Goal: Task Accomplishment & Management: Manage account settings

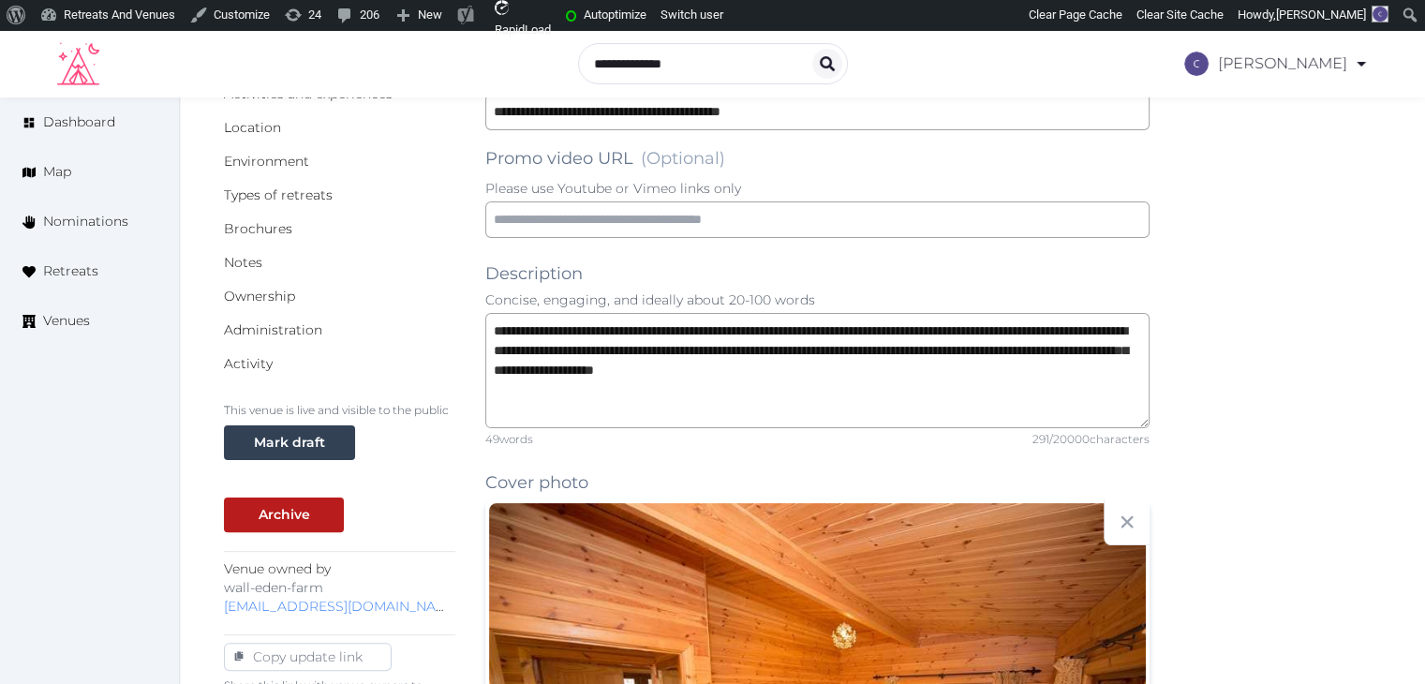
scroll to position [94, 0]
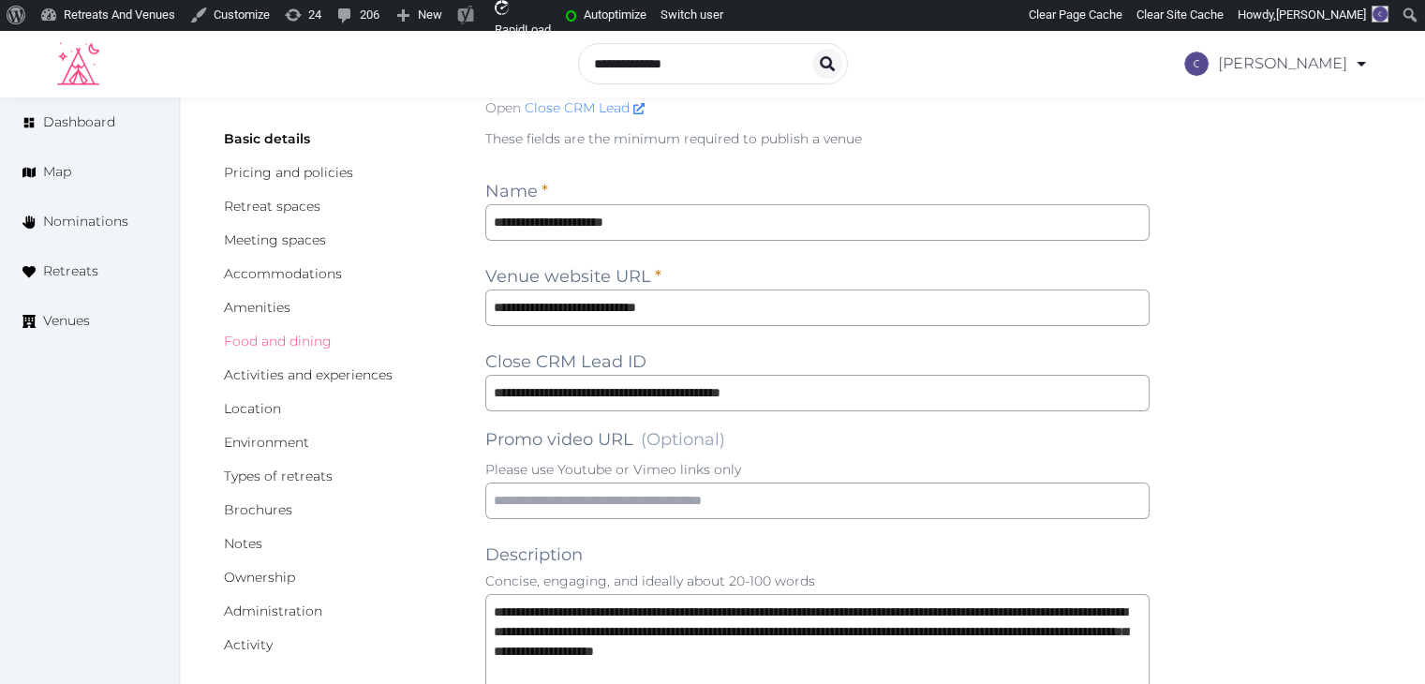
drag, startPoint x: 314, startPoint y: 346, endPoint x: 333, endPoint y: 364, distance: 27.2
click at [314, 346] on link "Food and dining" at bounding box center [278, 341] width 108 height 17
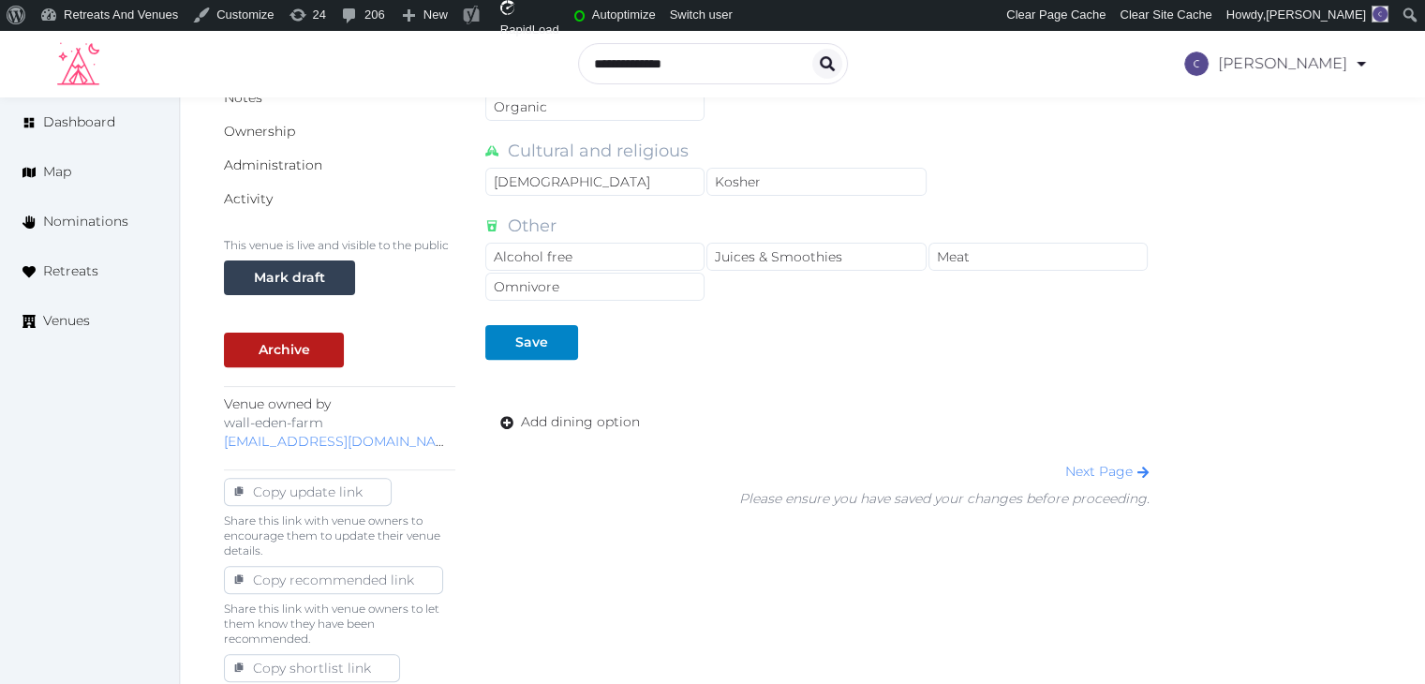
scroll to position [562, 0]
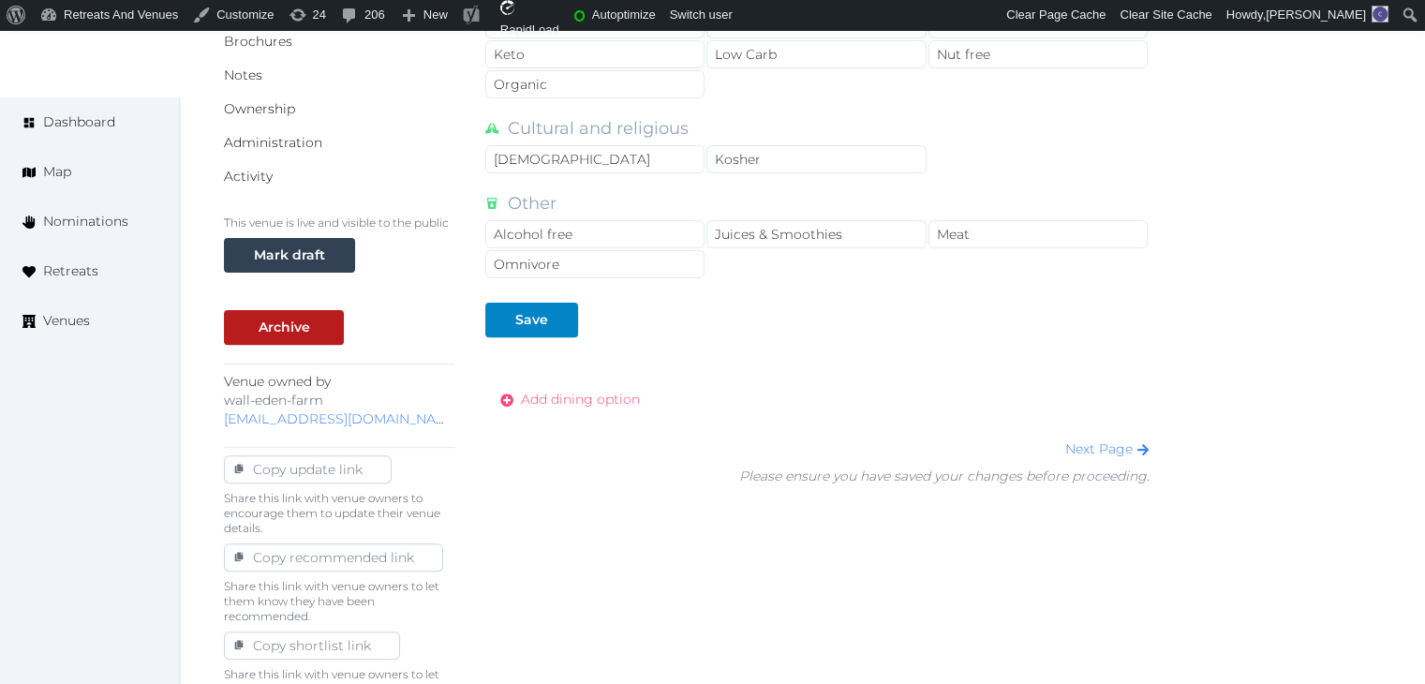
click at [607, 397] on span "Add dining option" at bounding box center [580, 400] width 119 height 20
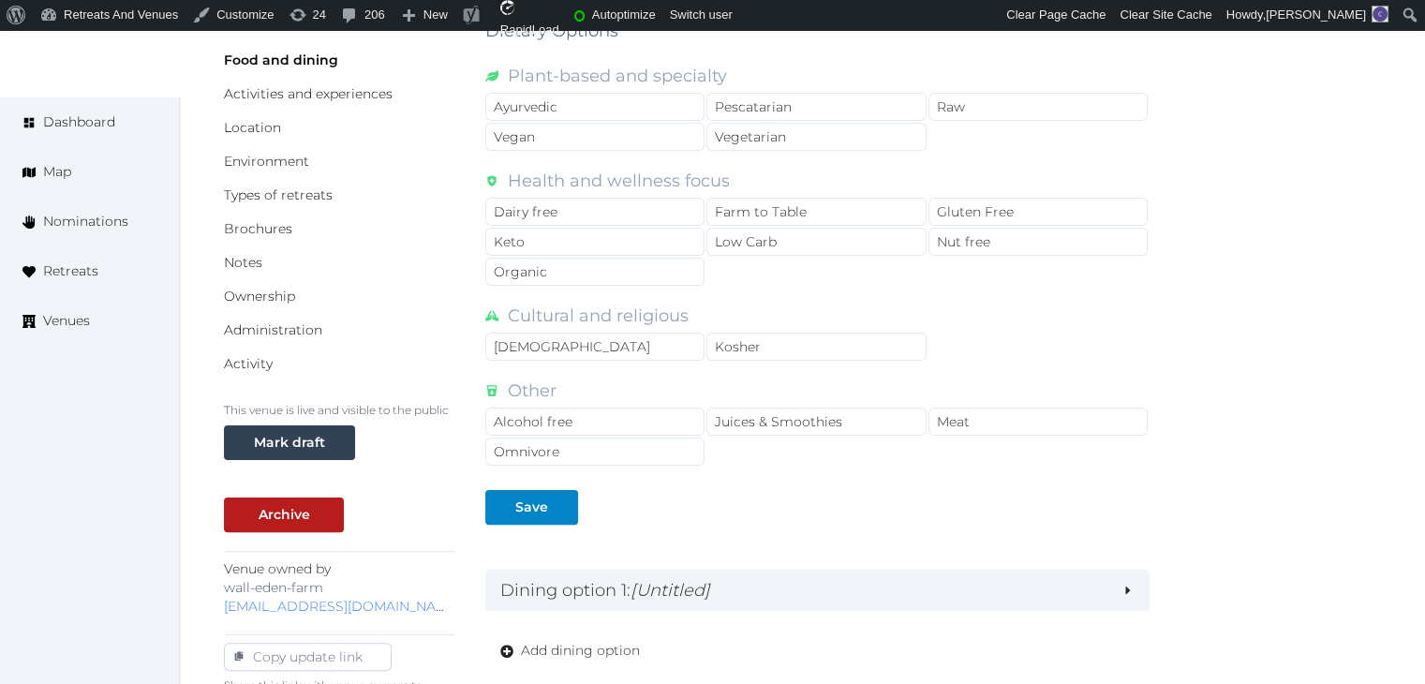
scroll to position [633, 0]
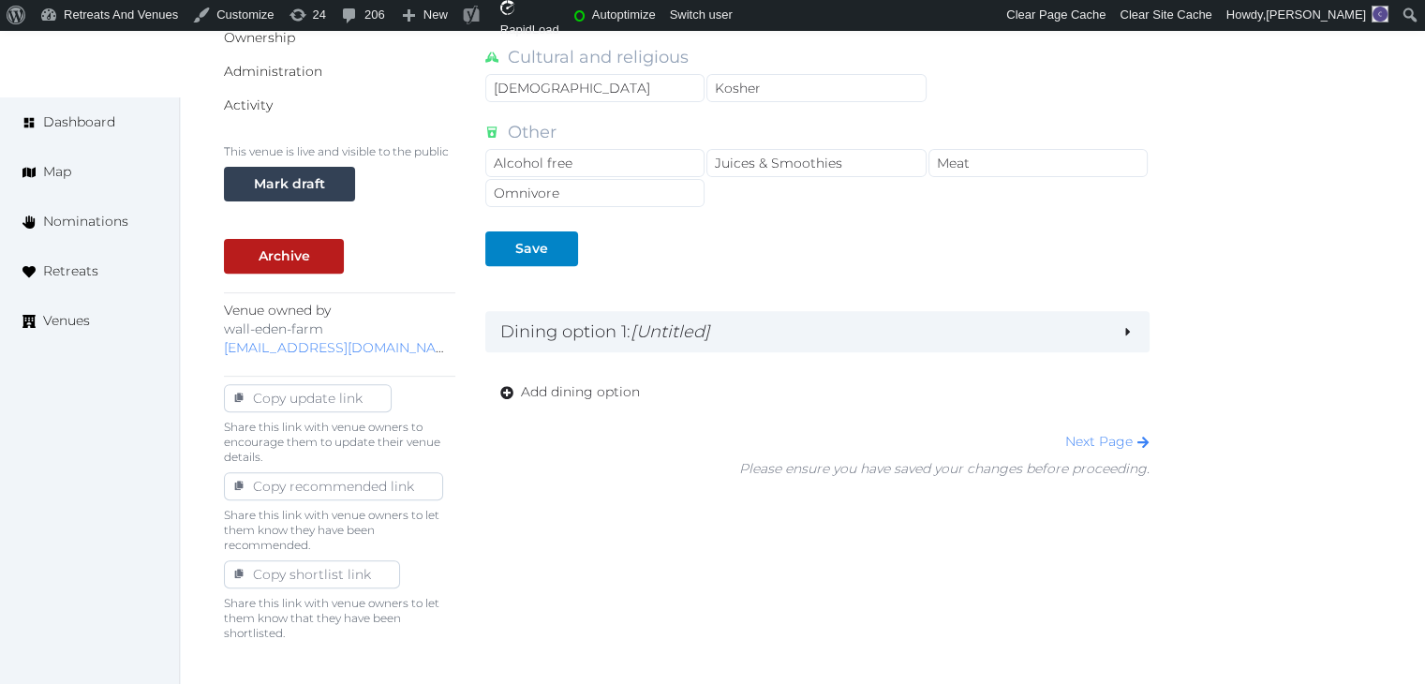
drag, startPoint x: 747, startPoint y: 330, endPoint x: 747, endPoint y: 358, distance: 28.1
click at [747, 331] on h2 "Dining option 1 : [Untitled]" at bounding box center [803, 331] width 606 height 26
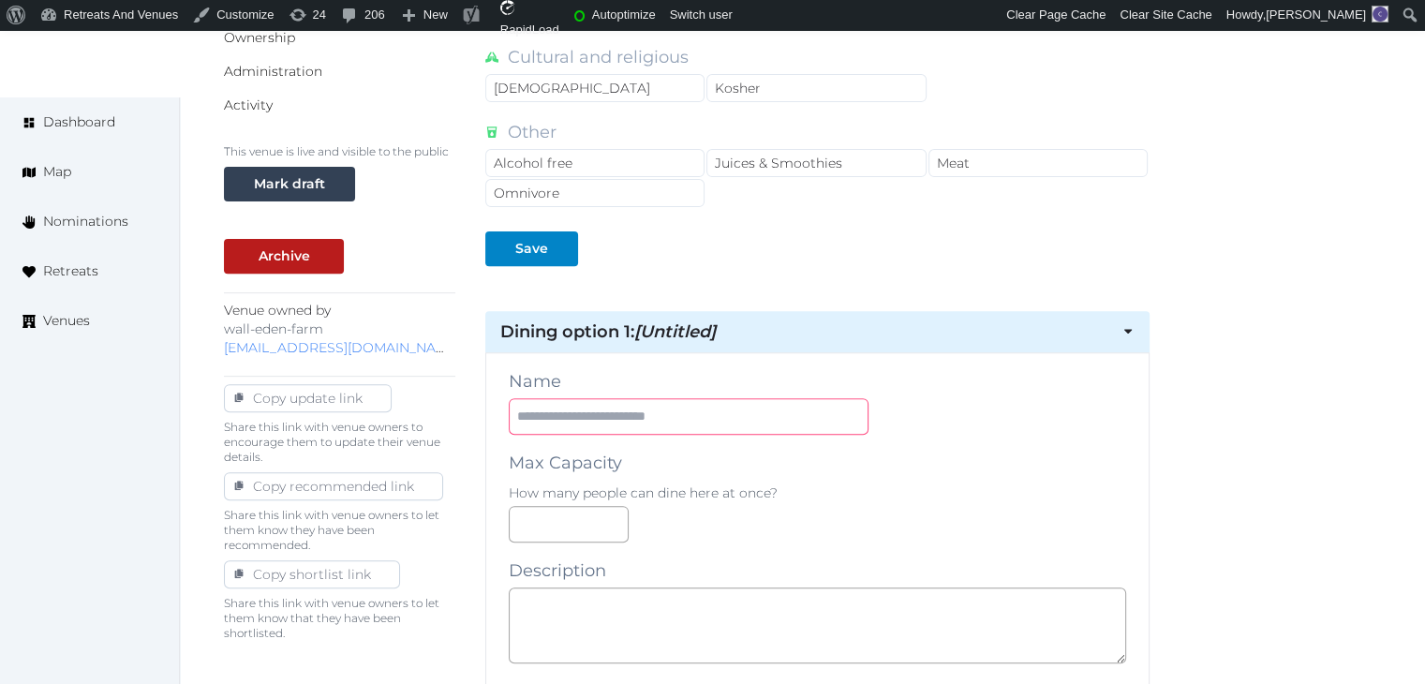
click at [606, 413] on input "text" at bounding box center [689, 416] width 360 height 37
type input "**********"
click at [742, 616] on textarea at bounding box center [817, 625] width 617 height 76
paste textarea "**********"
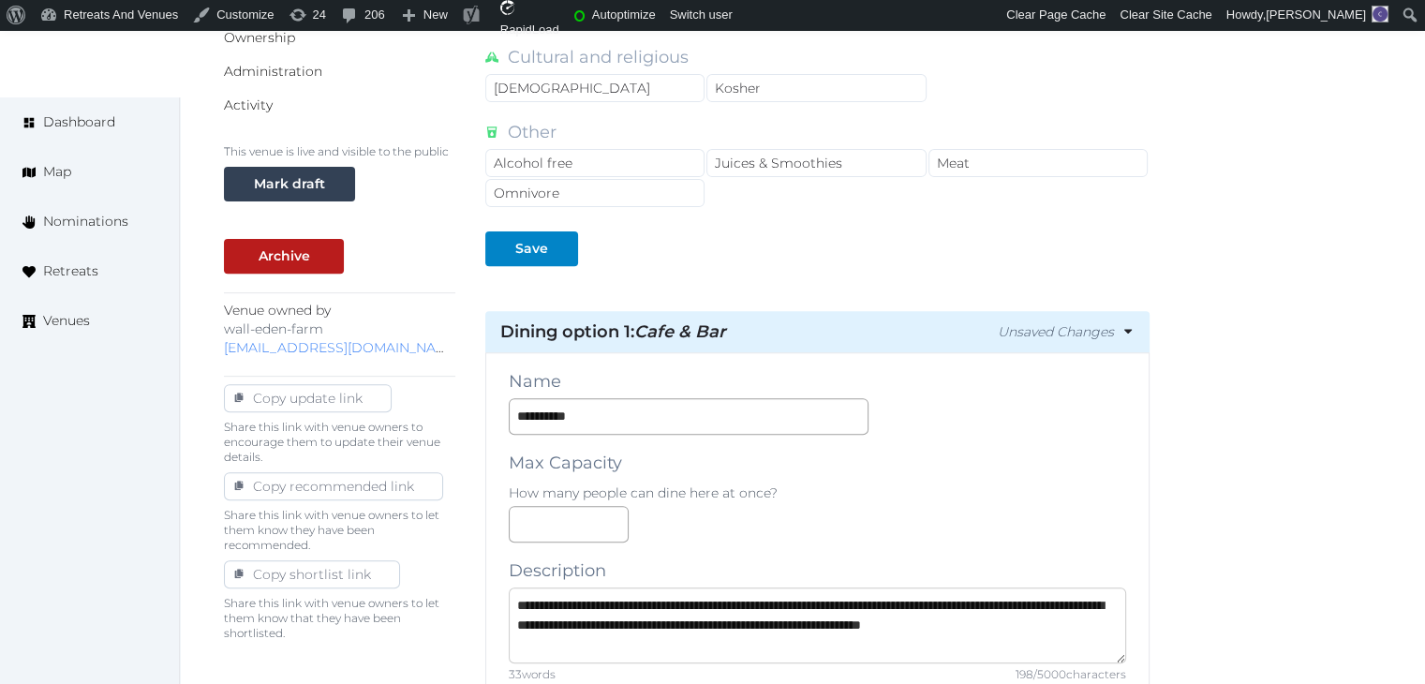
scroll to position [0, 0]
type textarea "**********"
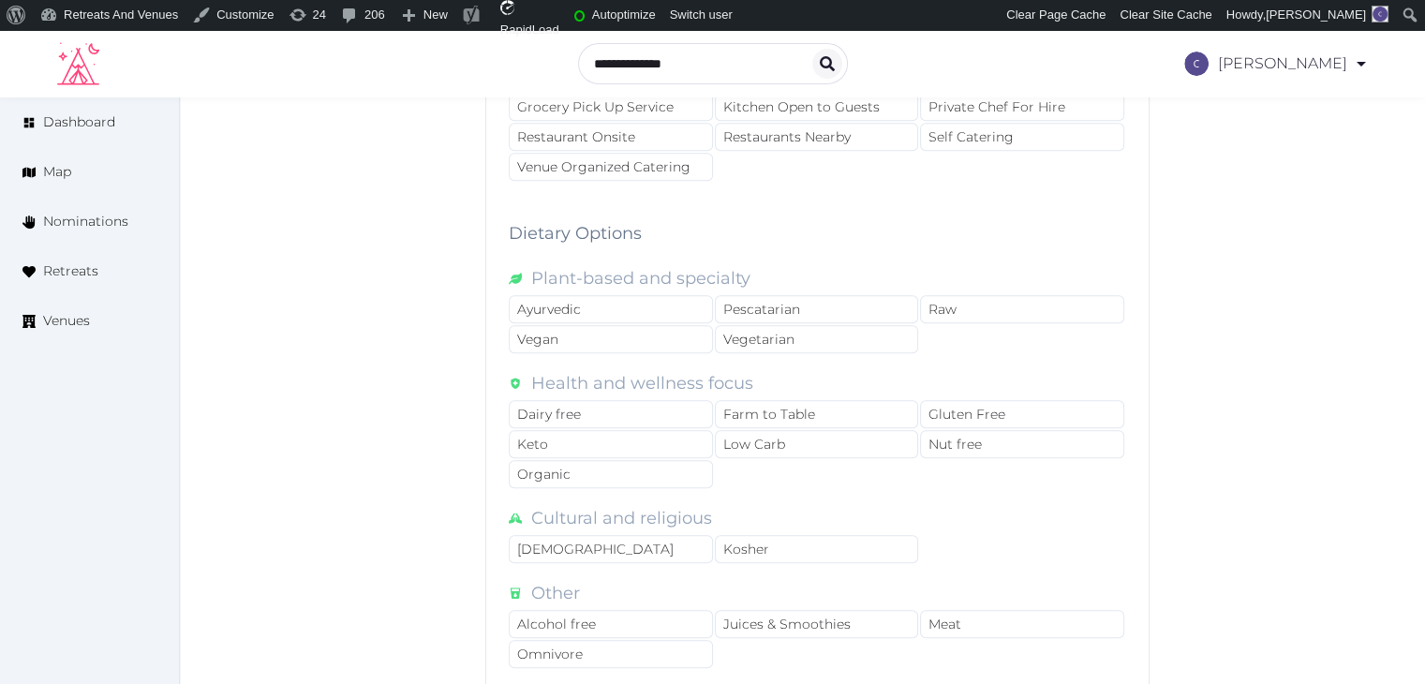
scroll to position [1124, 0]
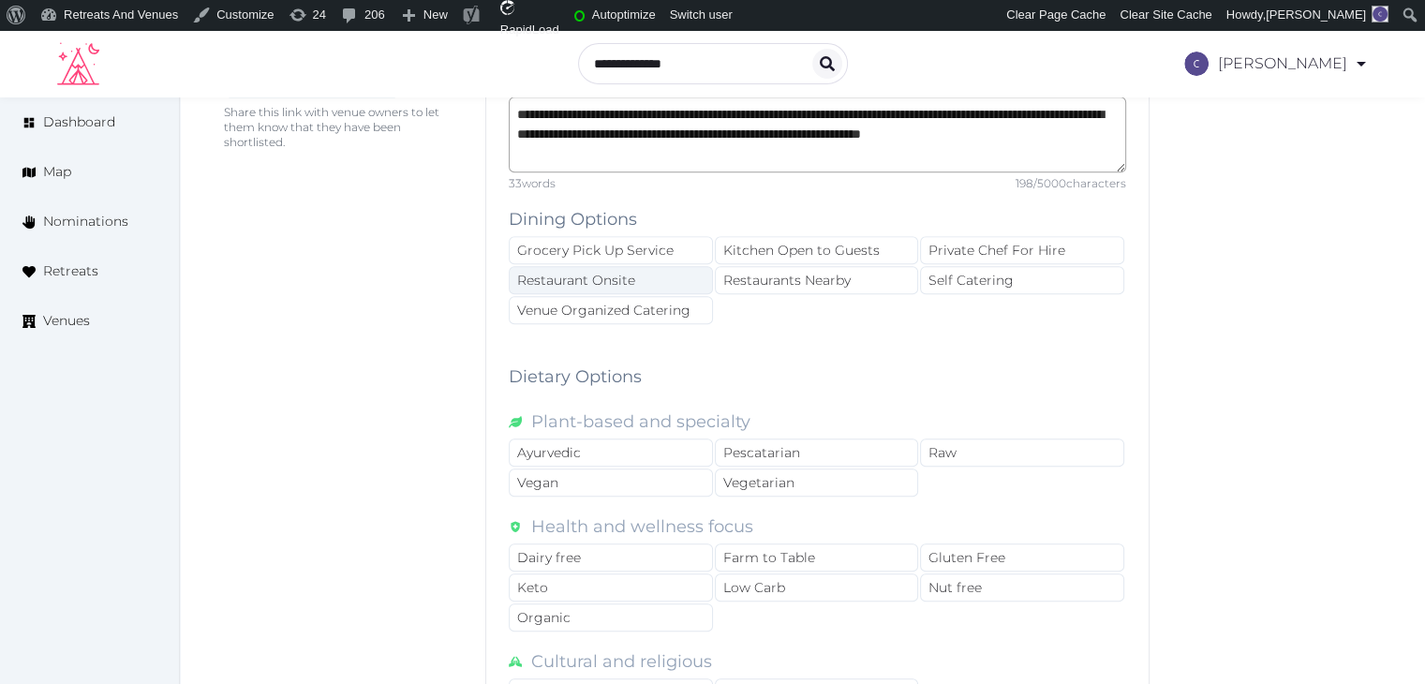
click at [684, 276] on div "Restaurant Onsite" at bounding box center [611, 280] width 204 height 28
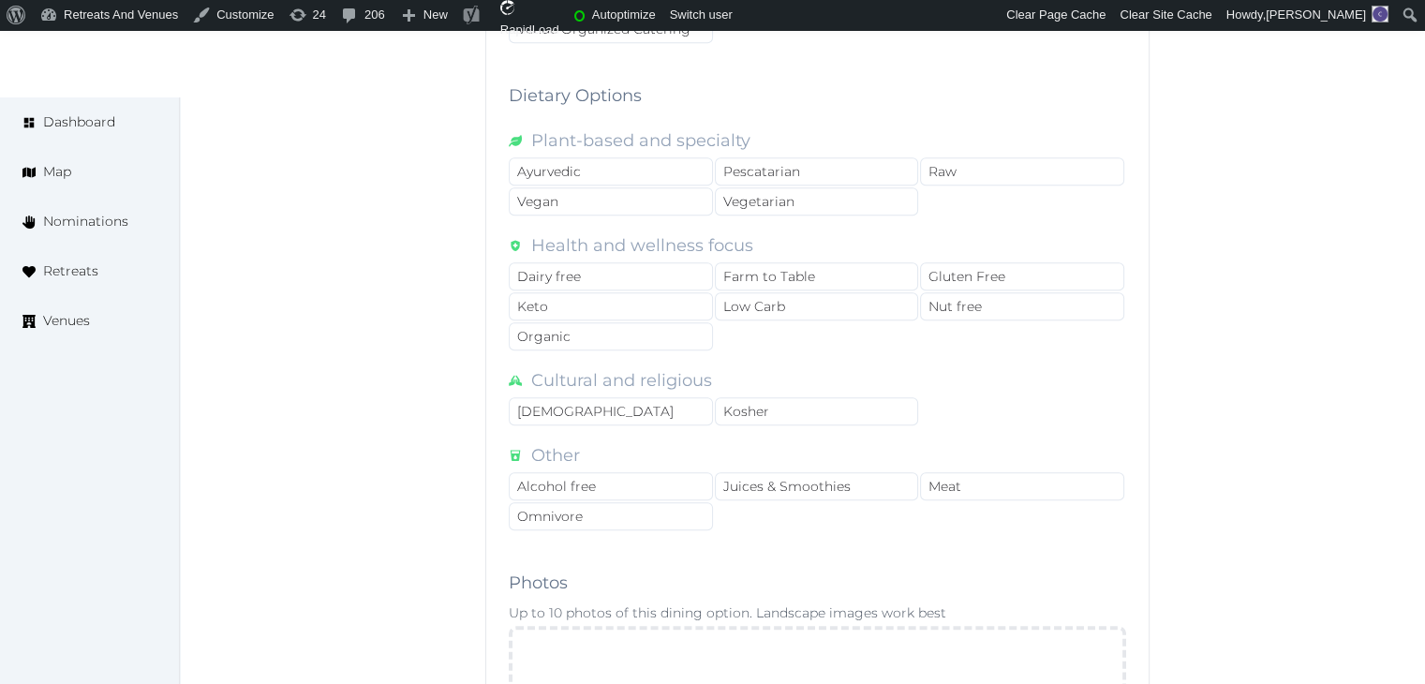
scroll to position [1686, 0]
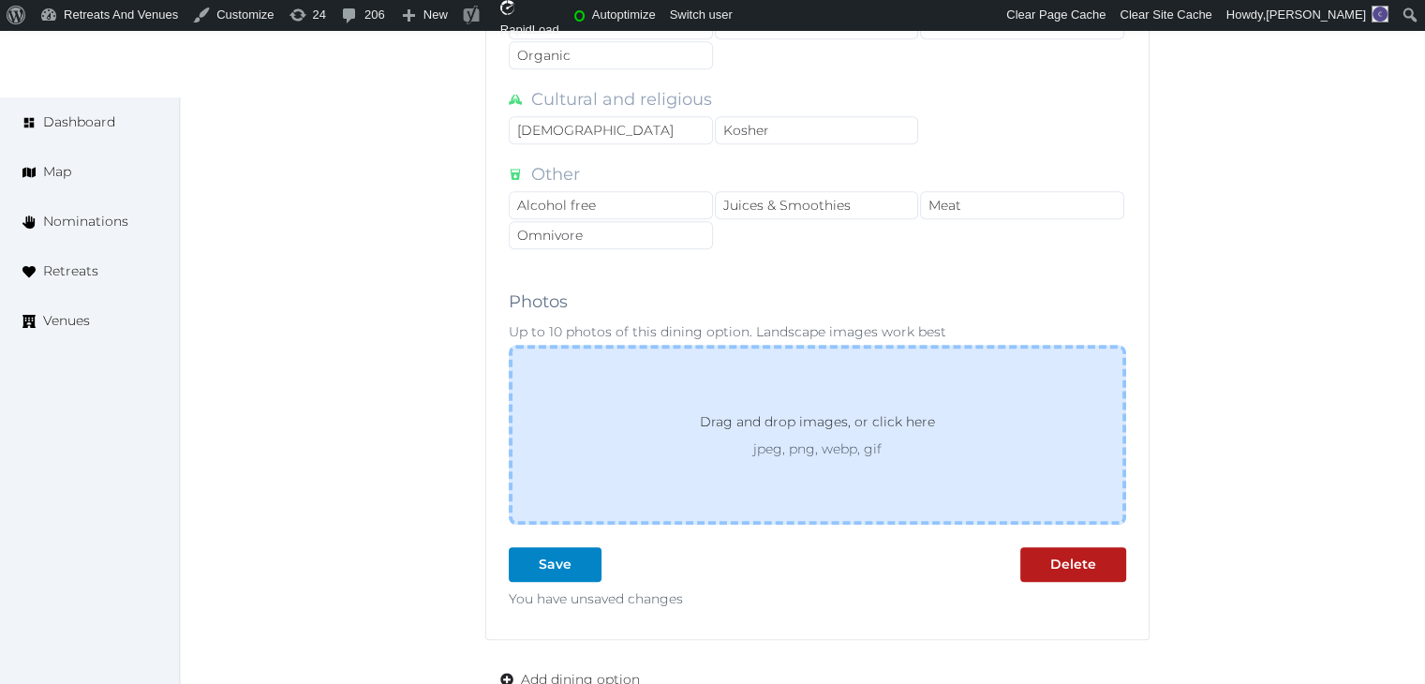
click at [696, 362] on div "Drag and drop images, or click here jpeg, png, webp, gif" at bounding box center [817, 435] width 617 height 180
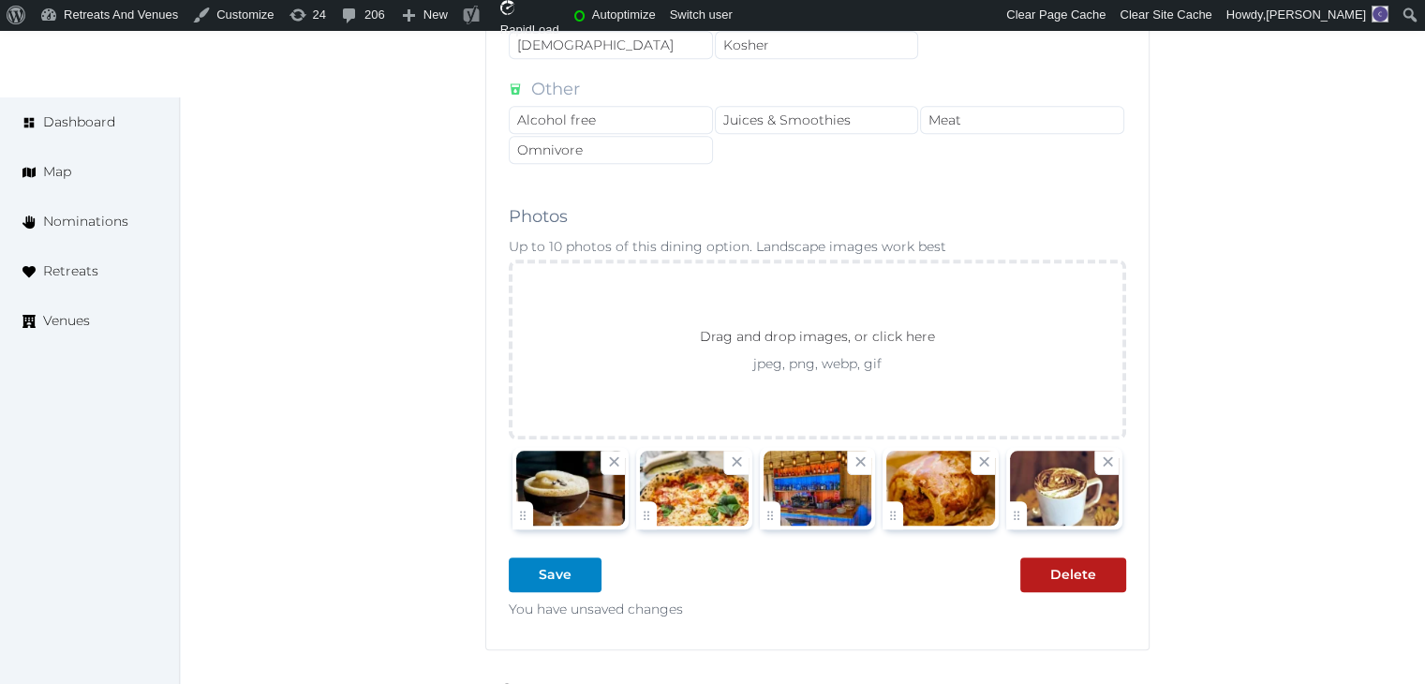
scroll to position [1873, 0]
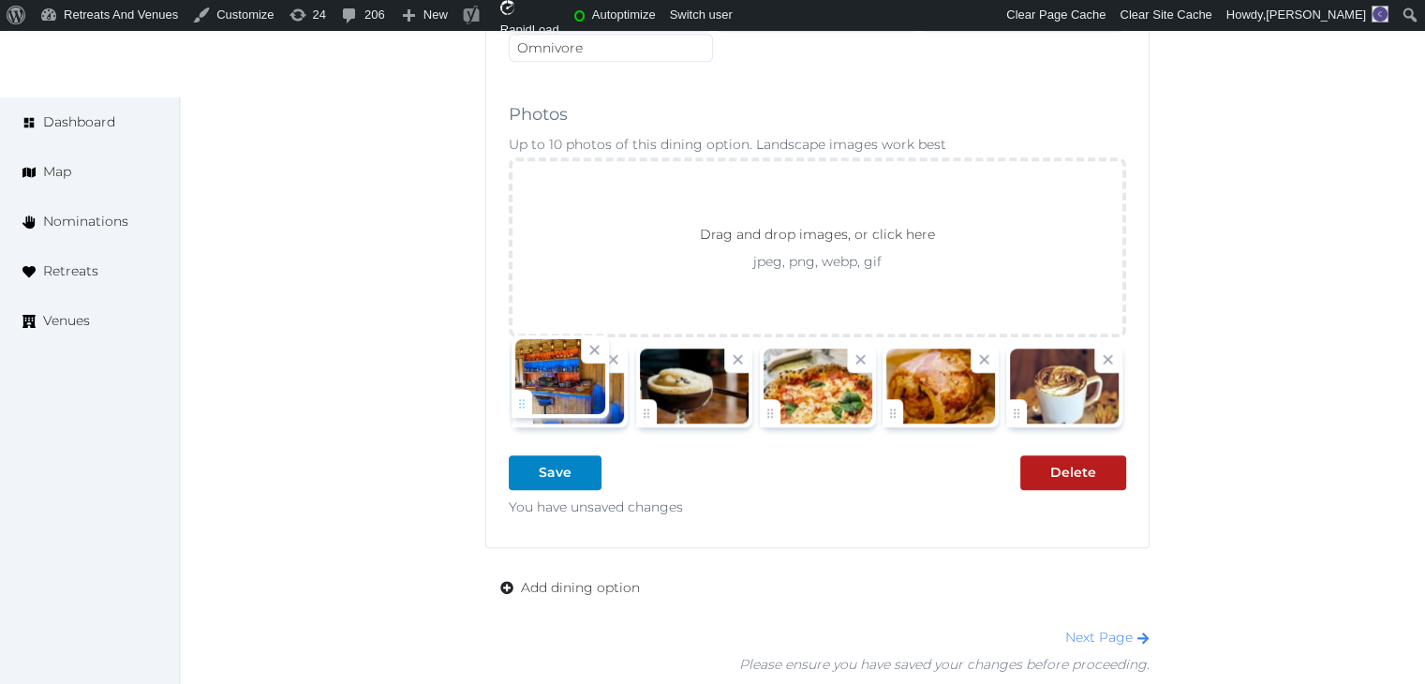
drag, startPoint x: 775, startPoint y: 408, endPoint x: 560, endPoint y: 415, distance: 214.6
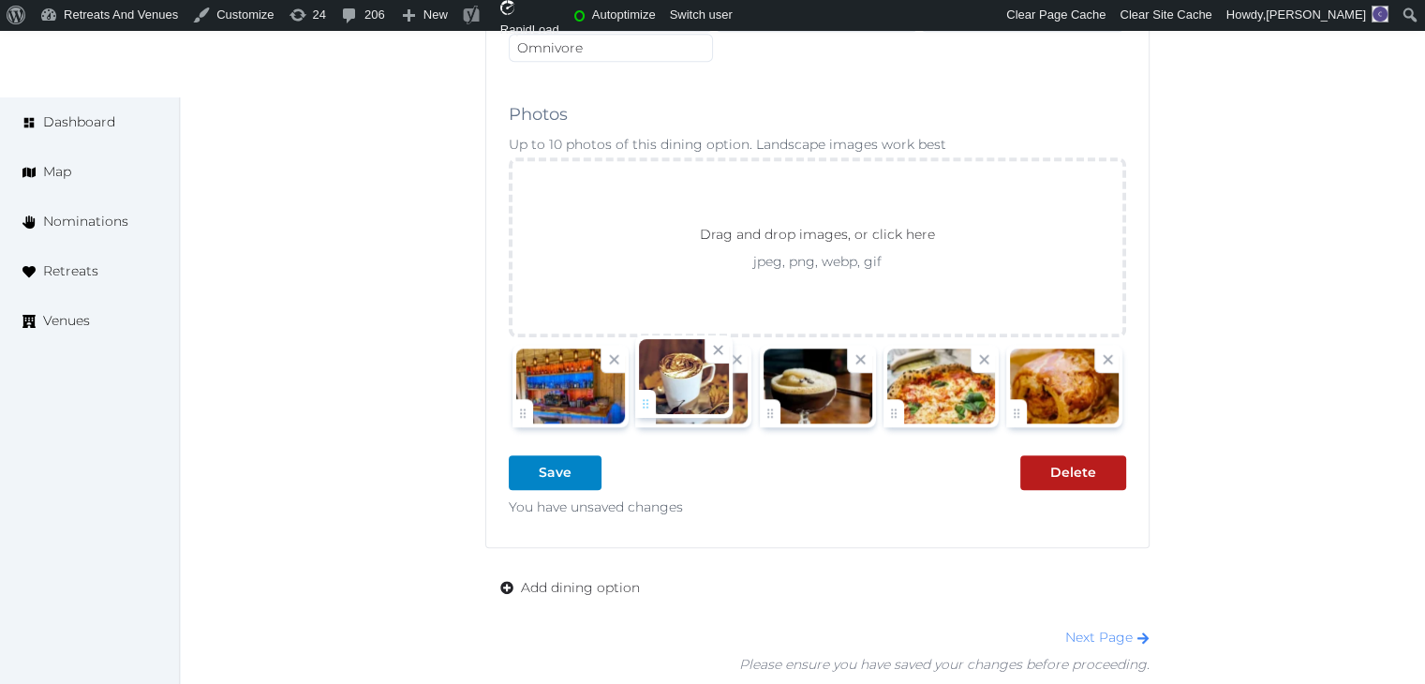
drag, startPoint x: 1021, startPoint y: 398, endPoint x: 717, endPoint y: 392, distance: 303.6
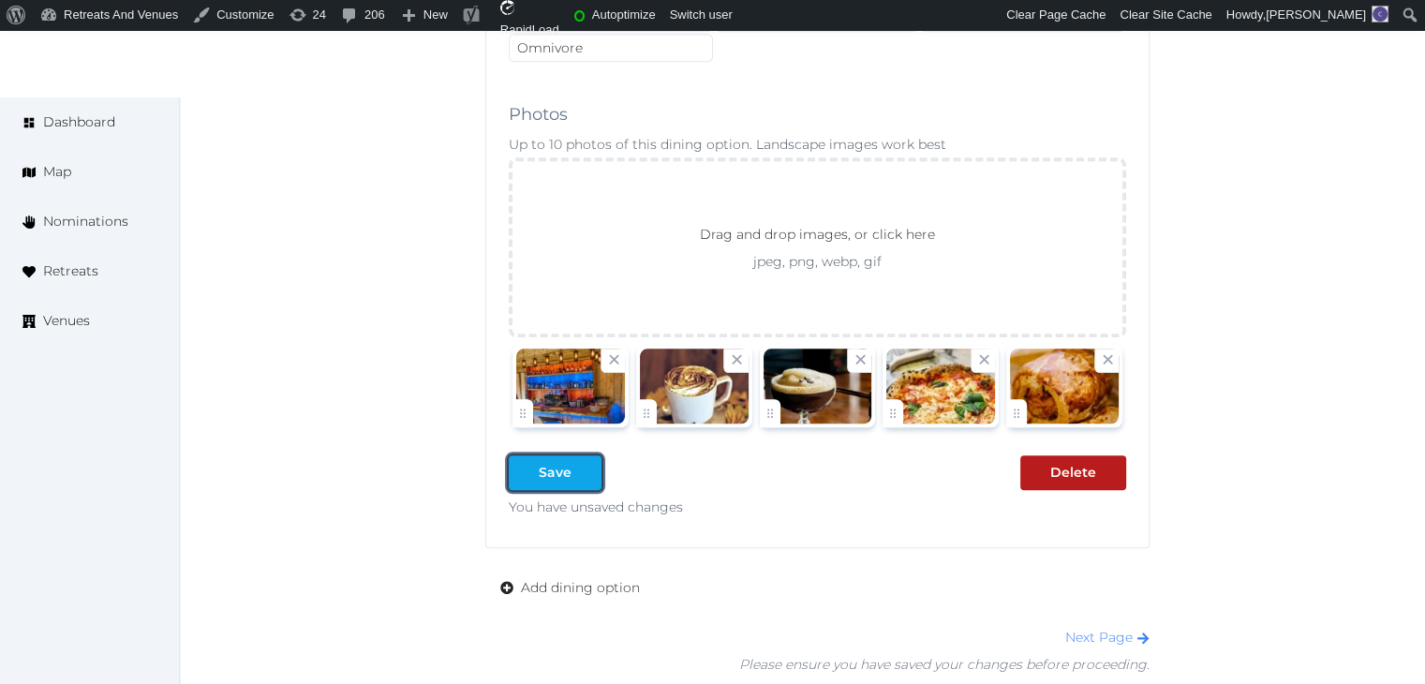
click at [558, 471] on div "Save" at bounding box center [555, 473] width 33 height 20
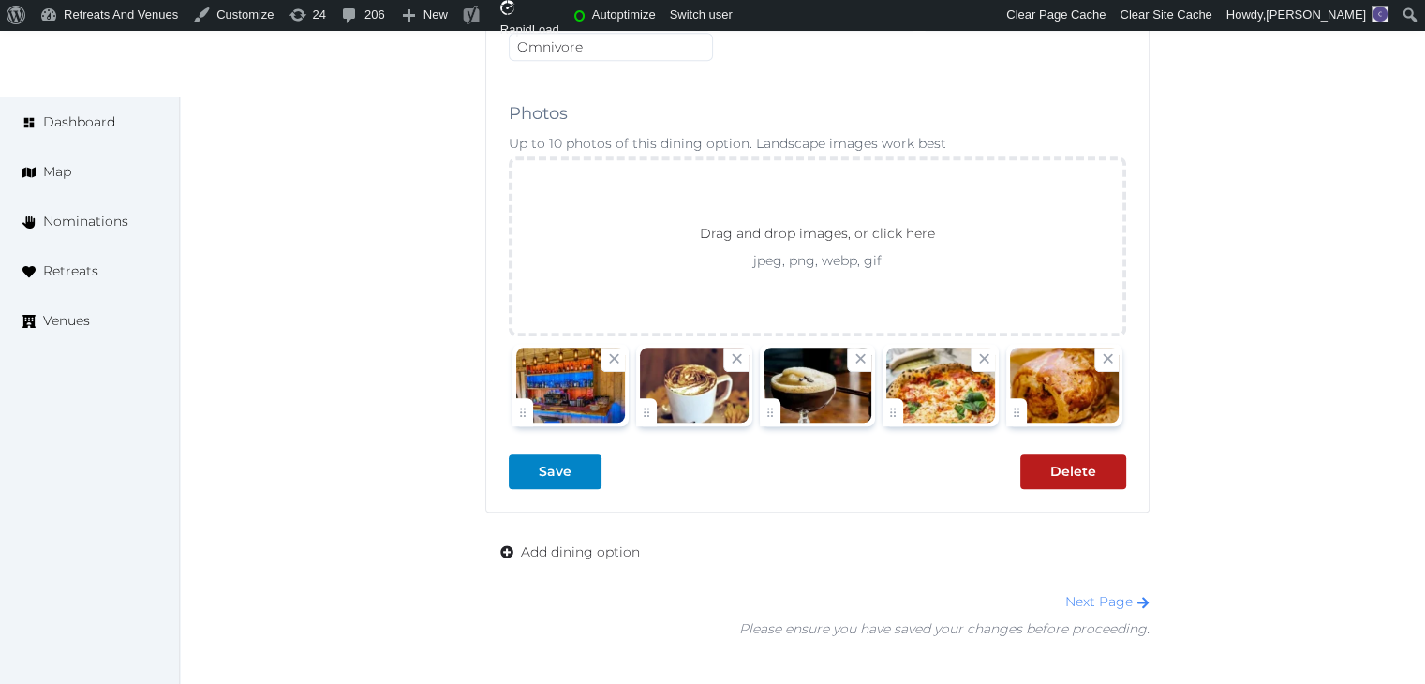
scroll to position [2029, 0]
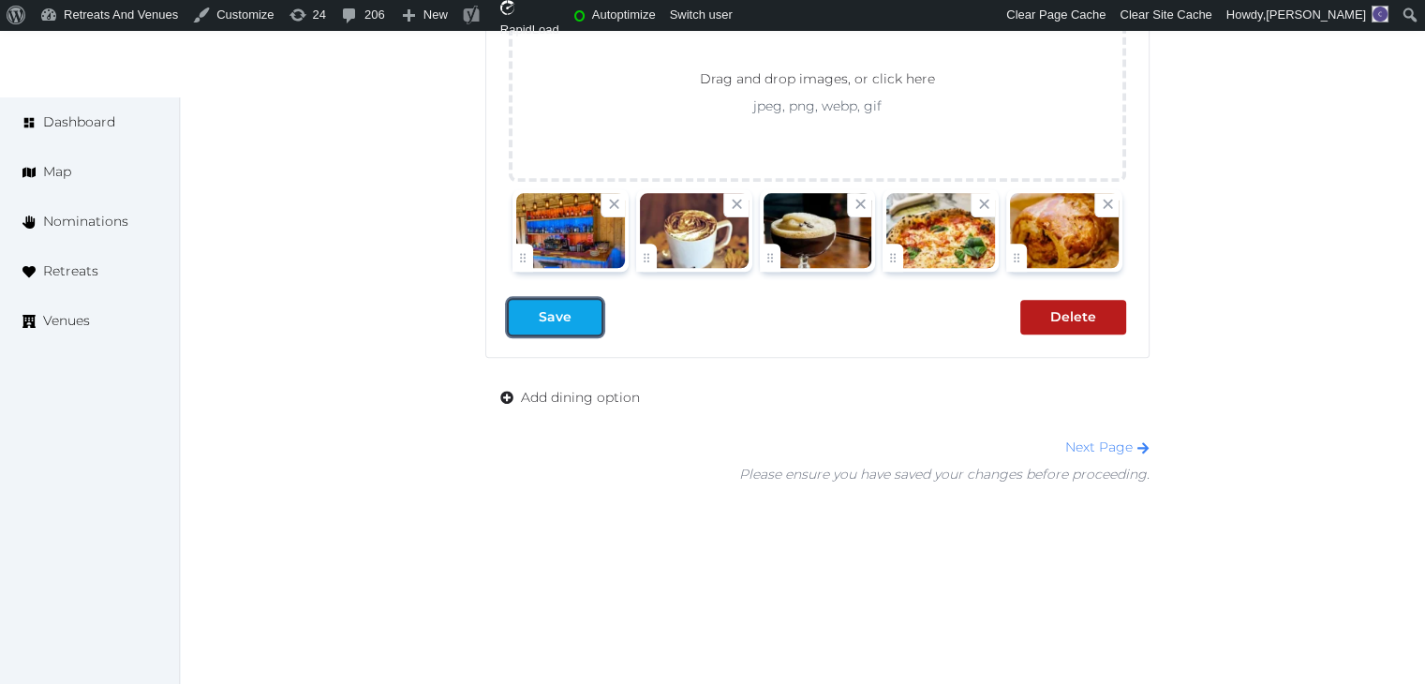
click at [562, 307] on div "Save" at bounding box center [555, 317] width 33 height 20
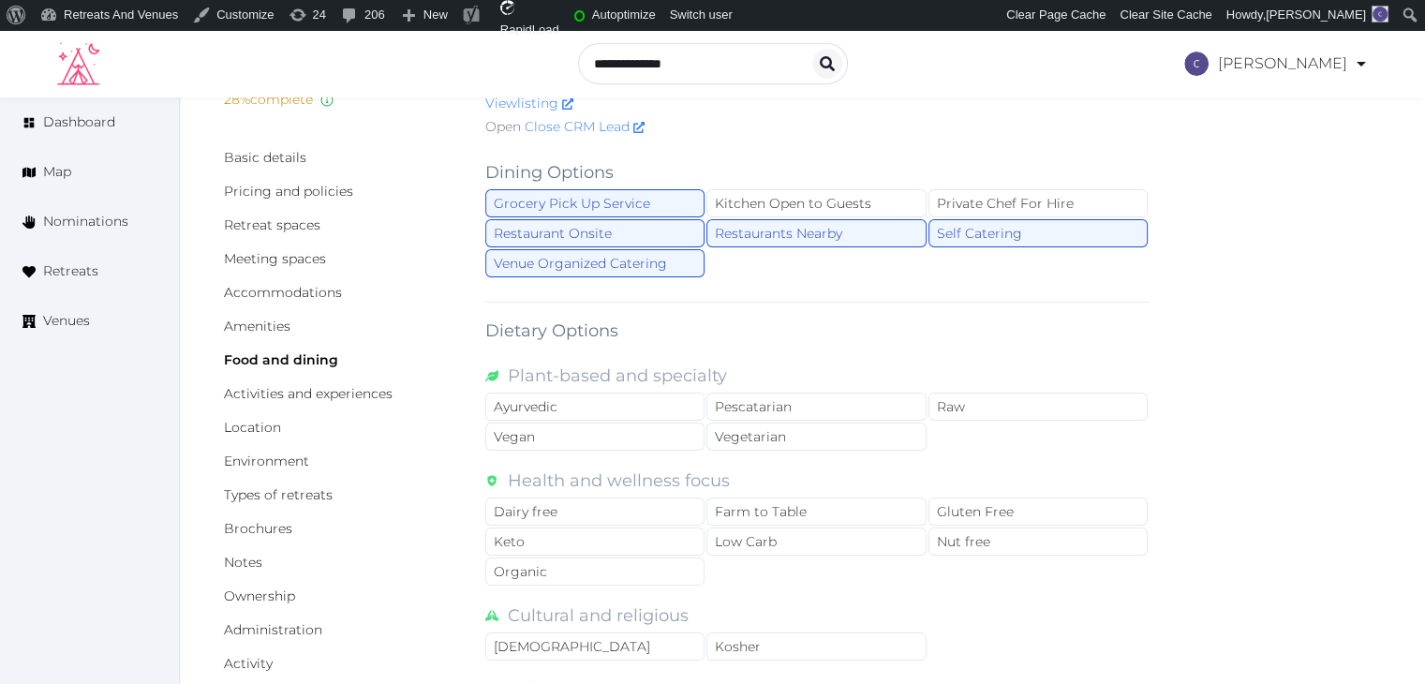
scroll to position [0, 0]
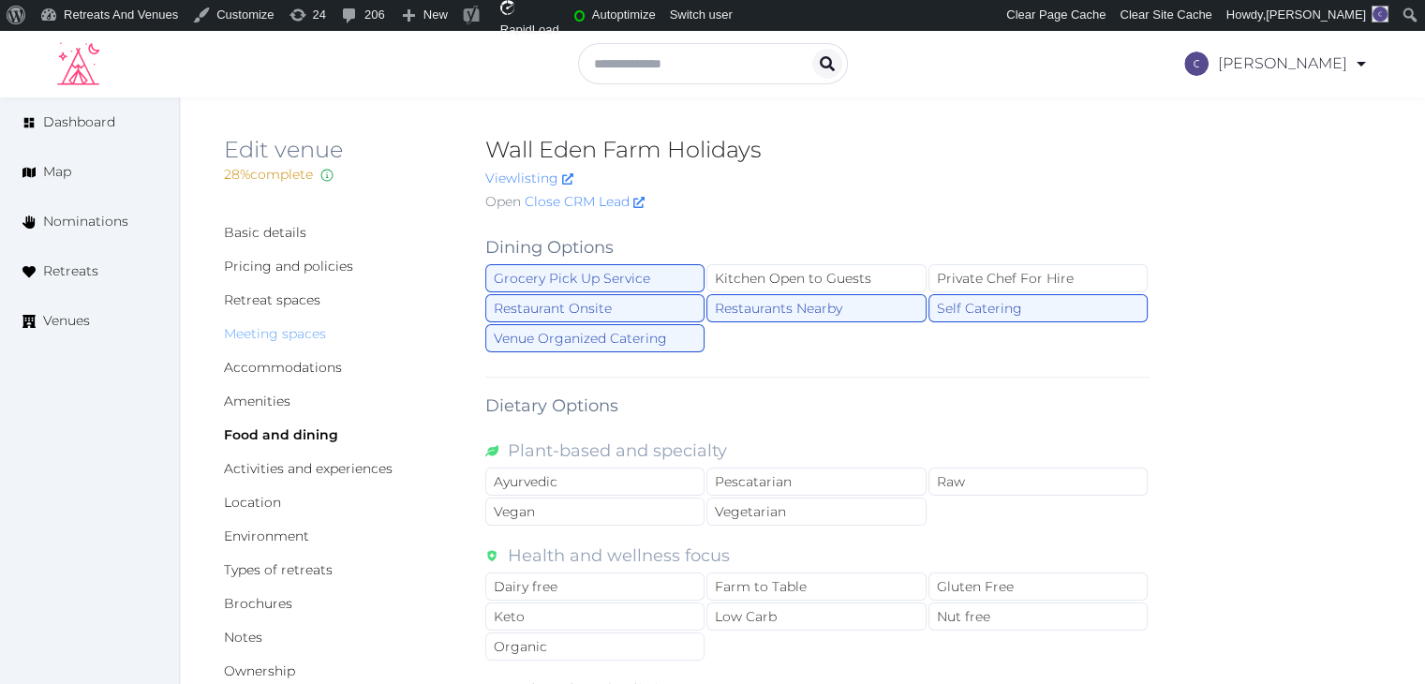
click at [287, 330] on link "Meeting spaces" at bounding box center [275, 333] width 102 height 17
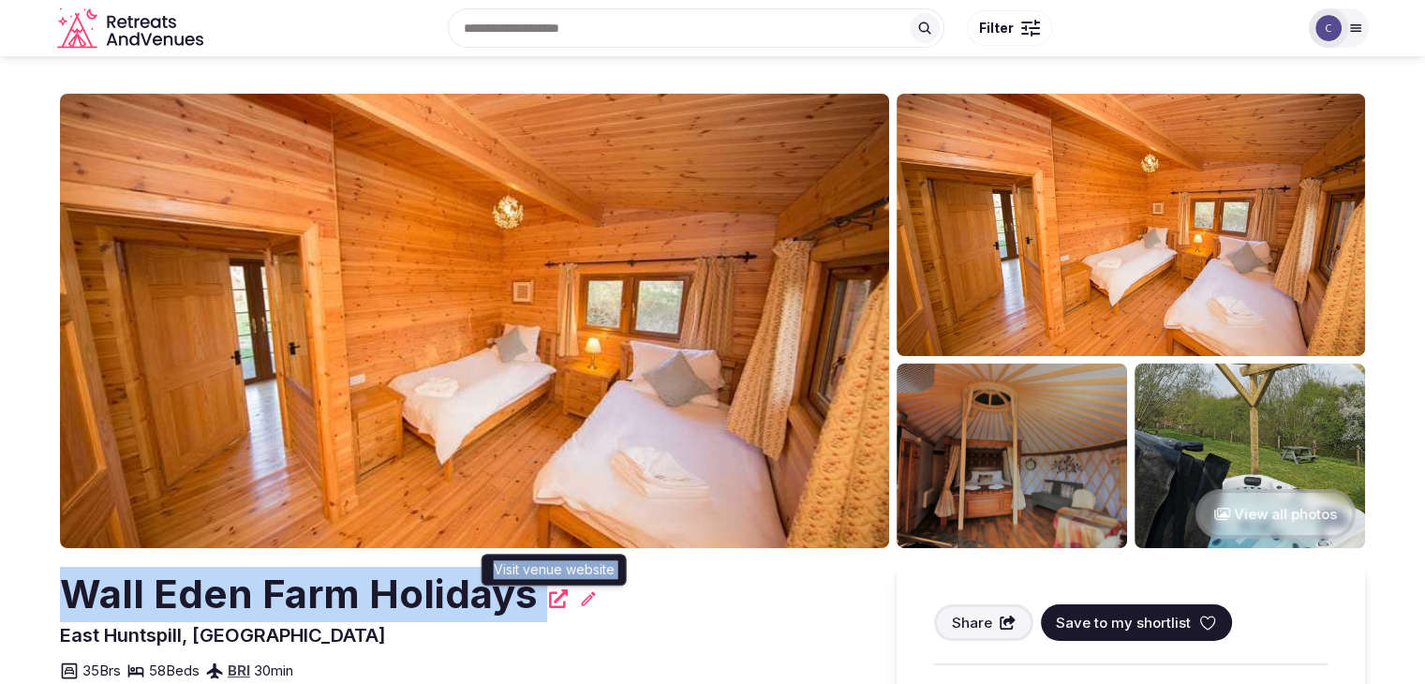
drag, startPoint x: 56, startPoint y: 599, endPoint x: 548, endPoint y: 605, distance: 491.8
click at [548, 605] on section "View all photos [GEOGRAPHIC_DATA] Holidays Visit venue website Visit venue webs…" at bounding box center [712, 603] width 1425 height 1094
copy div "Wall Eden Farm Holidays"
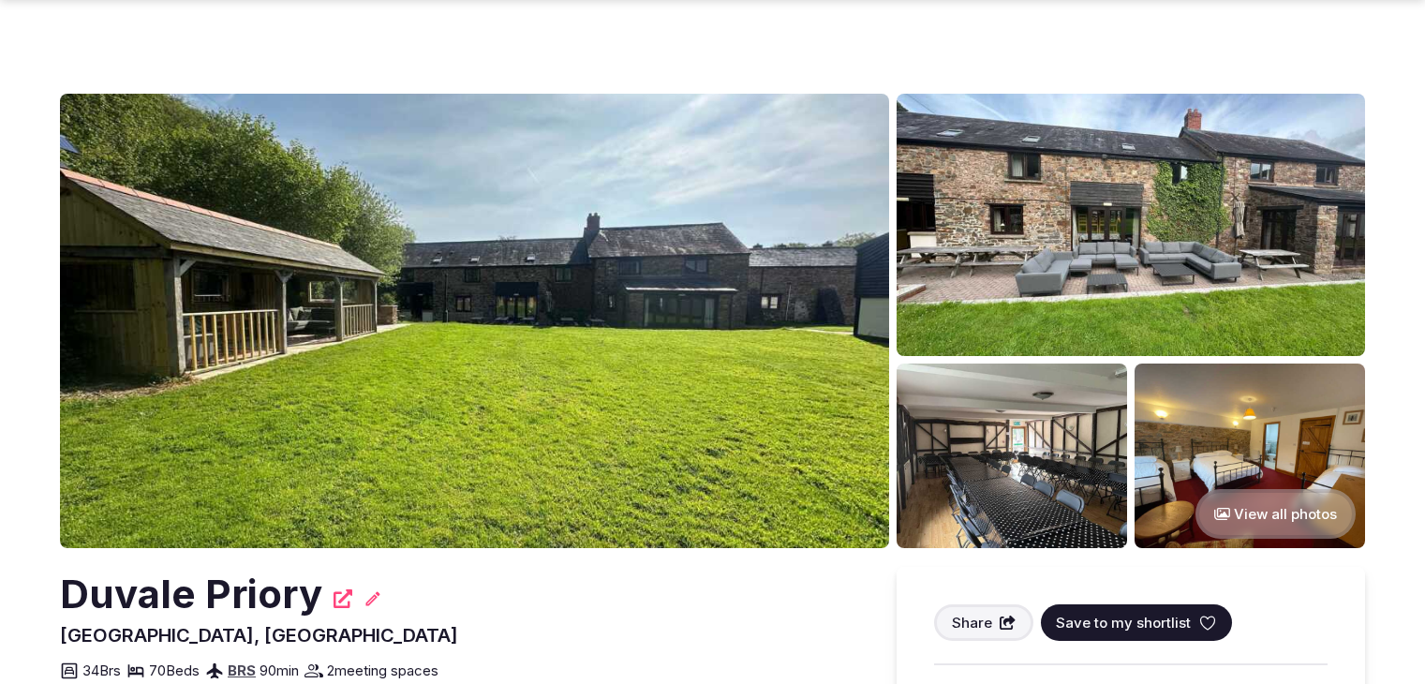
scroll to position [4402, 0]
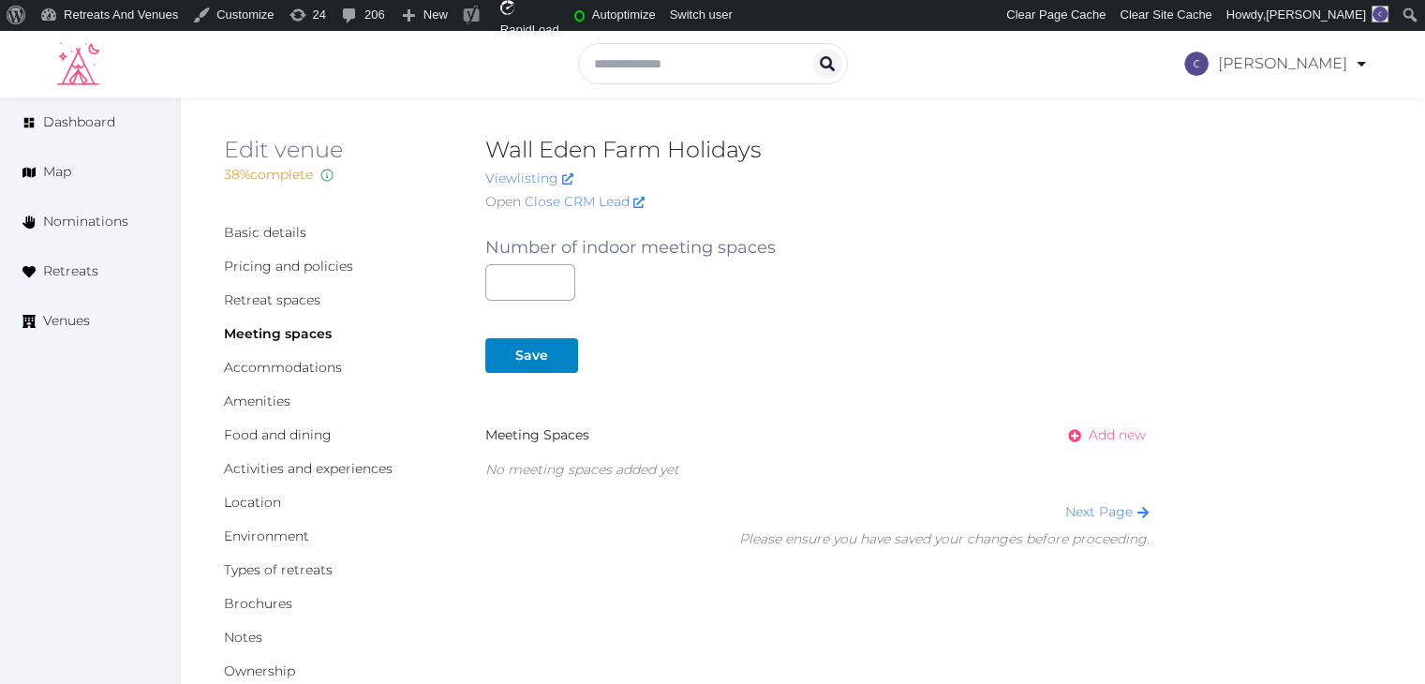
click at [1119, 438] on span "Add new" at bounding box center [1116, 435] width 57 height 20
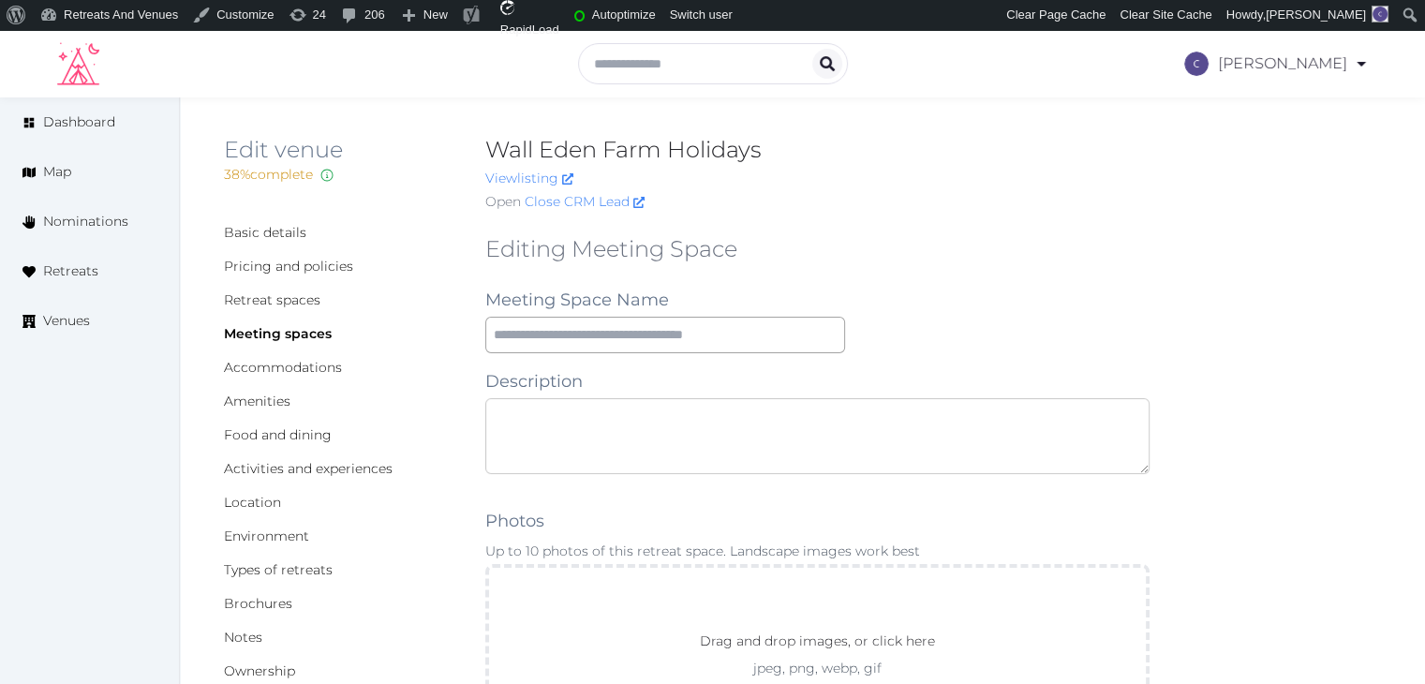
click at [659, 416] on textarea at bounding box center [817, 436] width 664 height 76
paste textarea "**********"
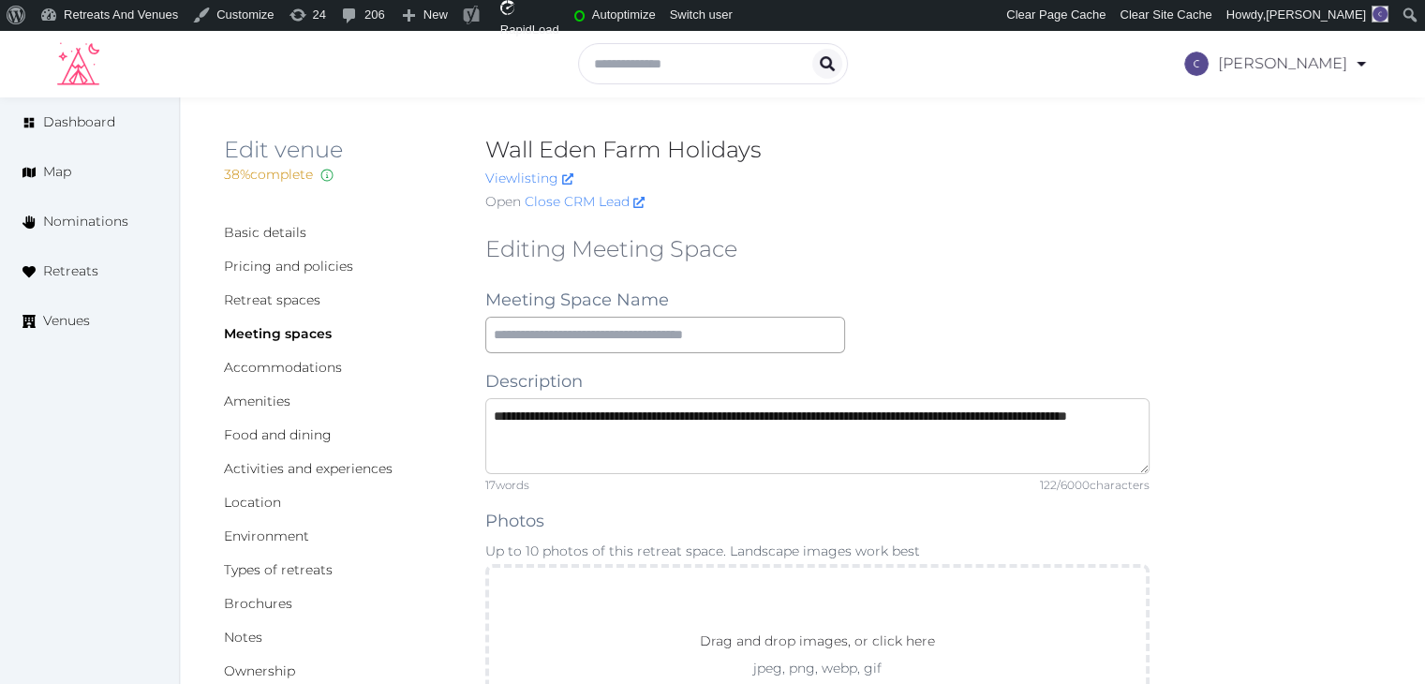
type textarea "**********"
click at [551, 324] on input "text" at bounding box center [665, 335] width 360 height 37
type input "**********"
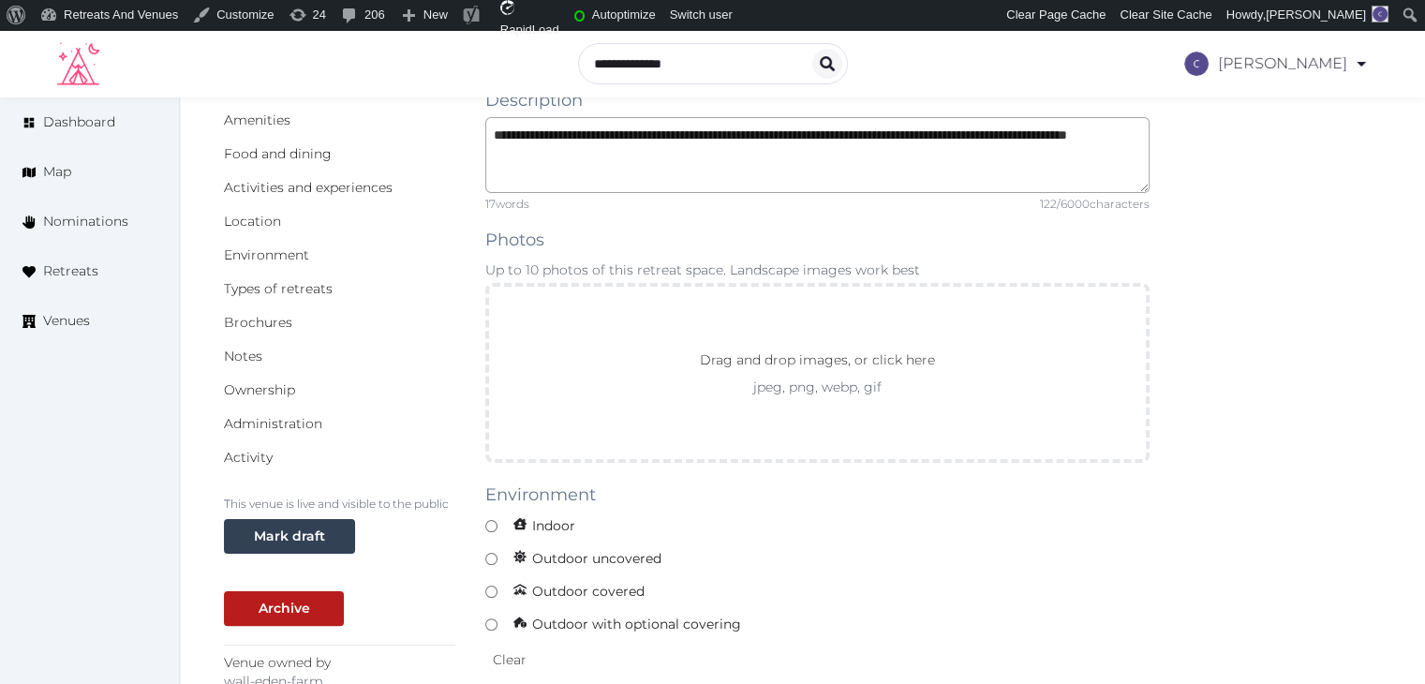
drag, startPoint x: 570, startPoint y: 522, endPoint x: 773, endPoint y: 676, distance: 255.3
click at [570, 524] on span "Indoor" at bounding box center [544, 525] width 79 height 29
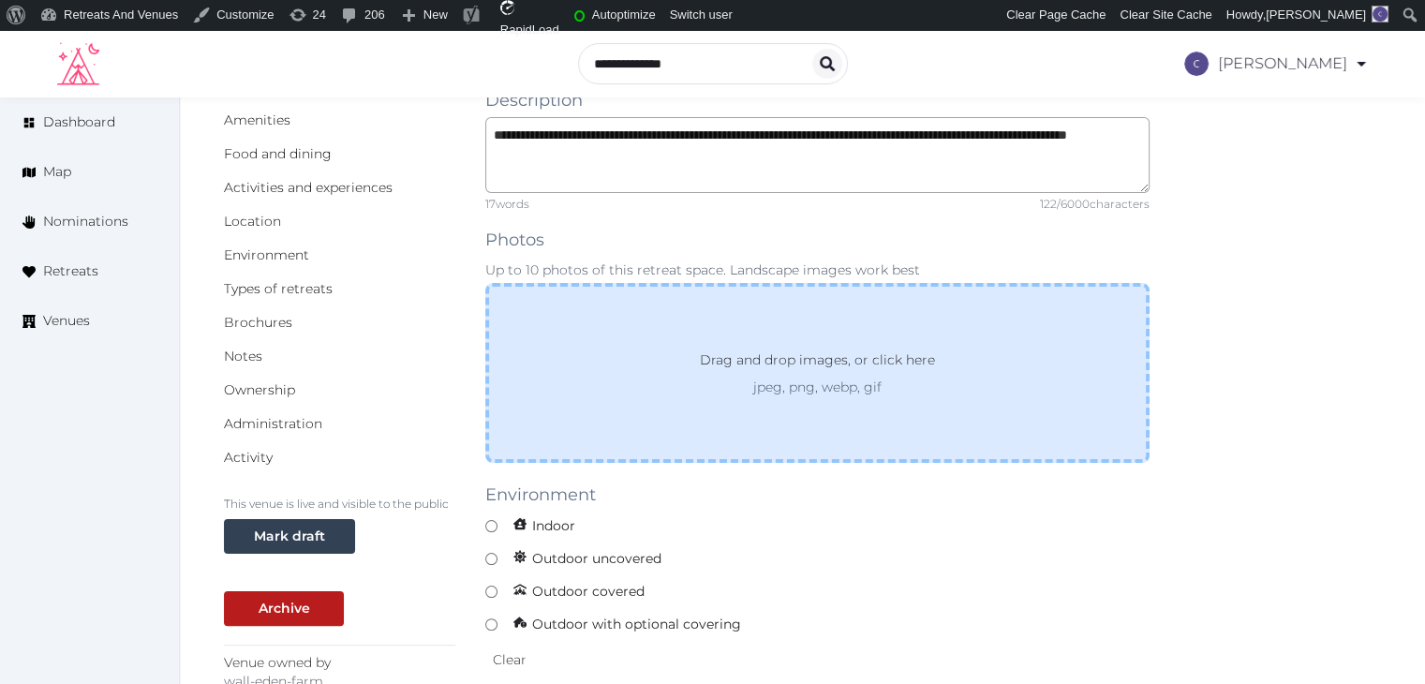
click at [704, 398] on div "Drag and drop images, or click here jpeg, png, webp, gif" at bounding box center [817, 373] width 664 height 180
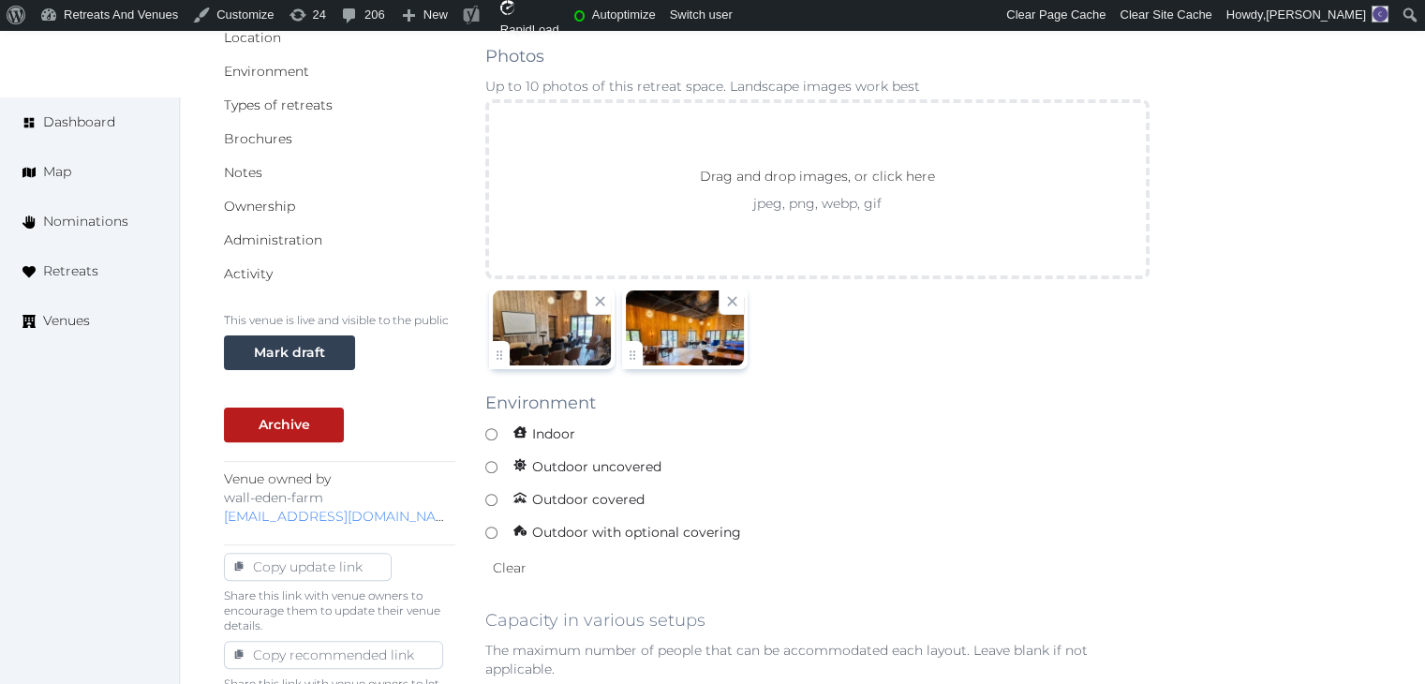
scroll to position [468, 0]
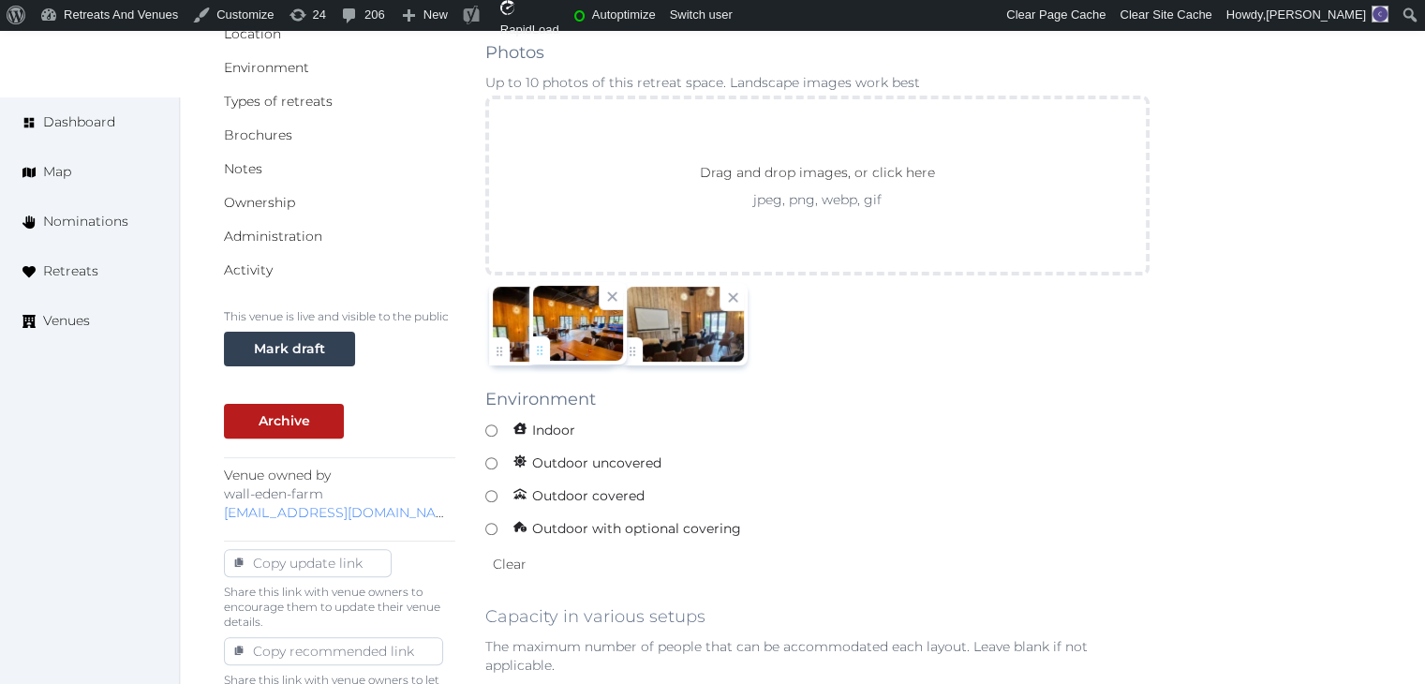
drag, startPoint x: 641, startPoint y: 343, endPoint x: 542, endPoint y: 347, distance: 98.4
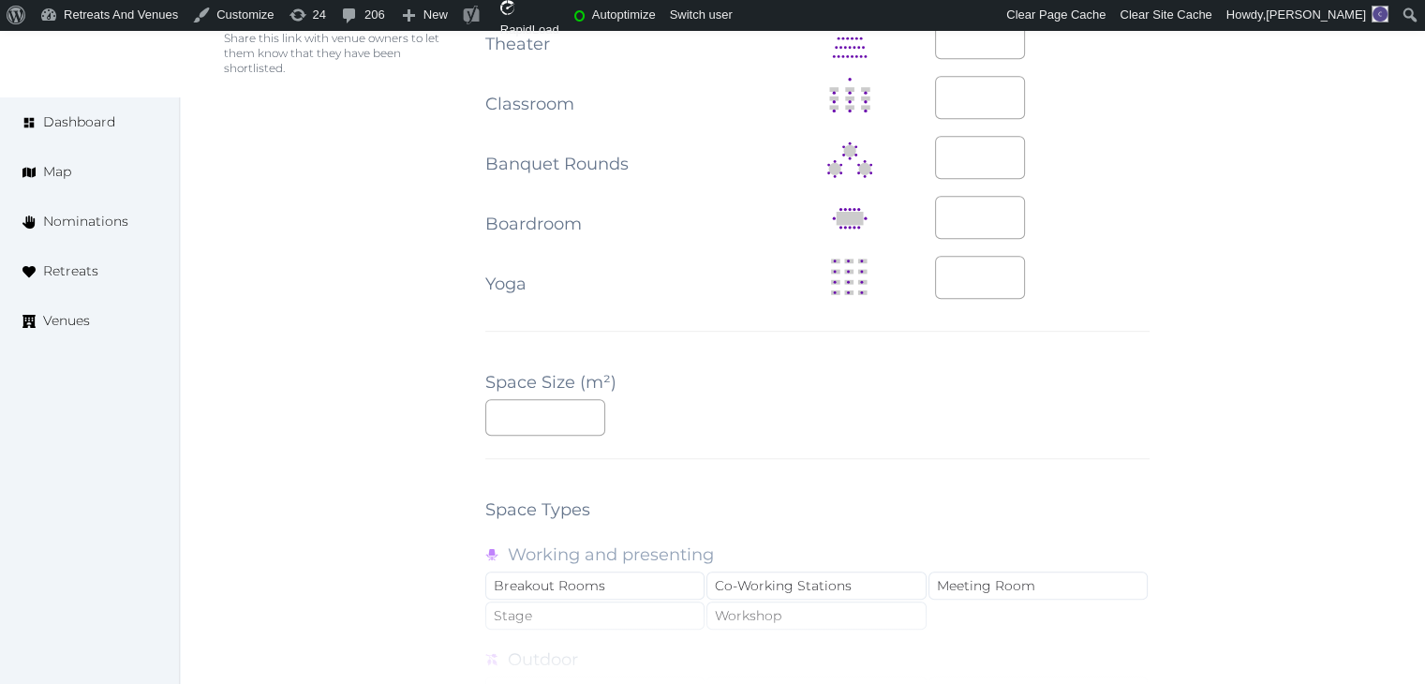
scroll to position [1311, 0]
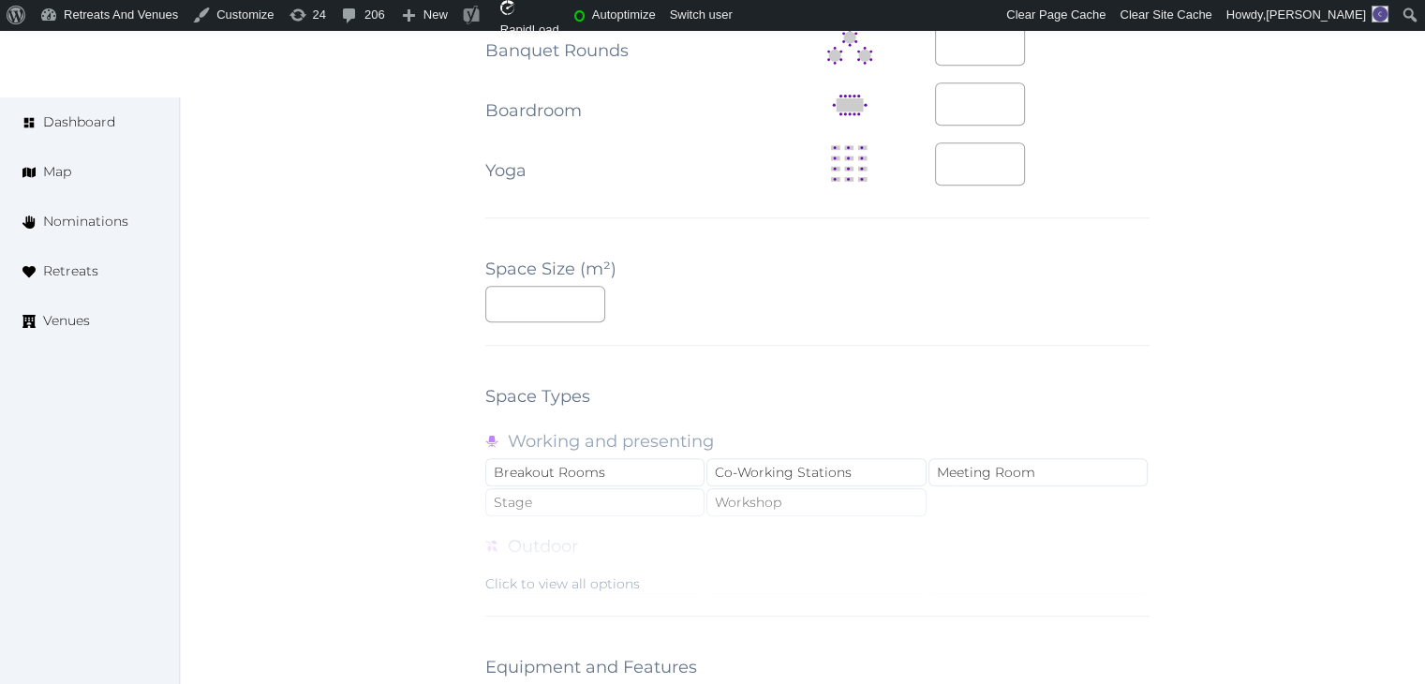
click at [599, 574] on div "Click to view all options" at bounding box center [562, 583] width 155 height 19
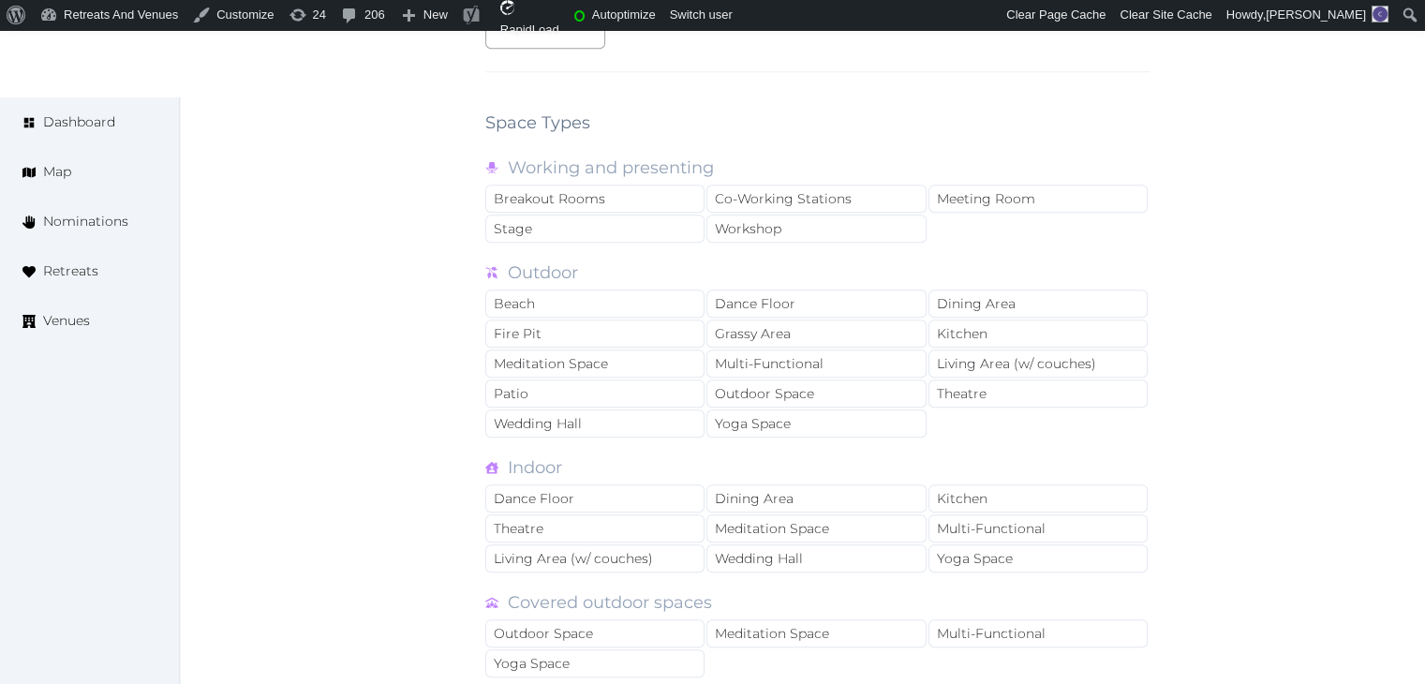
scroll to position [1592, 0]
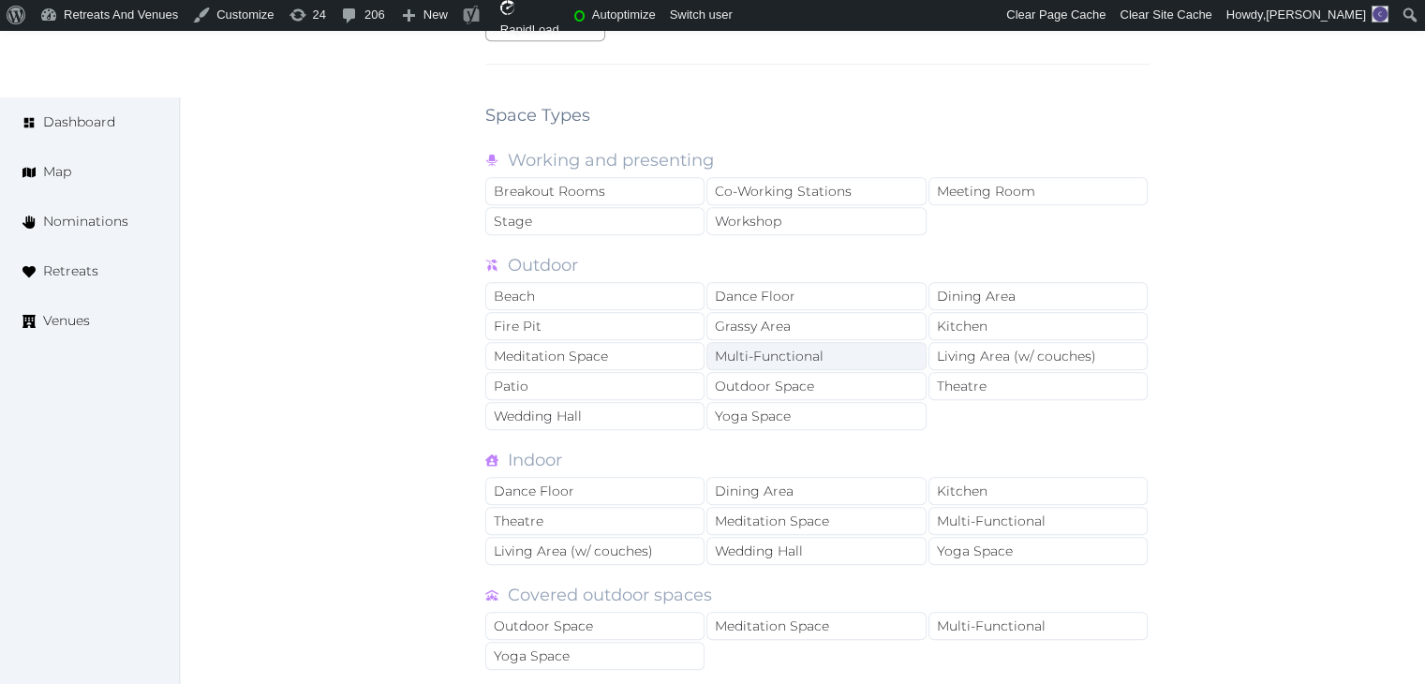
click at [806, 357] on div "Multi-Functional" at bounding box center [815, 356] width 219 height 28
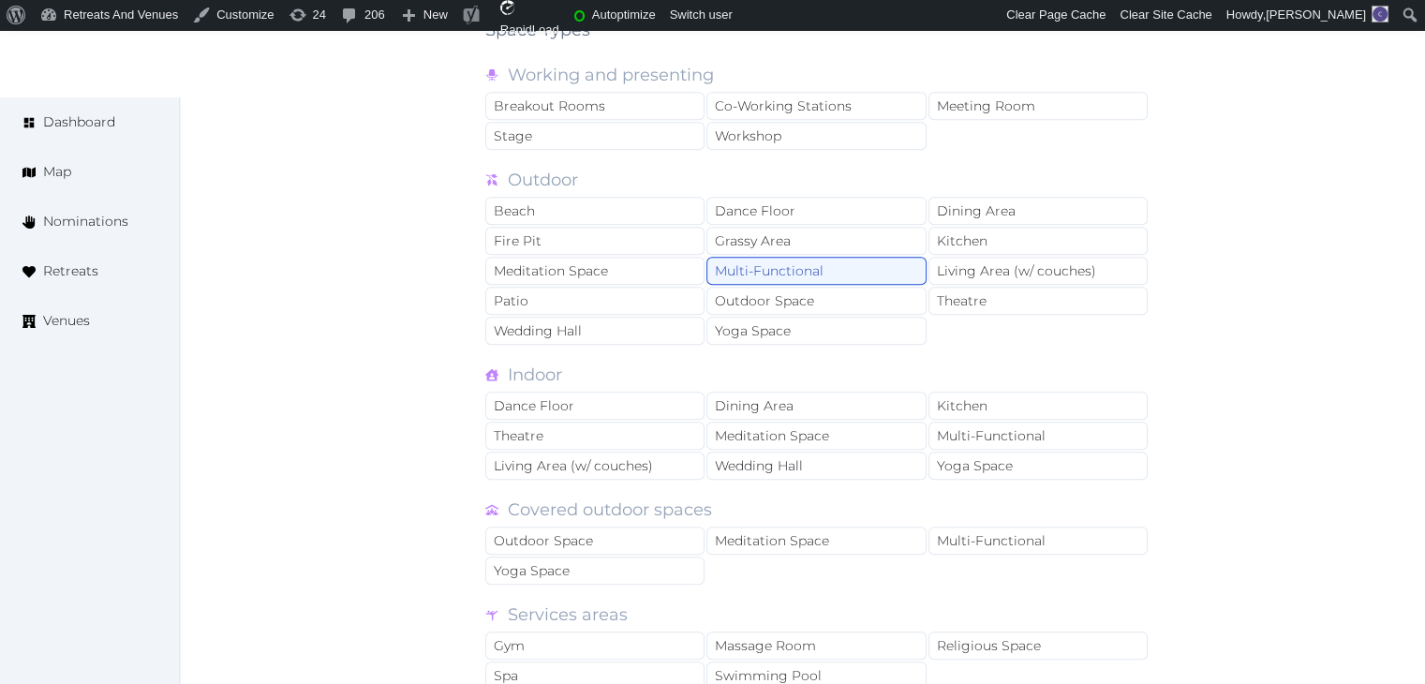
scroll to position [1780, 0]
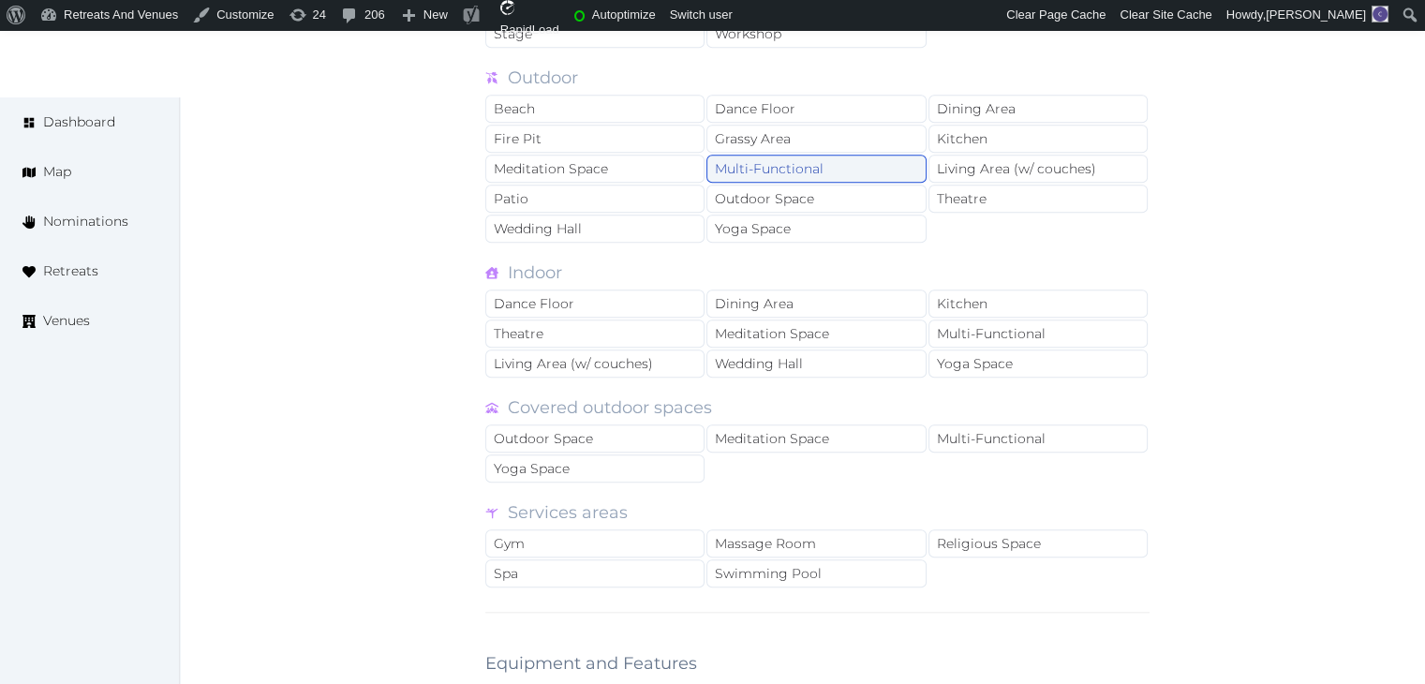
click at [839, 159] on div "Multi-Functional" at bounding box center [815, 169] width 219 height 28
click at [971, 323] on div "Multi-Functional" at bounding box center [1037, 333] width 219 height 28
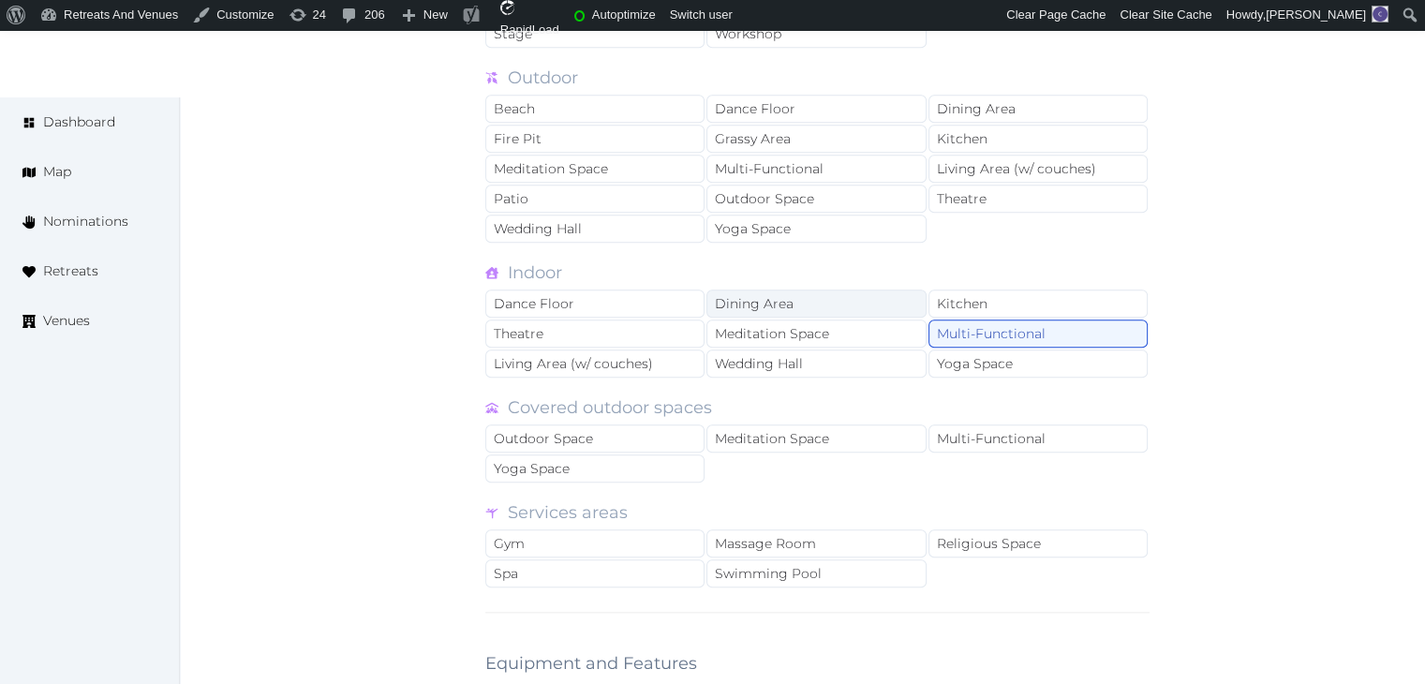
click at [855, 293] on div "Dining Area" at bounding box center [815, 303] width 219 height 28
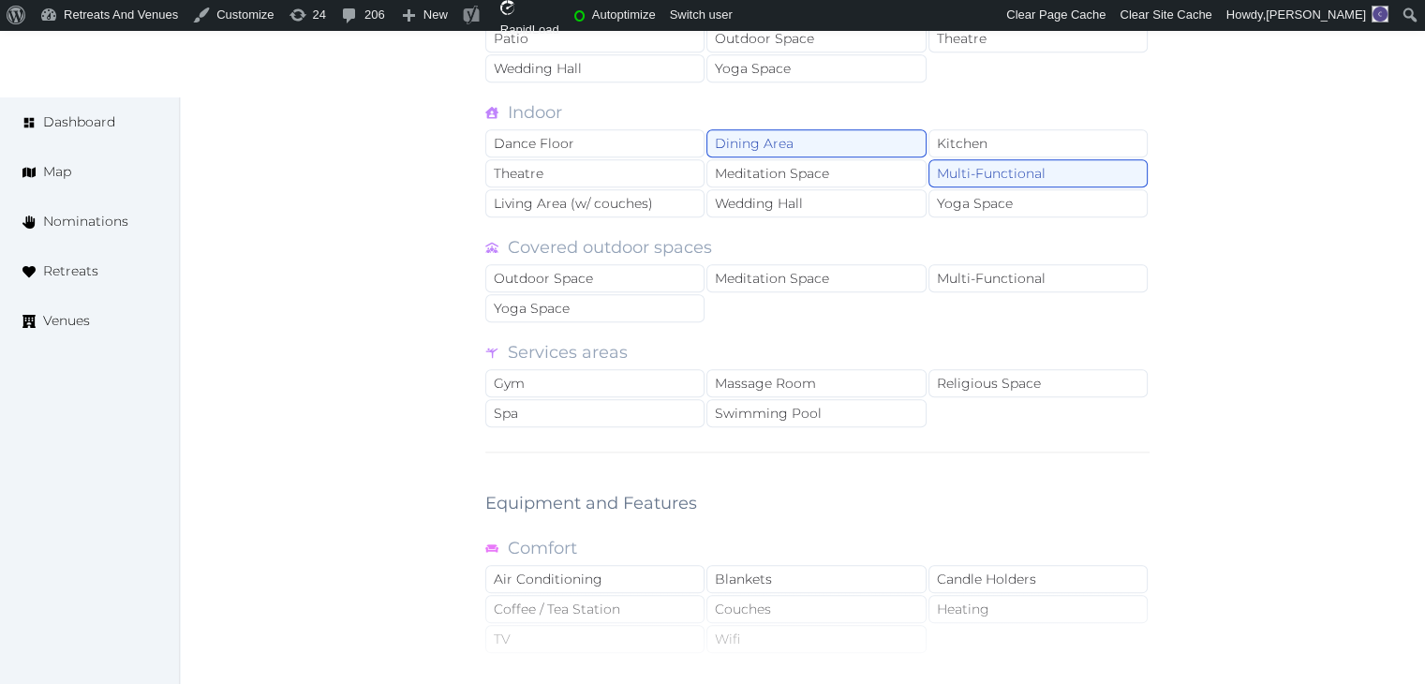
scroll to position [2154, 0]
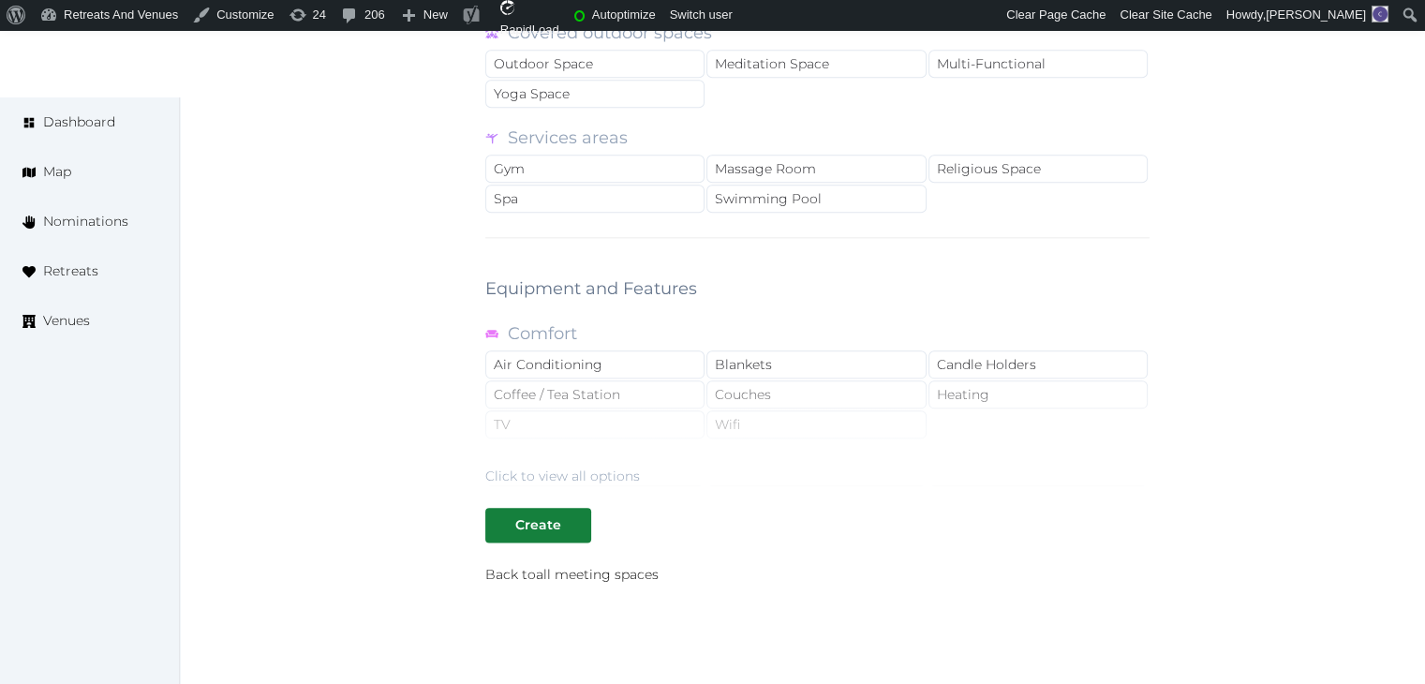
click at [601, 468] on div "Click to view all options" at bounding box center [562, 475] width 155 height 19
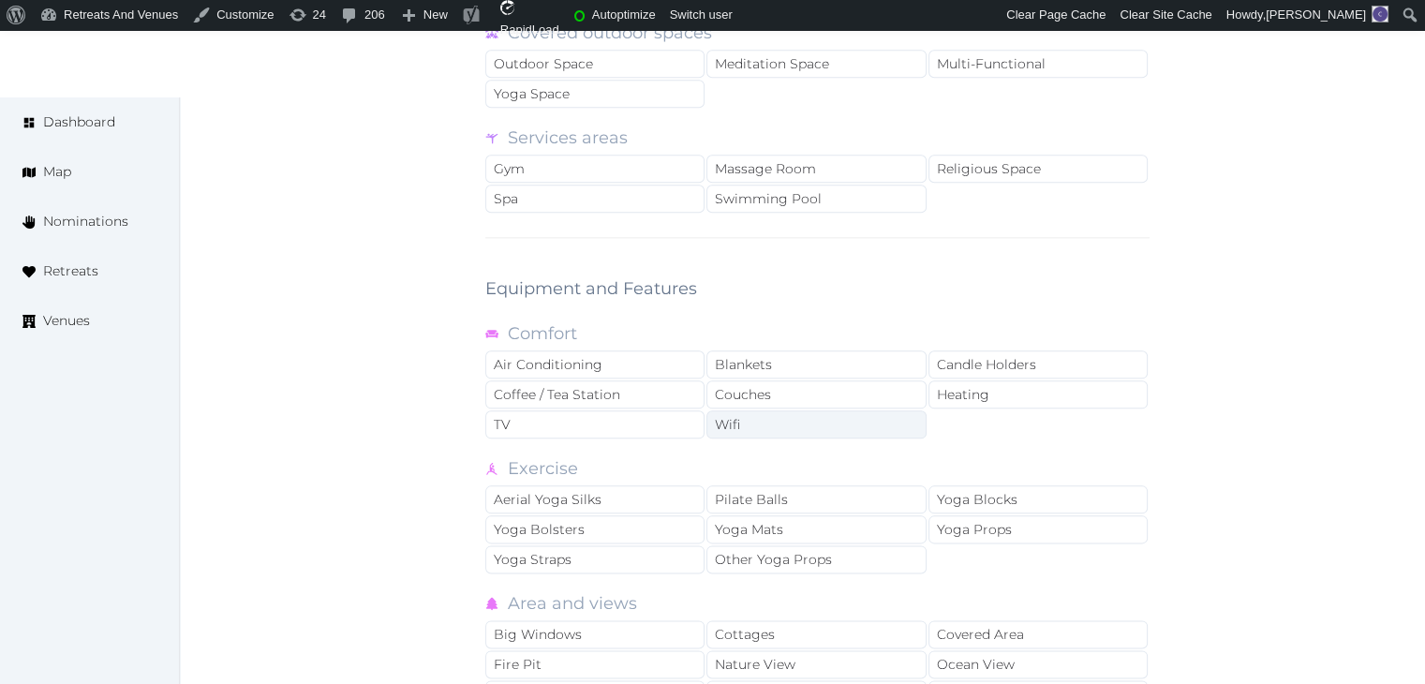
click at [809, 418] on div "Wifi" at bounding box center [815, 424] width 219 height 28
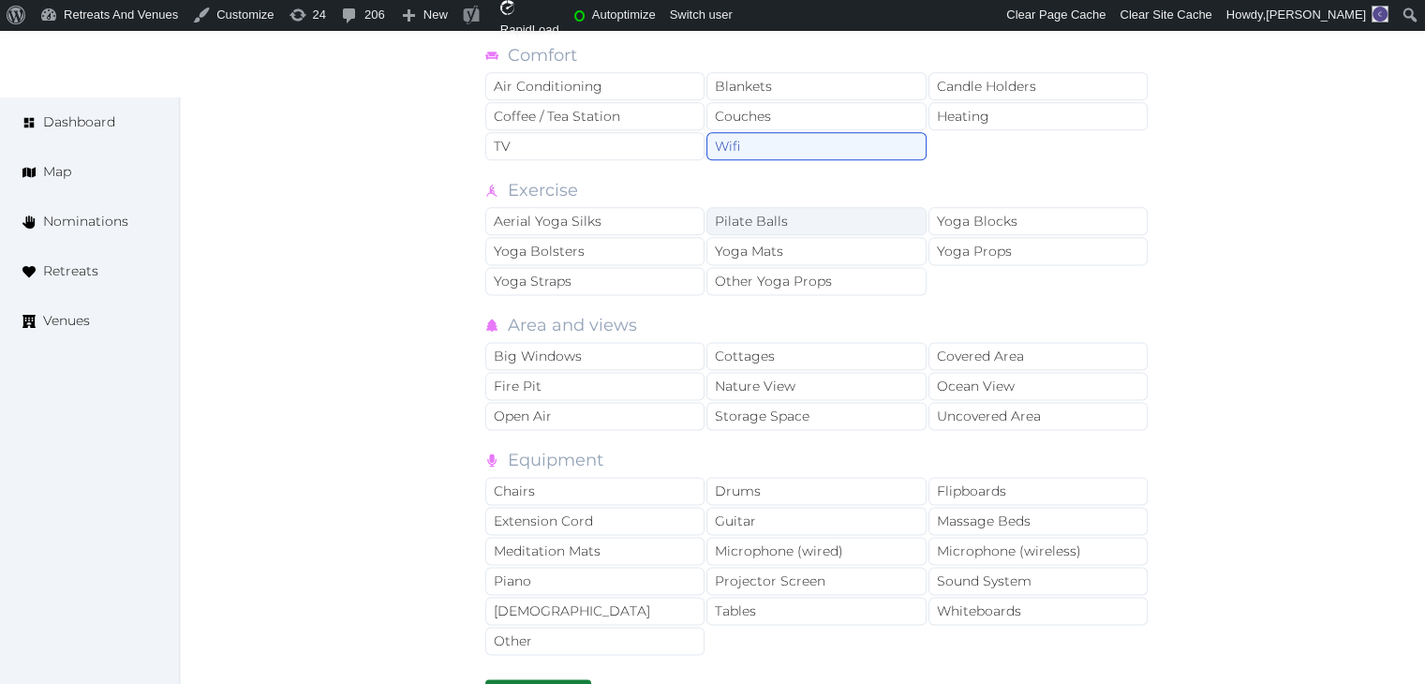
scroll to position [2435, 0]
click at [788, 594] on div "Tables" at bounding box center [815, 608] width 219 height 28
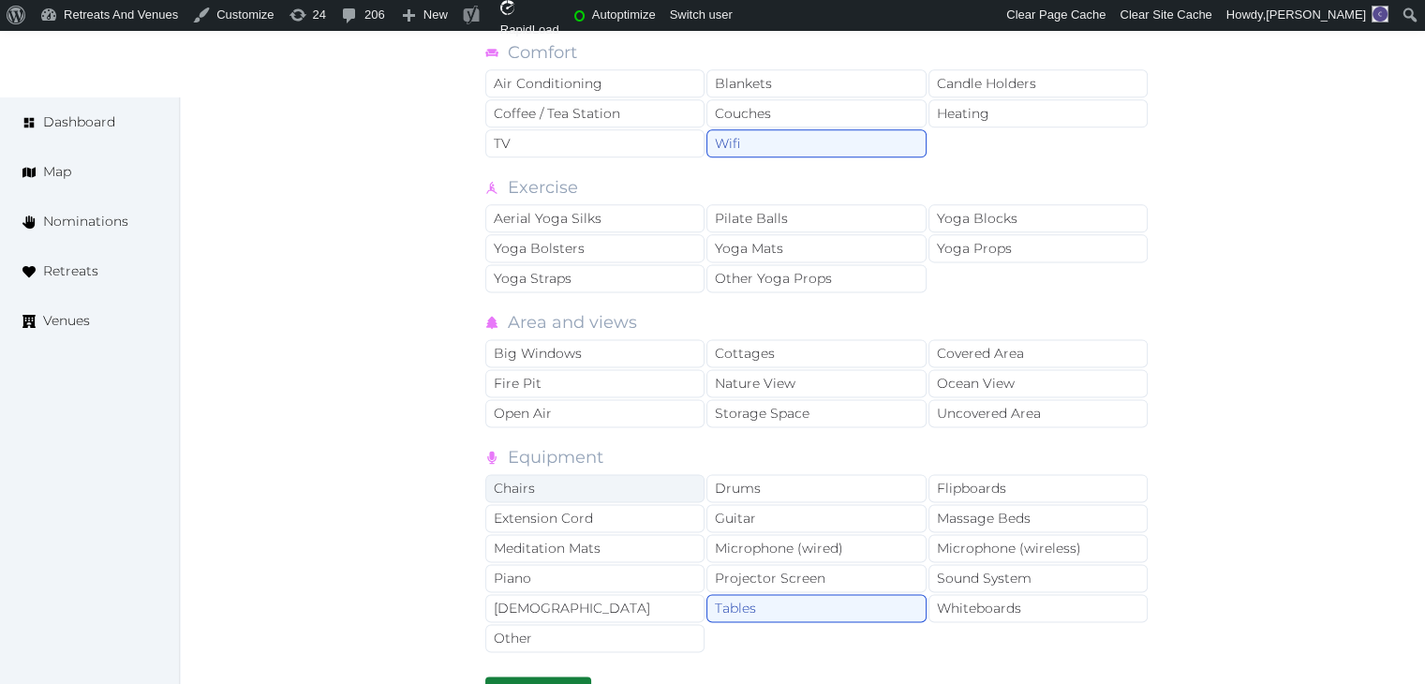
click at [644, 481] on div "Chairs" at bounding box center [594, 488] width 219 height 28
click at [782, 564] on div "Projector Screen" at bounding box center [815, 578] width 219 height 28
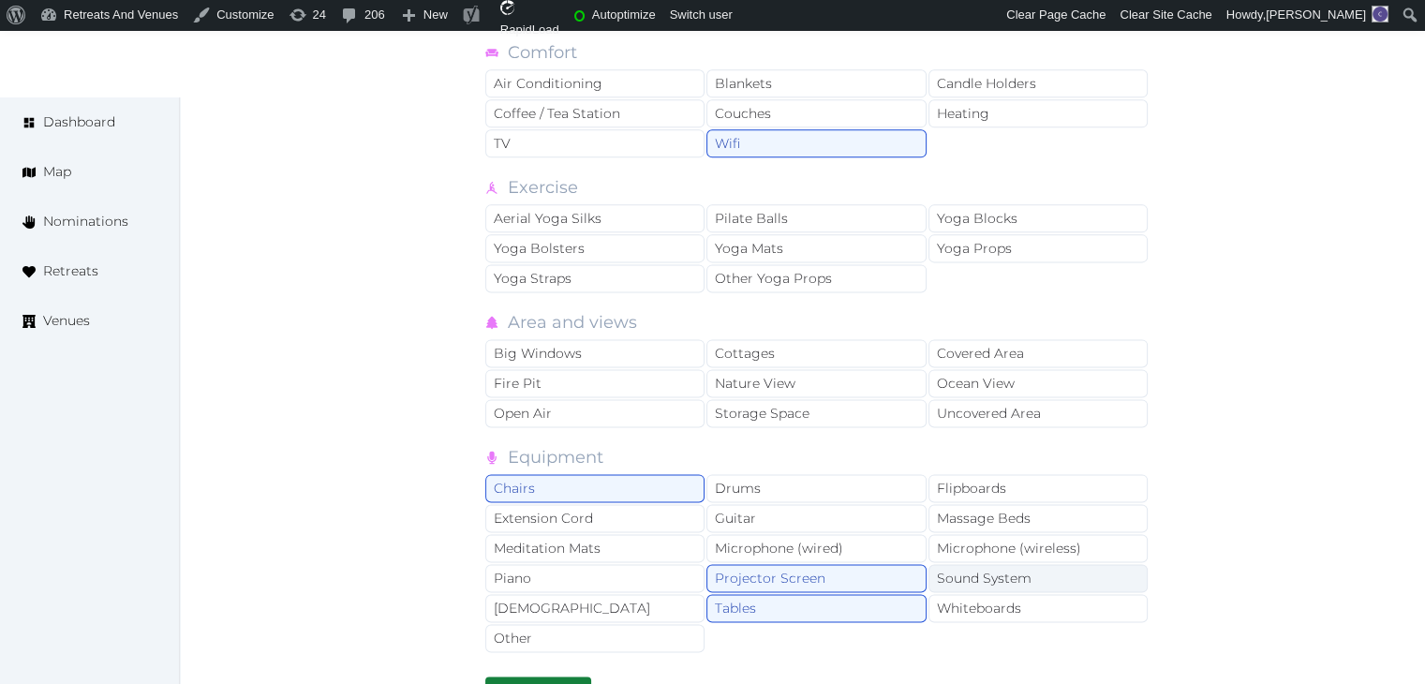
click at [1064, 564] on div "Sound System" at bounding box center [1037, 578] width 219 height 28
click at [1060, 536] on div "Microphone (wireless)" at bounding box center [1037, 548] width 219 height 28
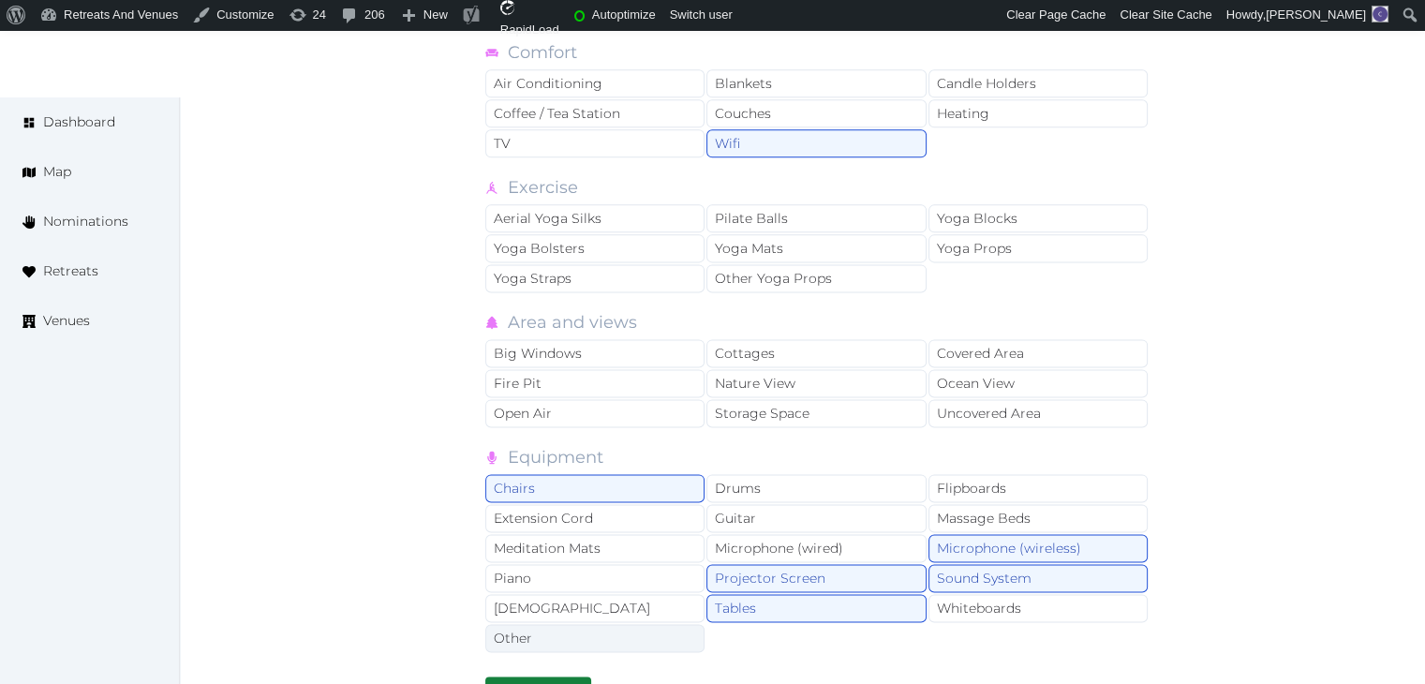
scroll to position [2623, 0]
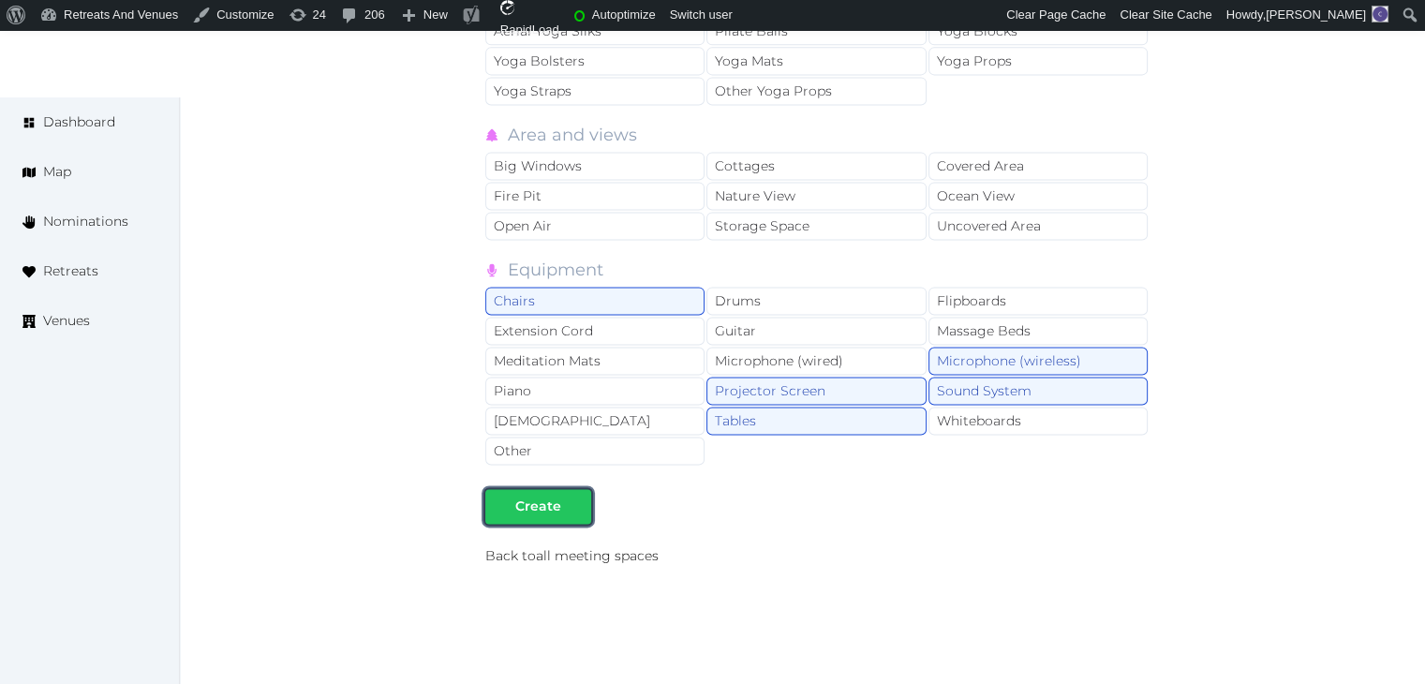
click at [550, 496] on div "Create" at bounding box center [538, 506] width 46 height 20
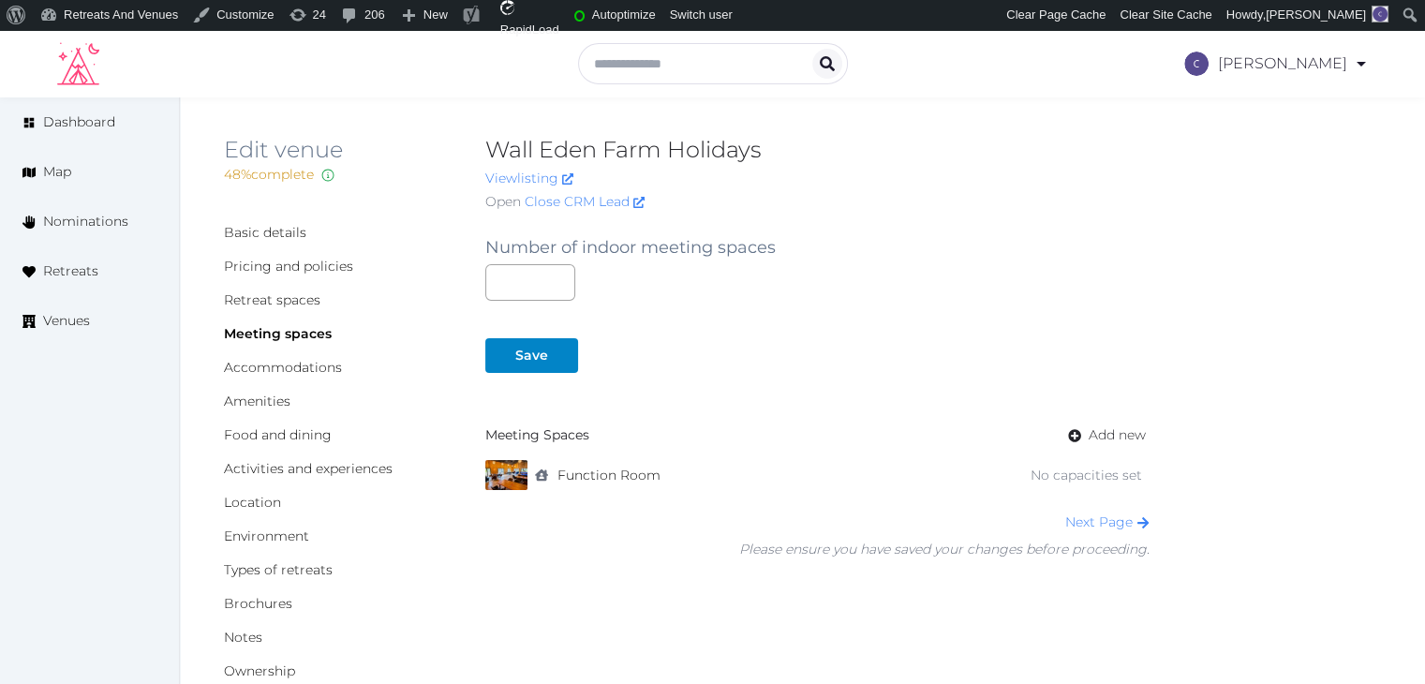
click at [633, 148] on h2 "Wall Eden Farm Holidays" at bounding box center [817, 150] width 664 height 30
copy h2 "Wall Eden Farm Holidays"
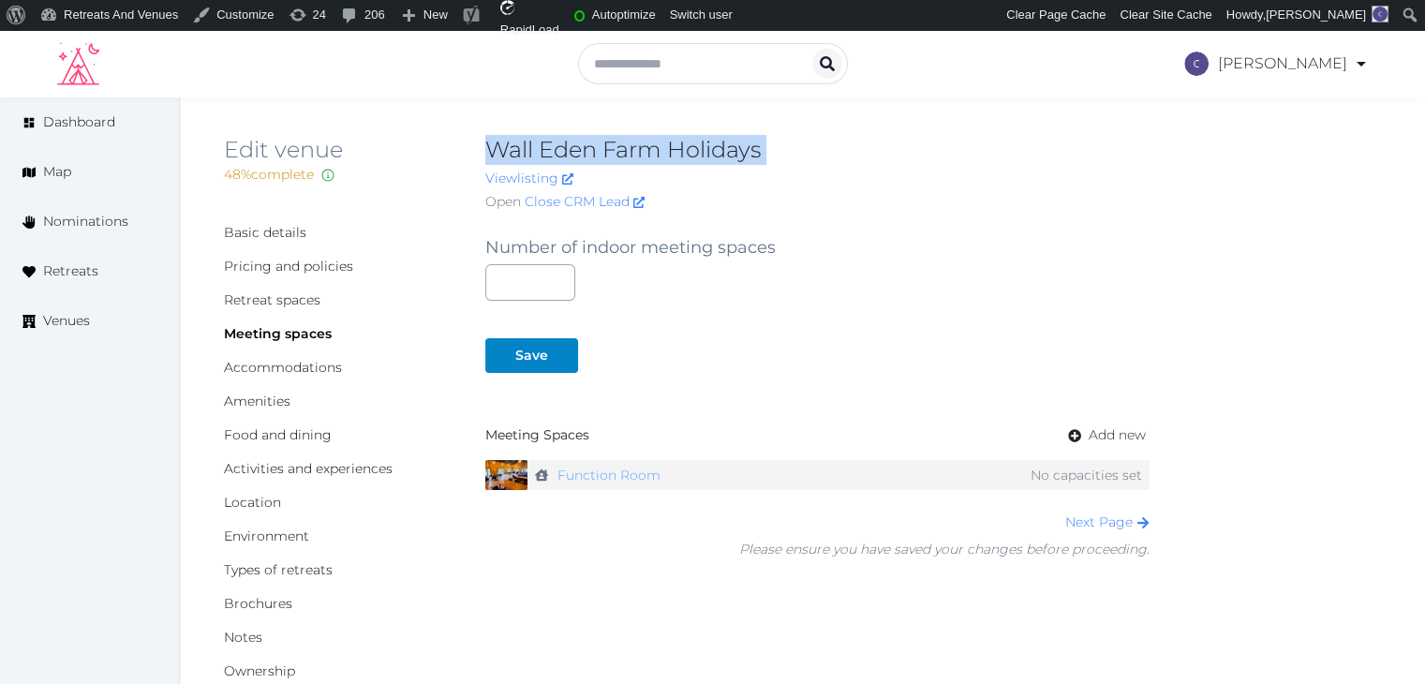
click at [593, 478] on link "Function Room" at bounding box center [608, 475] width 103 height 27
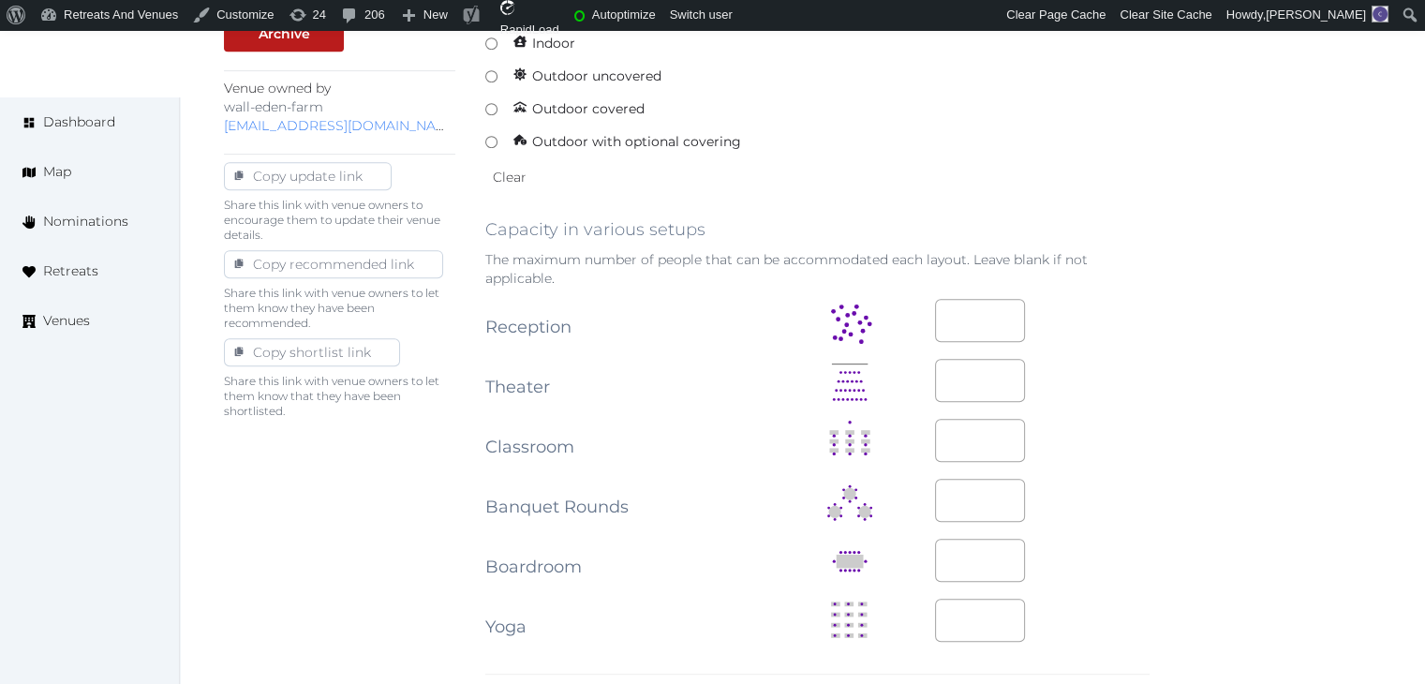
scroll to position [1030, 0]
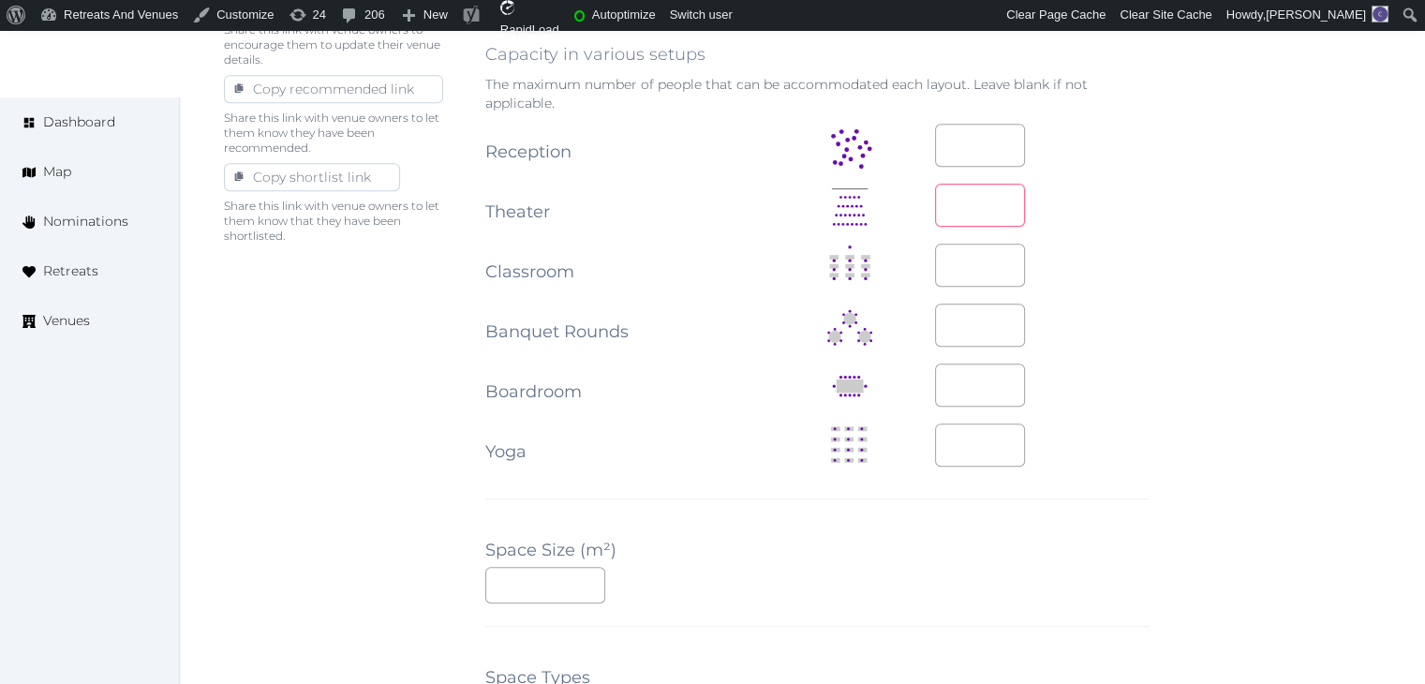
click at [954, 203] on input "*" at bounding box center [980, 205] width 90 height 43
drag, startPoint x: 936, startPoint y: 151, endPoint x: 910, endPoint y: 135, distance: 30.7
click at [907, 140] on tr "Reception *" at bounding box center [817, 146] width 664 height 60
type input "**"
drag, startPoint x: 1353, startPoint y: 336, endPoint x: 1206, endPoint y: 441, distance: 180.6
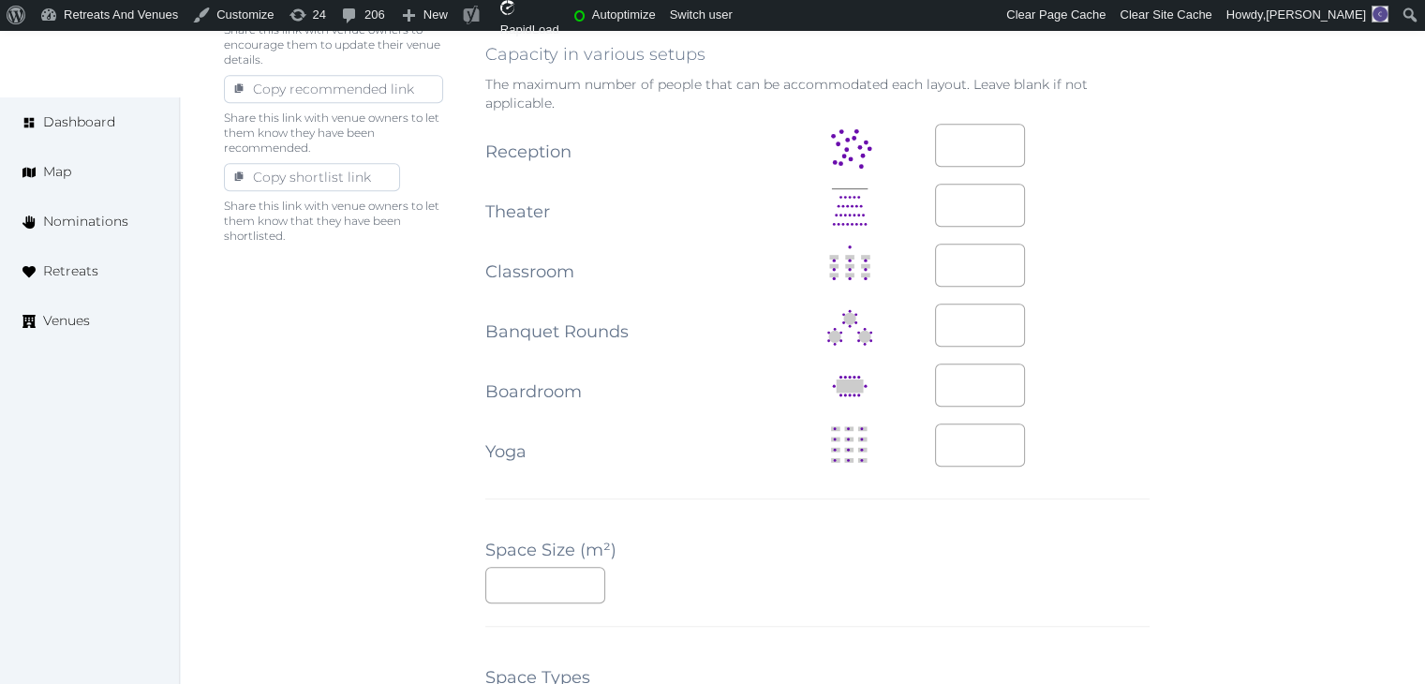
click at [1353, 336] on div "**********" at bounding box center [802, 306] width 1157 height 2235
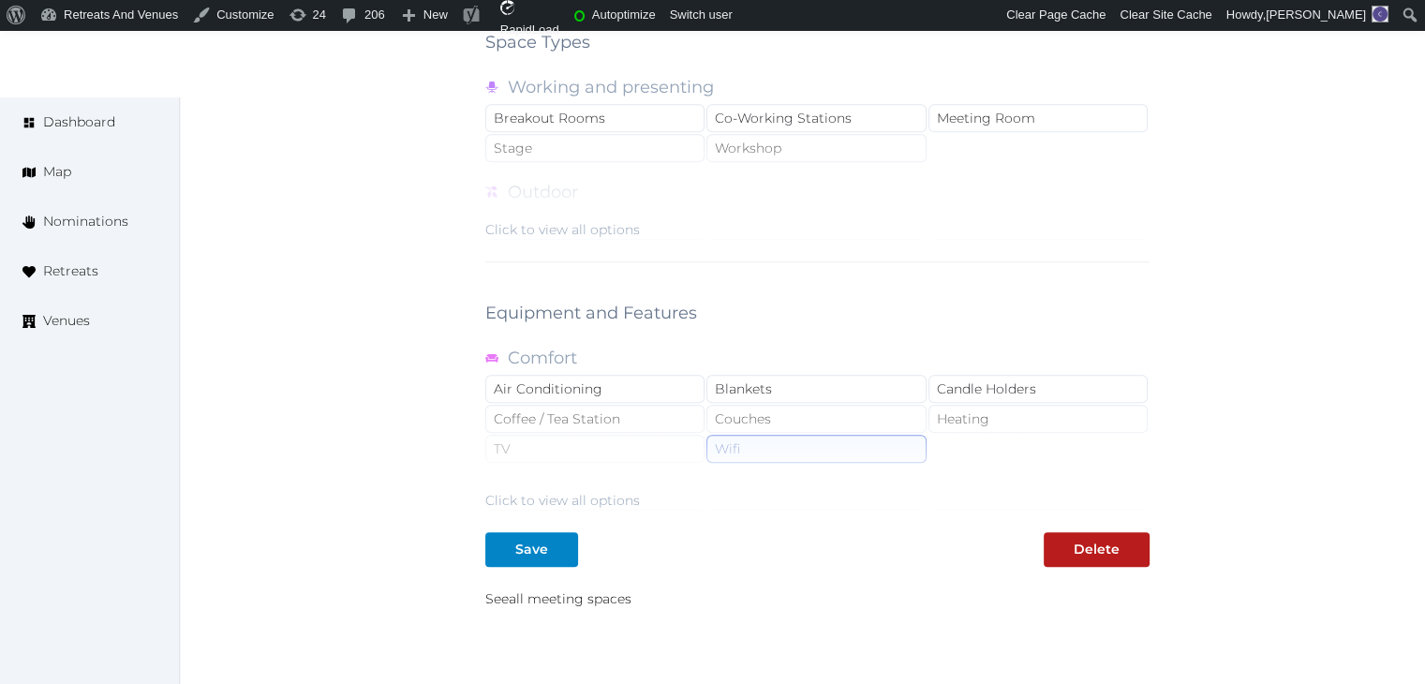
scroll to position [1797, 0]
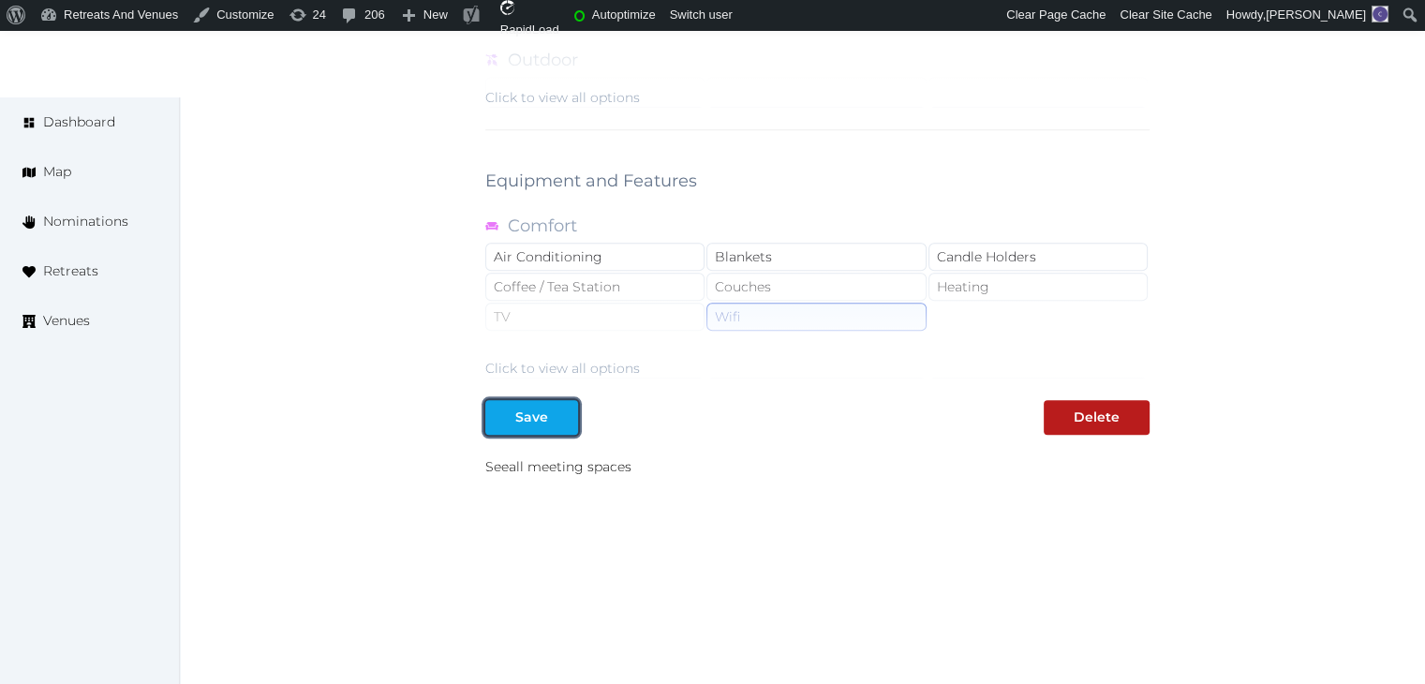
click at [553, 416] on div at bounding box center [563, 417] width 22 height 20
drag, startPoint x: 561, startPoint y: 408, endPoint x: 611, endPoint y: 495, distance: 99.5
click at [564, 409] on div at bounding box center [563, 417] width 22 height 20
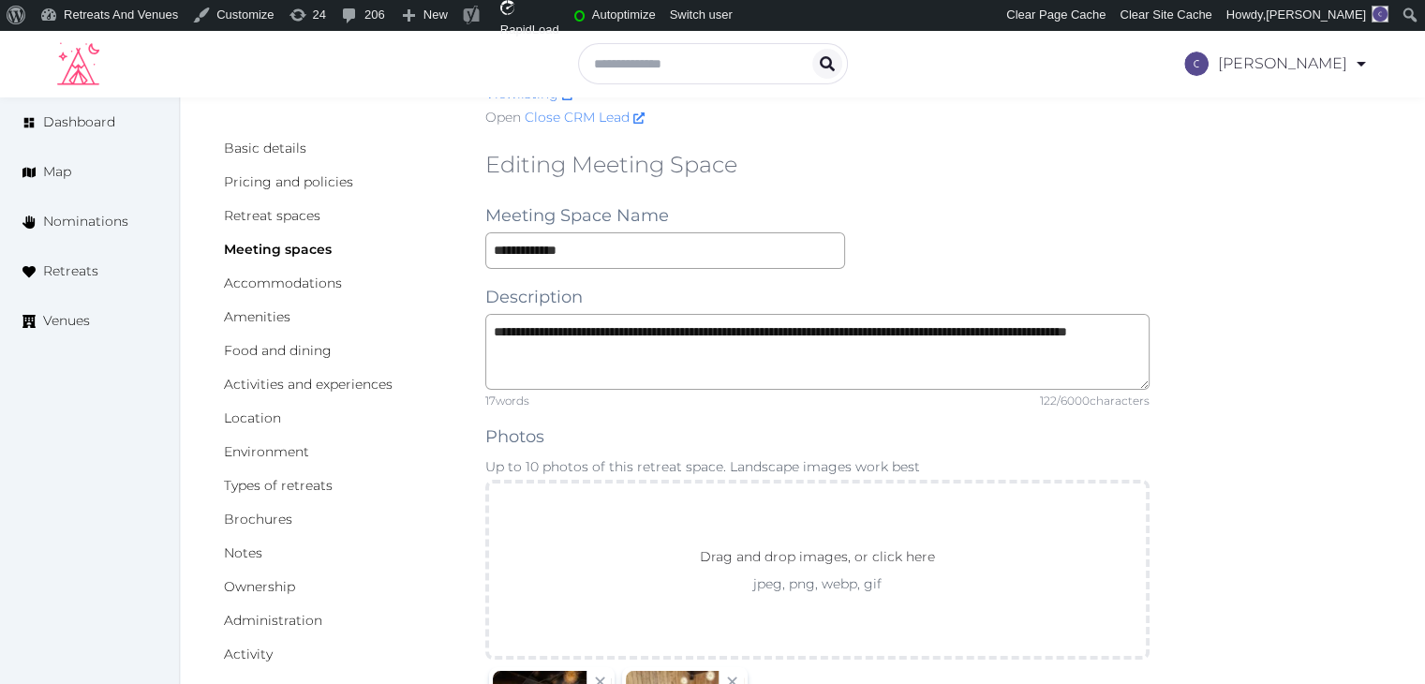
scroll to position [0, 0]
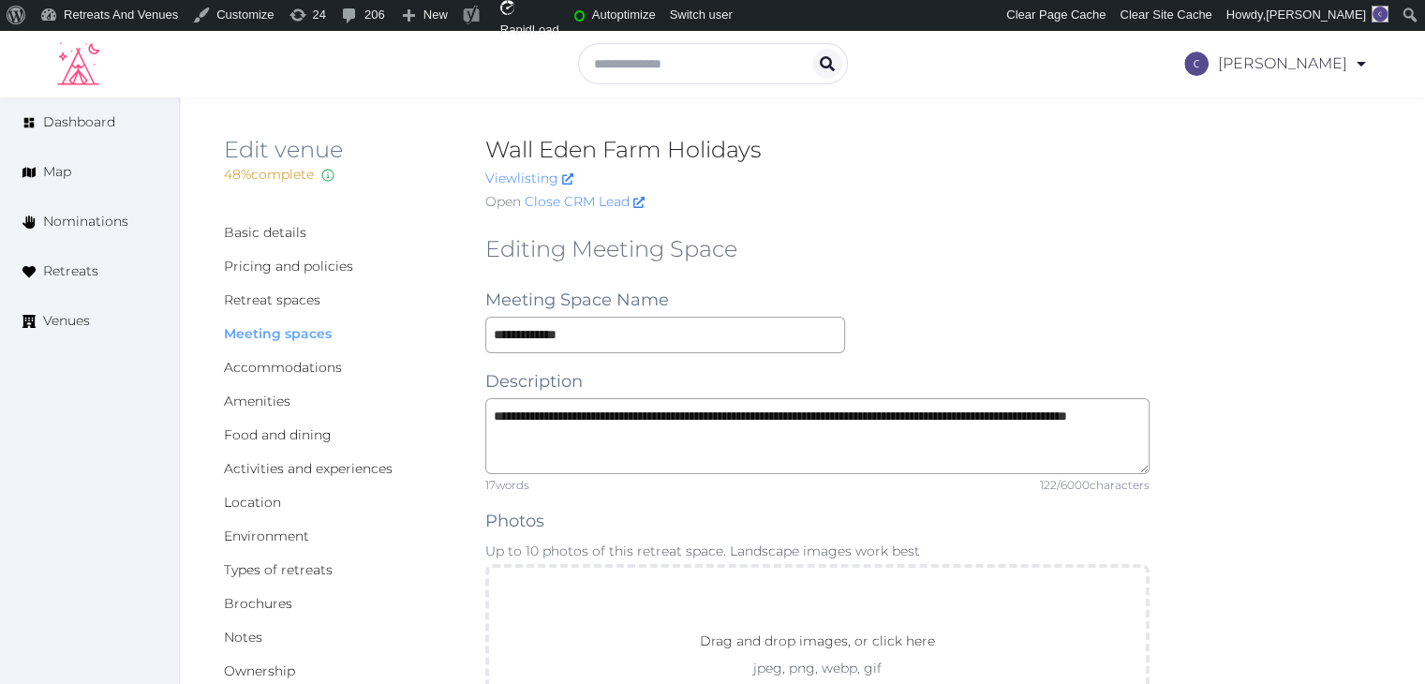
click at [307, 332] on link "Meeting spaces" at bounding box center [278, 333] width 108 height 17
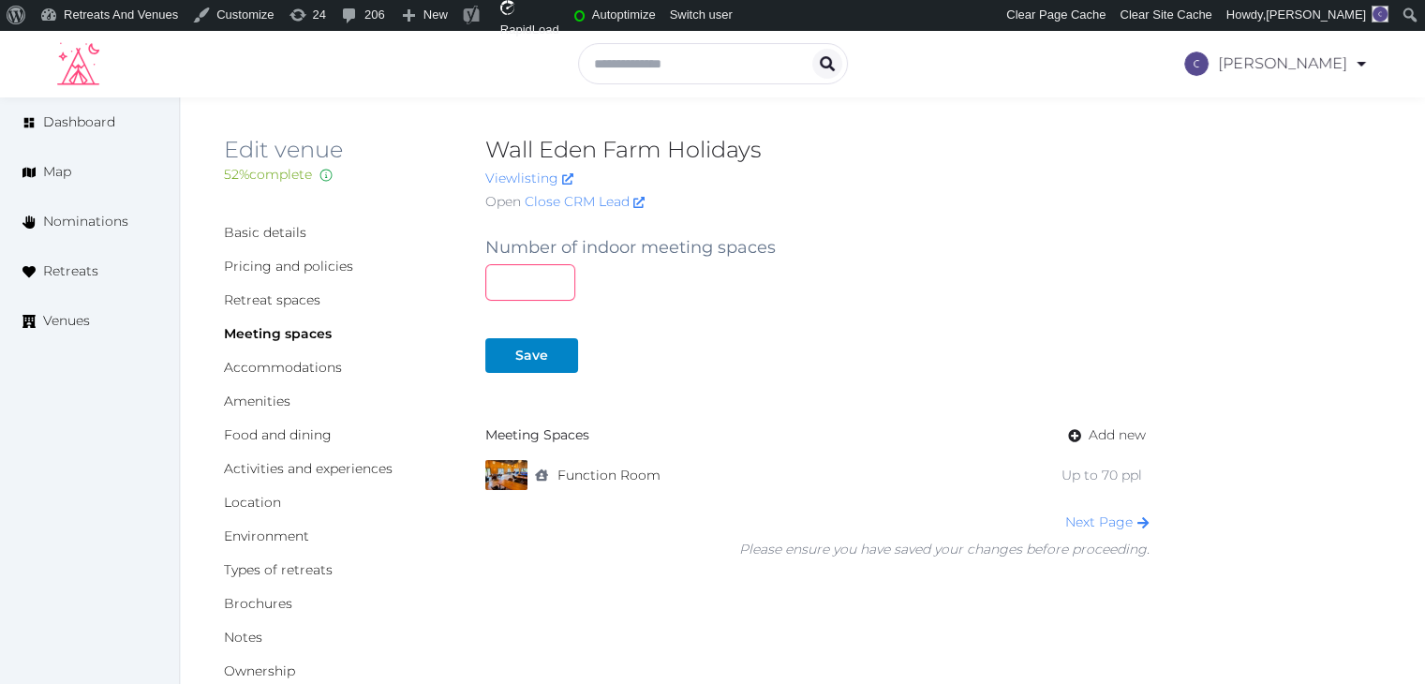
click at [547, 267] on input "number" at bounding box center [530, 282] width 90 height 37
type input "*"
click at [522, 350] on div "Save" at bounding box center [531, 356] width 33 height 20
click at [303, 476] on link "Activities and experiences" at bounding box center [308, 468] width 169 height 17
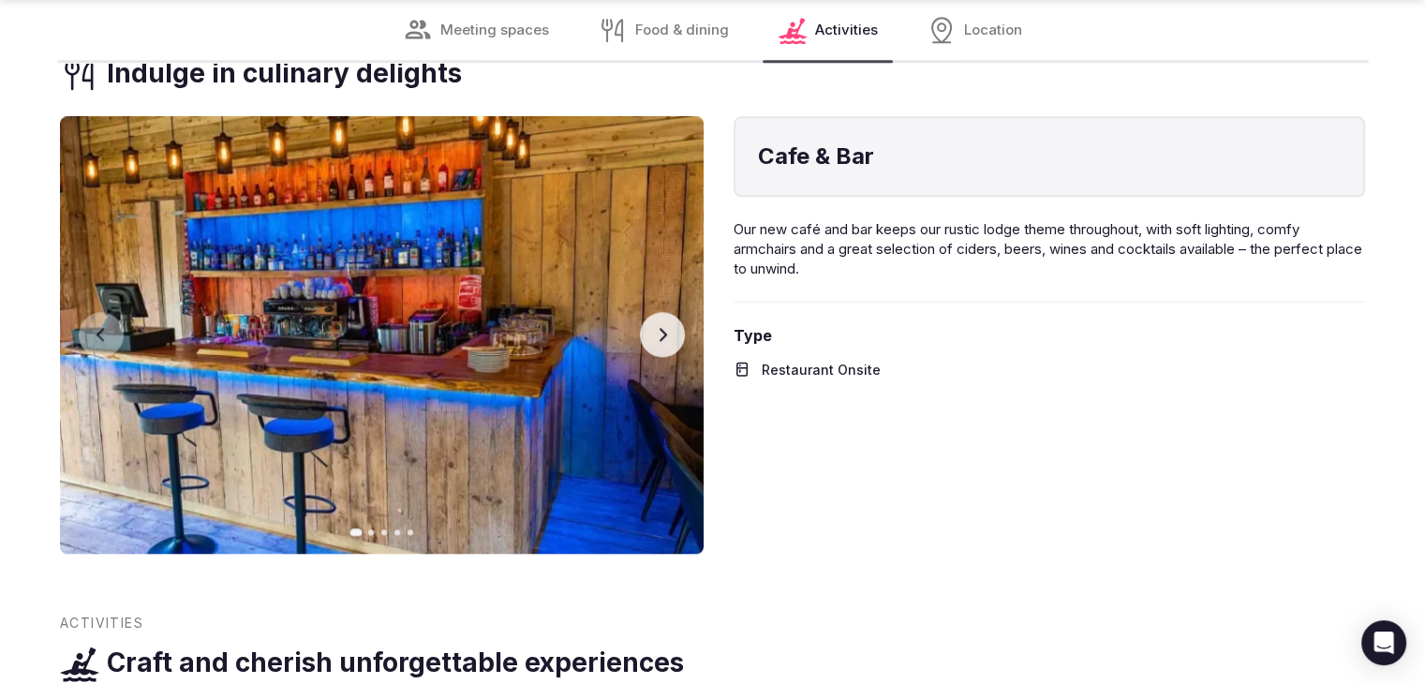
scroll to position [2061, 0]
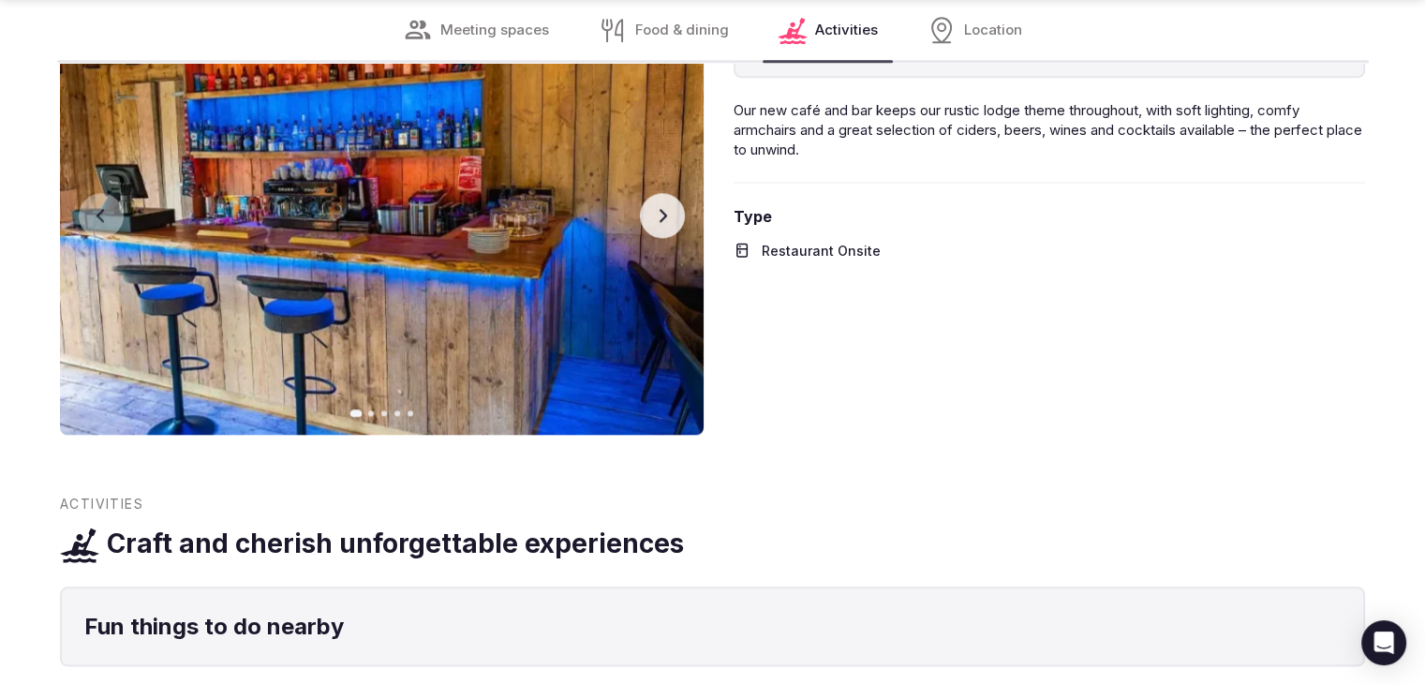
click at [678, 237] on img at bounding box center [381, 215] width 643 height 437
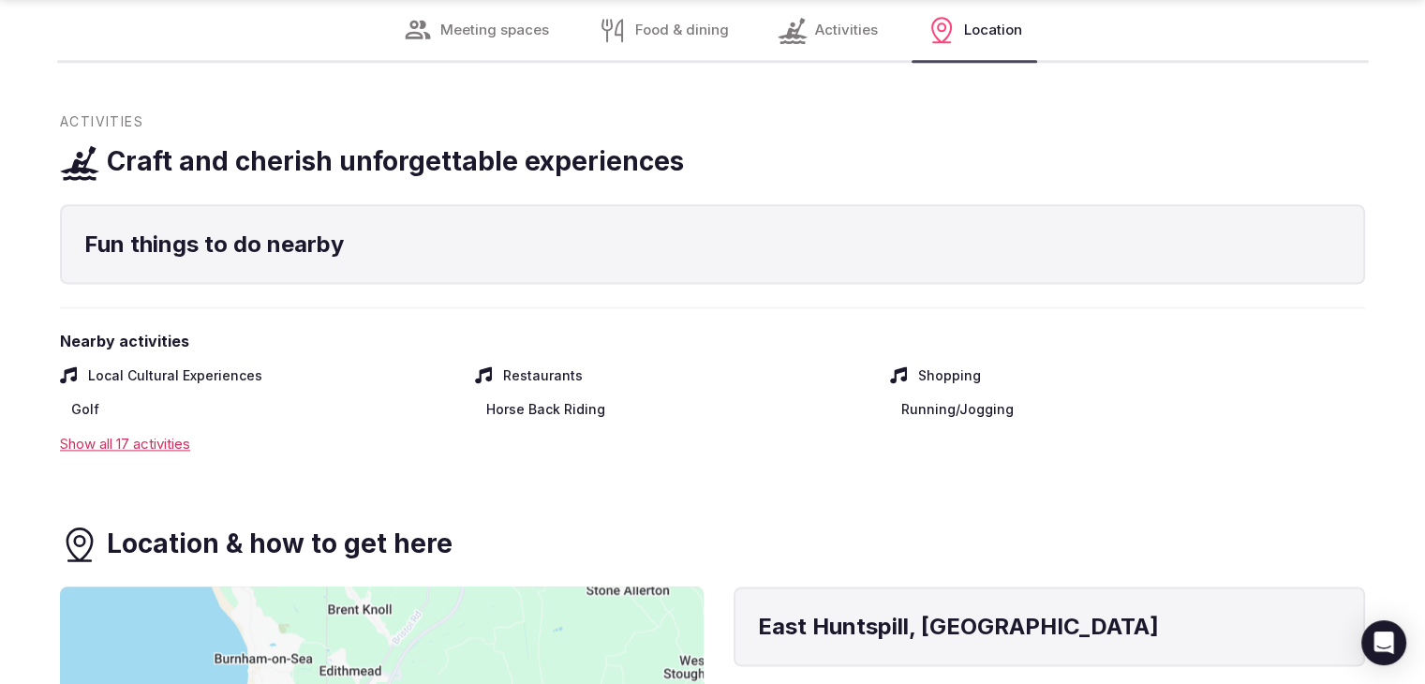
scroll to position [2529, 0]
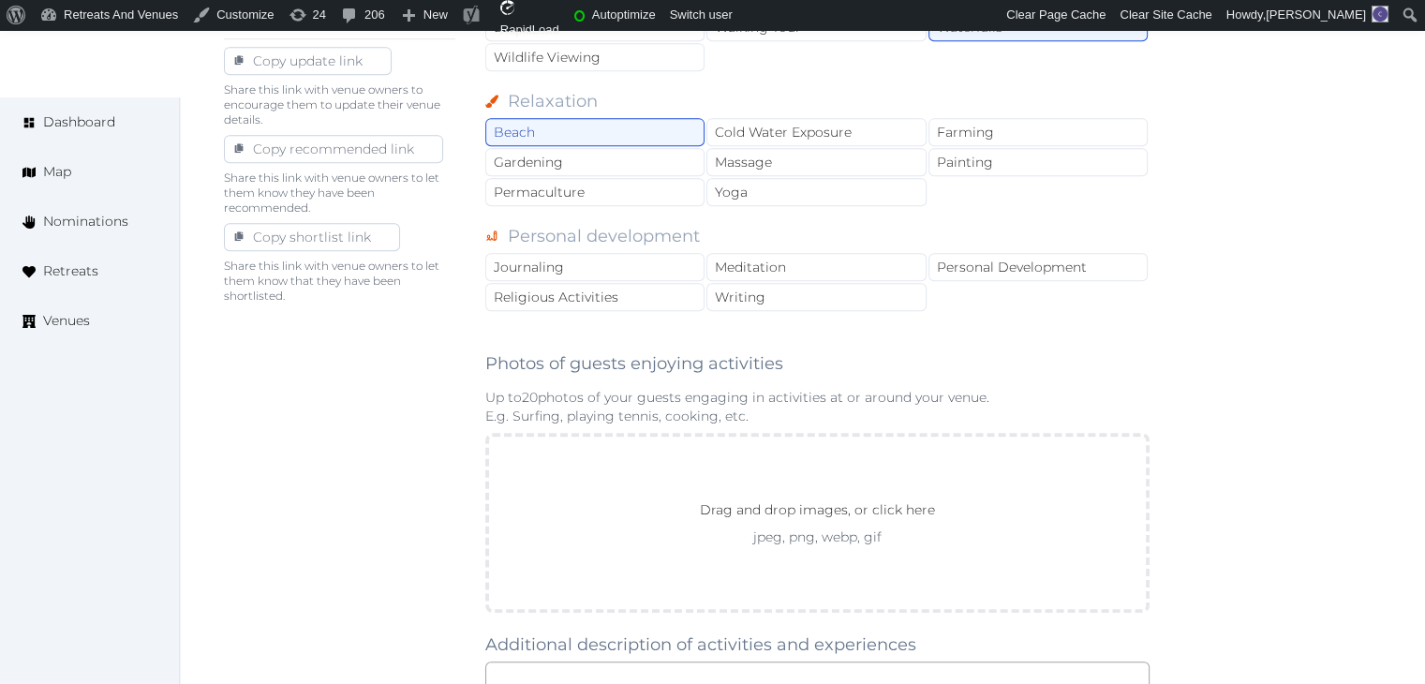
scroll to position [1124, 0]
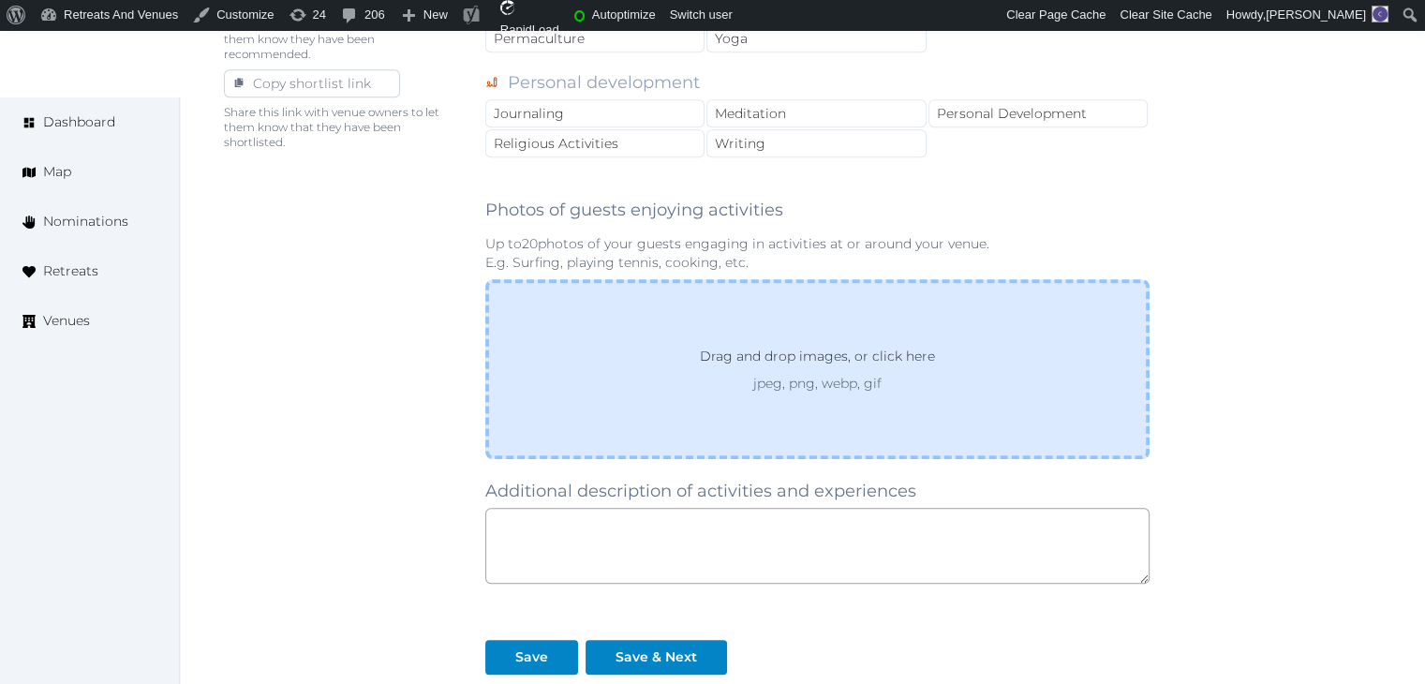
click at [780, 398] on div "Drag and drop images, or click here jpeg, png, webp, gif" at bounding box center [817, 369] width 664 height 180
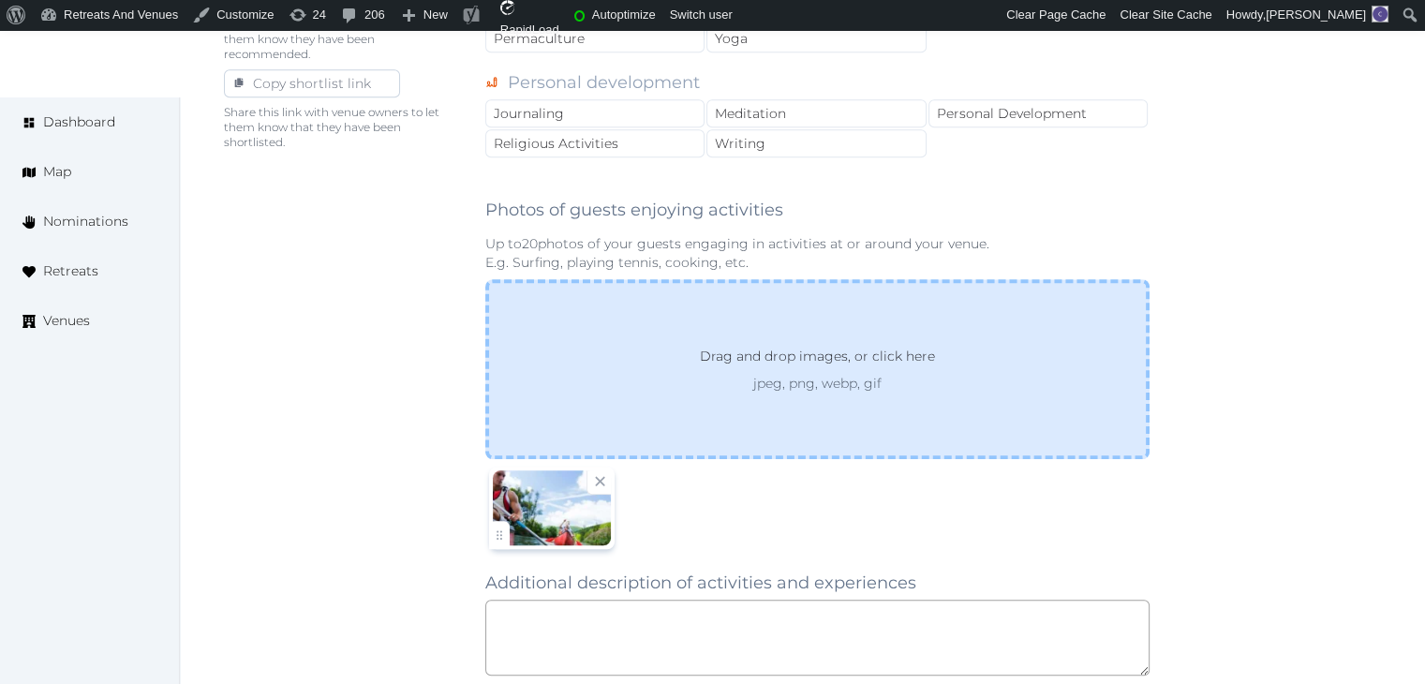
click at [813, 374] on p "jpeg, png, webp, gif" at bounding box center [817, 383] width 303 height 19
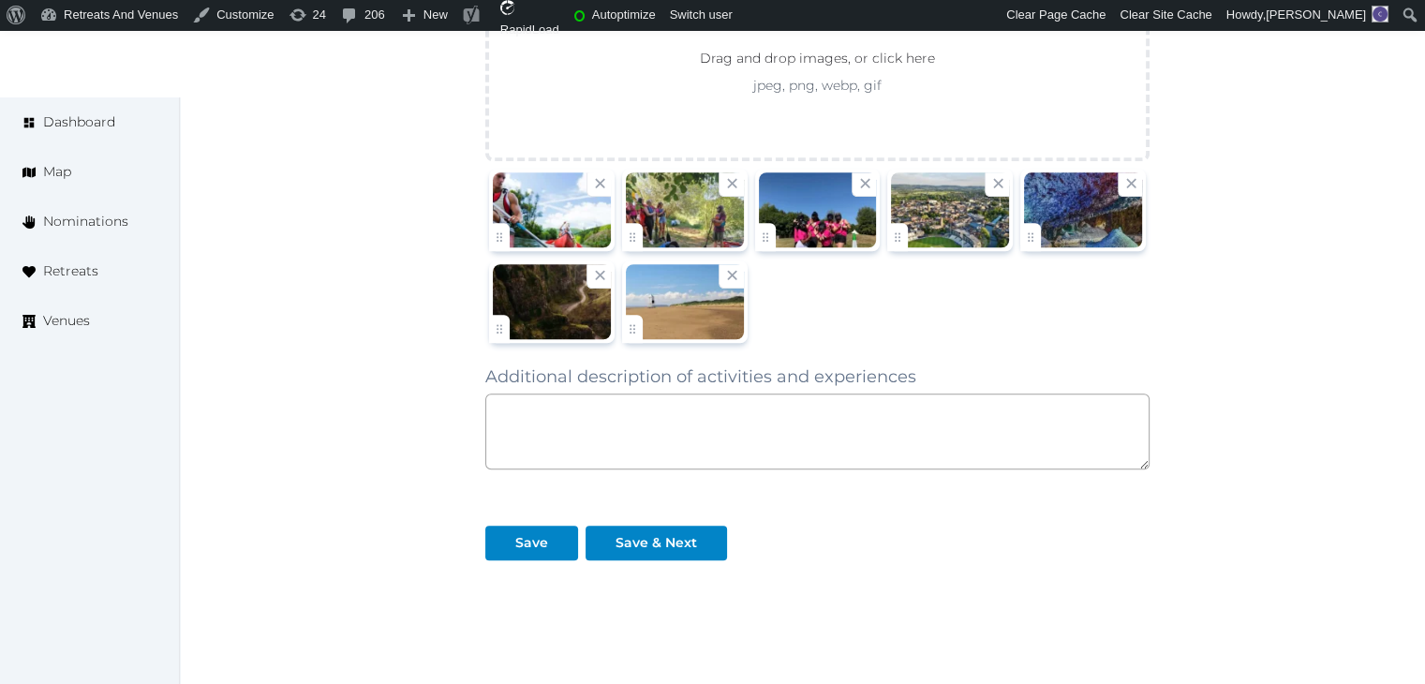
scroll to position [1499, 0]
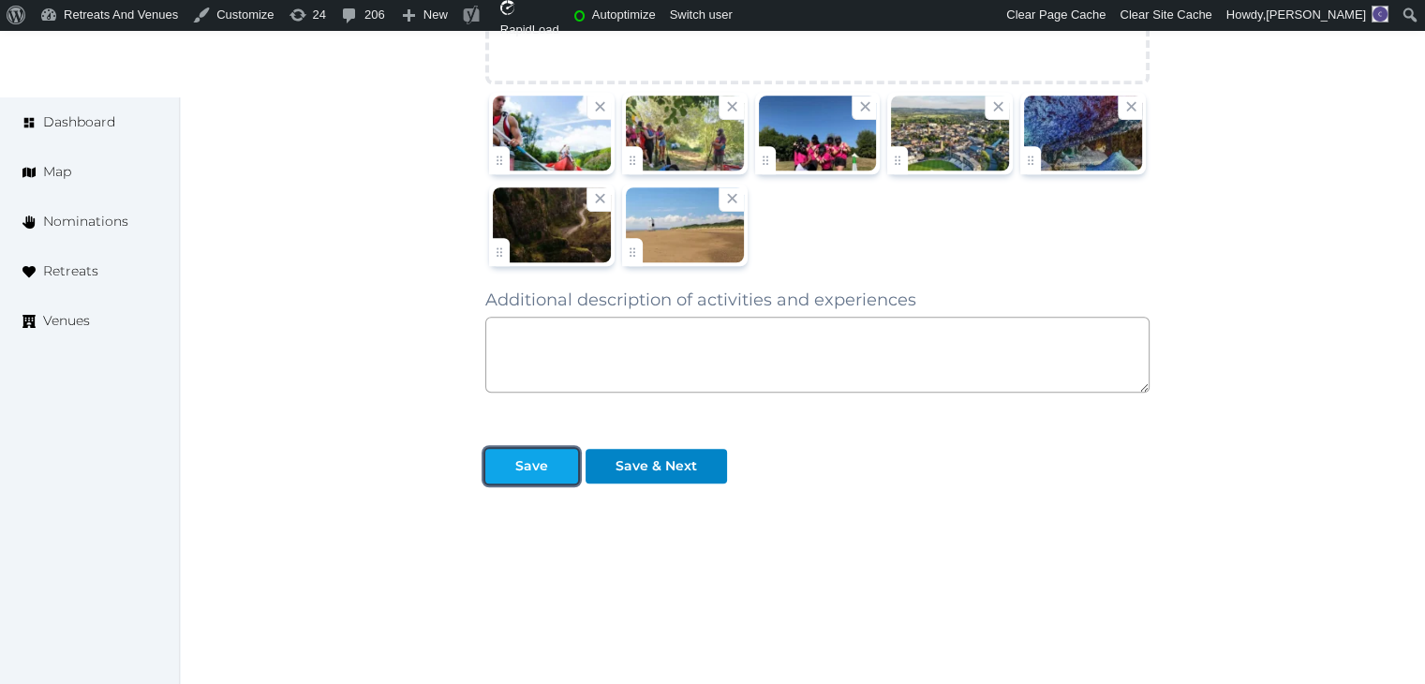
click at [503, 462] on div at bounding box center [500, 466] width 22 height 20
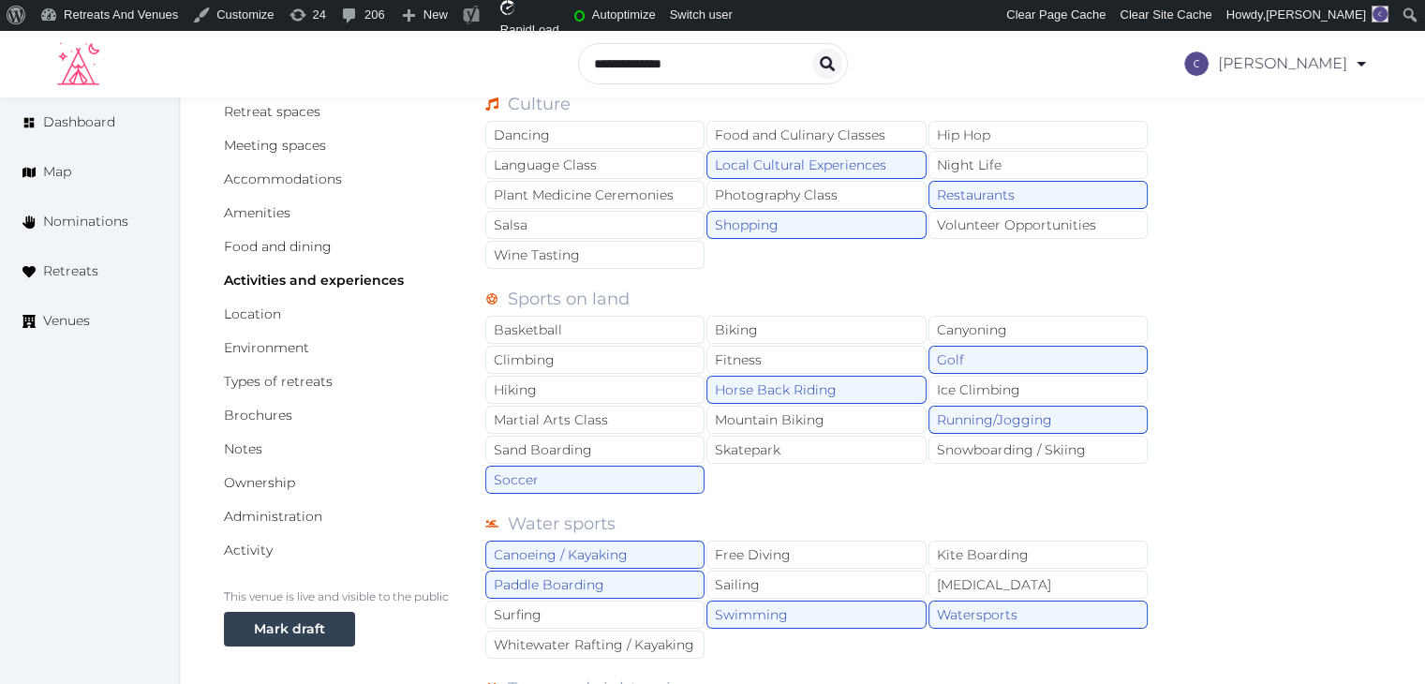
scroll to position [187, 0]
drag, startPoint x: 283, startPoint y: 353, endPoint x: 297, endPoint y: 382, distance: 32.3
click at [283, 353] on link "Environment" at bounding box center [266, 348] width 85 height 17
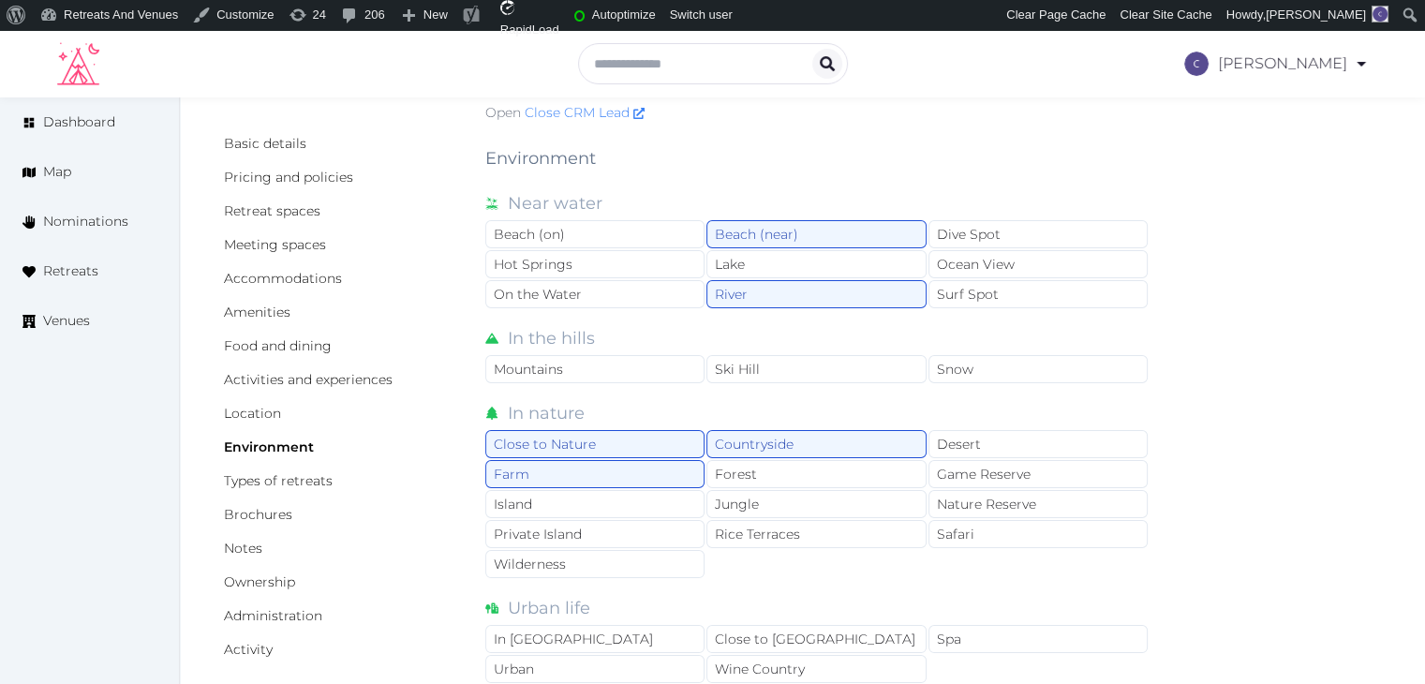
scroll to position [94, 0]
click at [286, 481] on link "Types of retreats" at bounding box center [278, 475] width 109 height 17
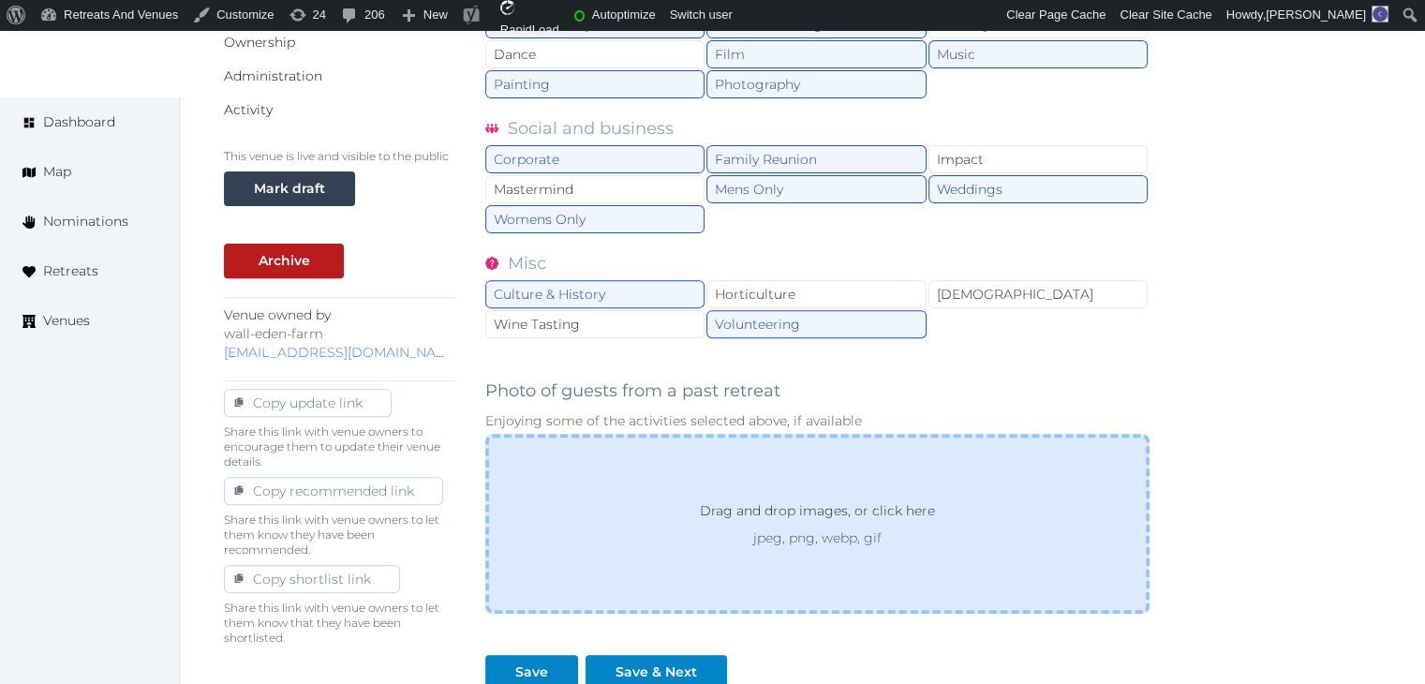
scroll to position [651, 0]
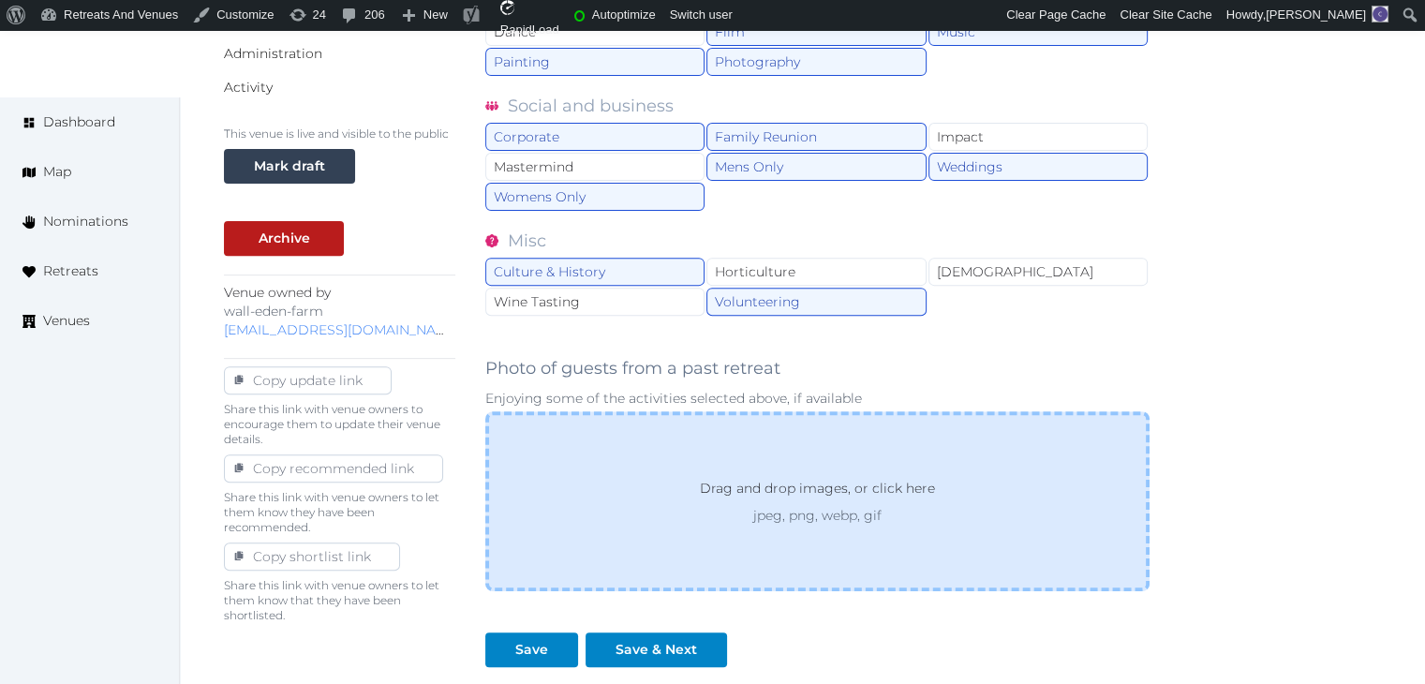
click at [828, 484] on p "Drag and drop images, or click here" at bounding box center [817, 492] width 265 height 28
click at [862, 506] on p "jpeg, png, webp, gif" at bounding box center [817, 515] width 303 height 19
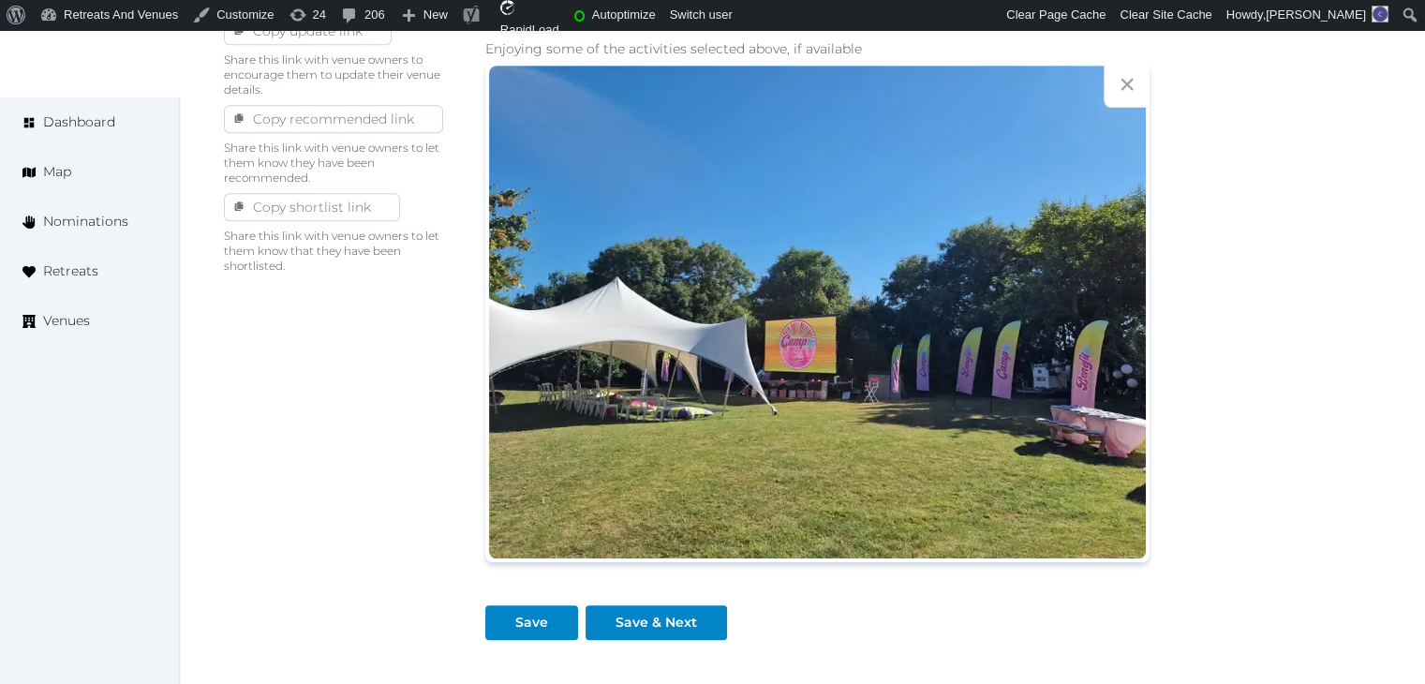
scroll to position [1026, 0]
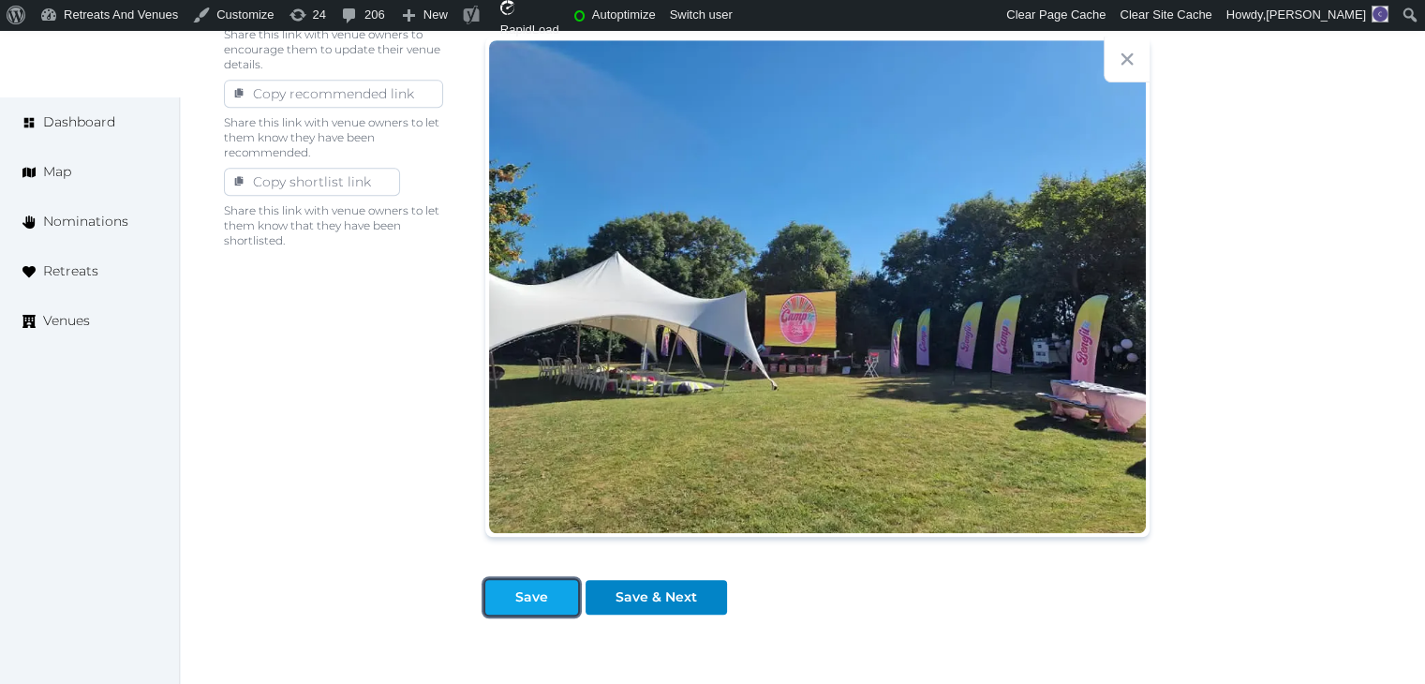
click at [510, 595] on div at bounding box center [500, 597] width 22 height 20
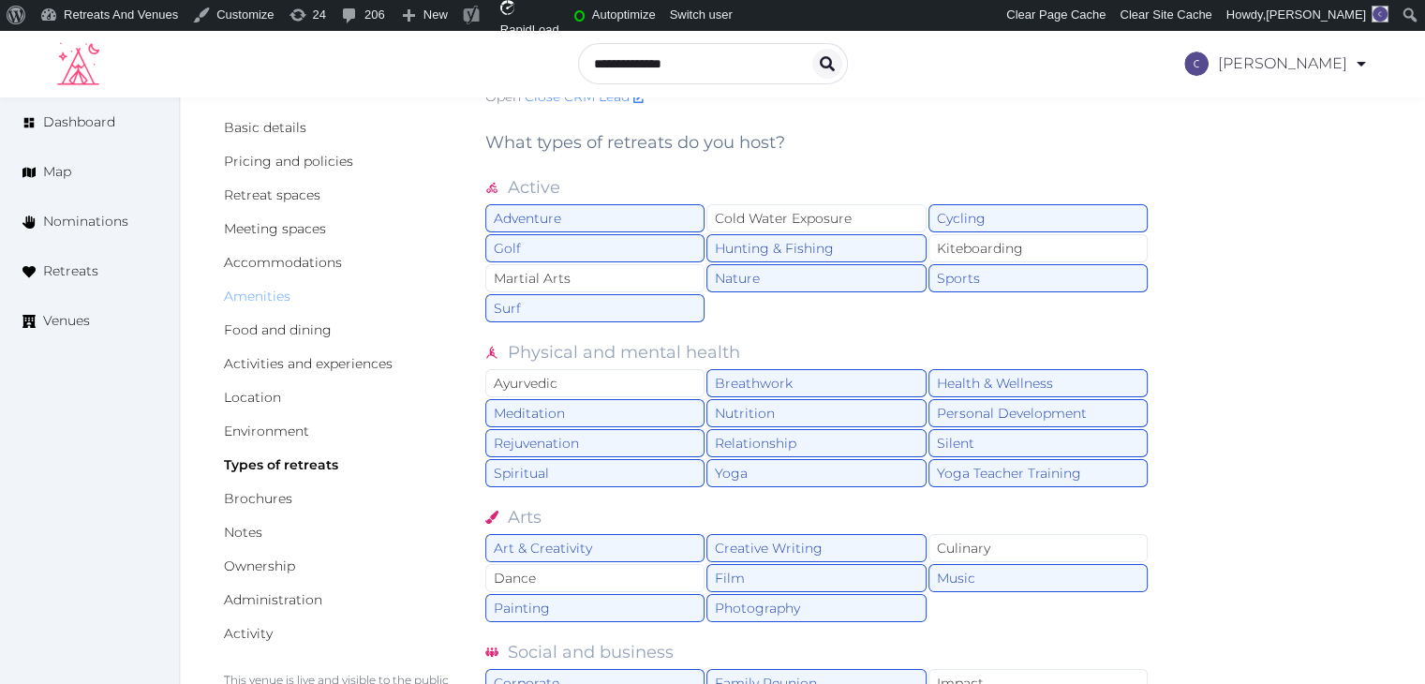
scroll to position [89, 0]
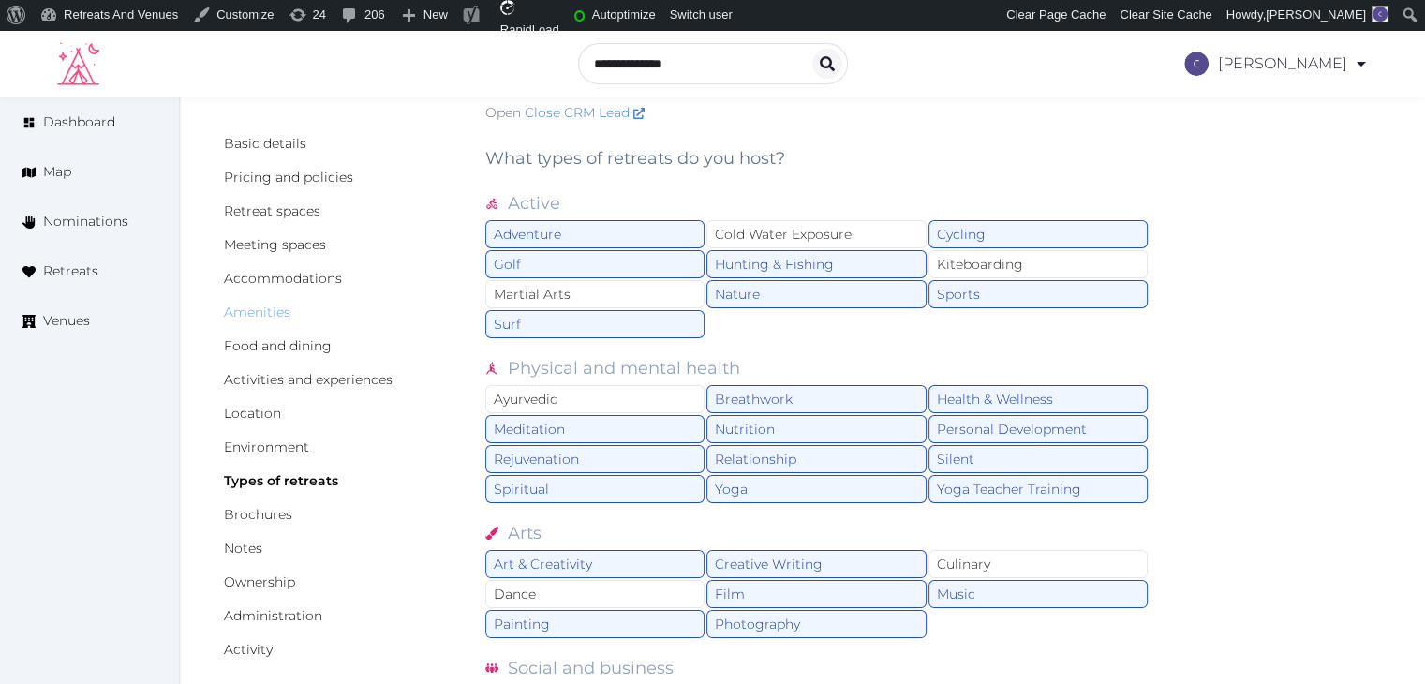
click at [251, 306] on link "Amenities" at bounding box center [257, 311] width 67 height 17
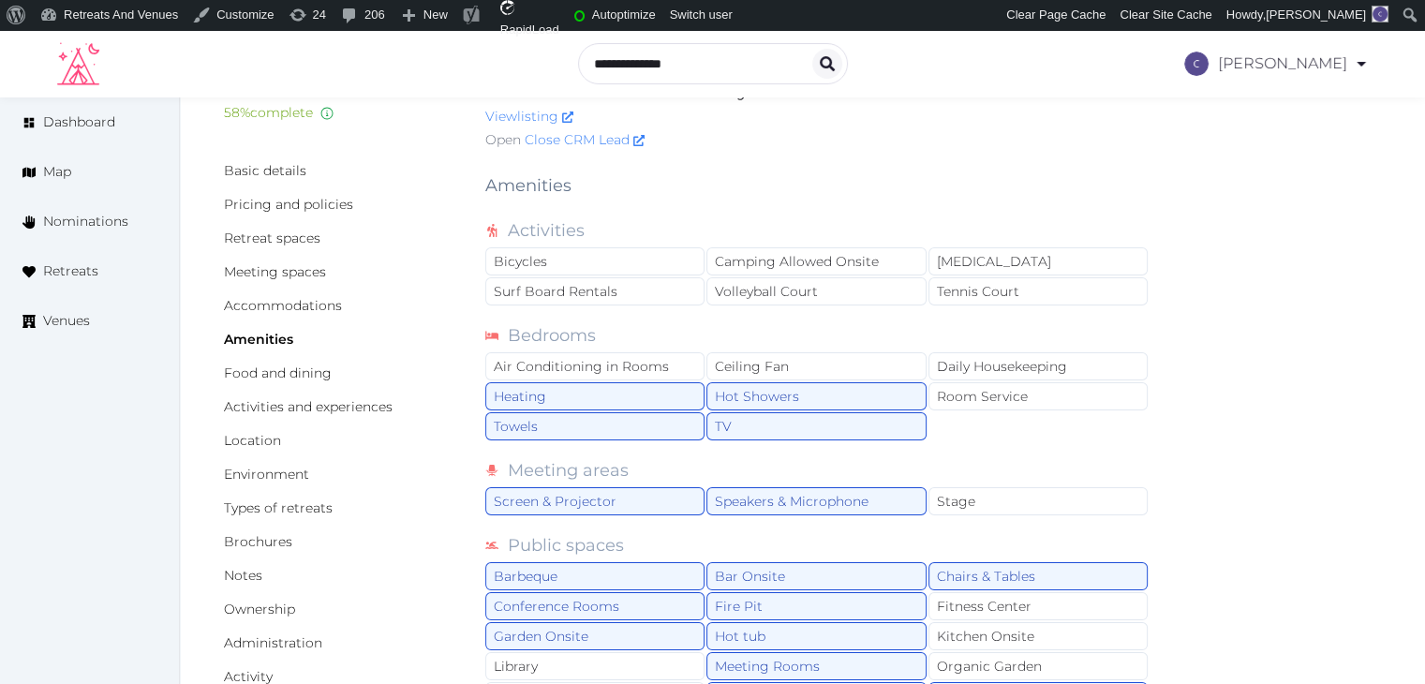
scroll to position [94, 0]
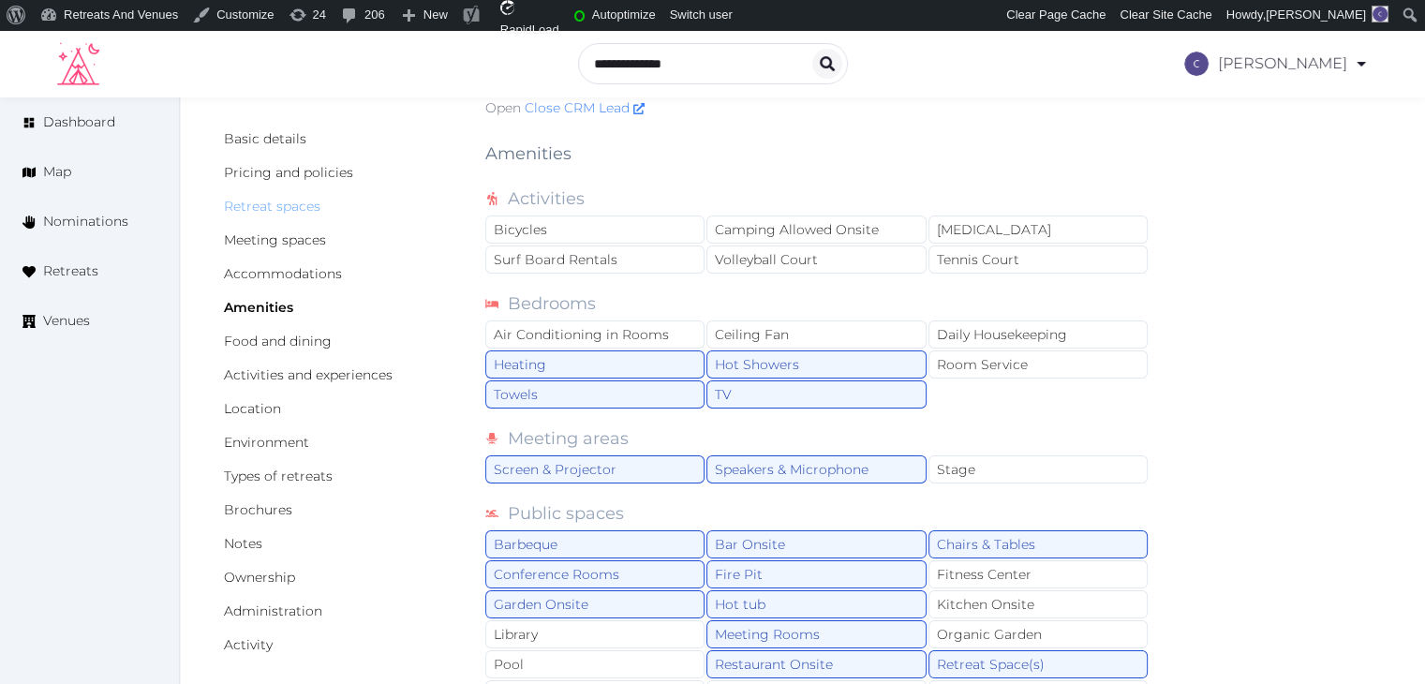
click at [288, 200] on link "Retreat spaces" at bounding box center [272, 206] width 96 height 17
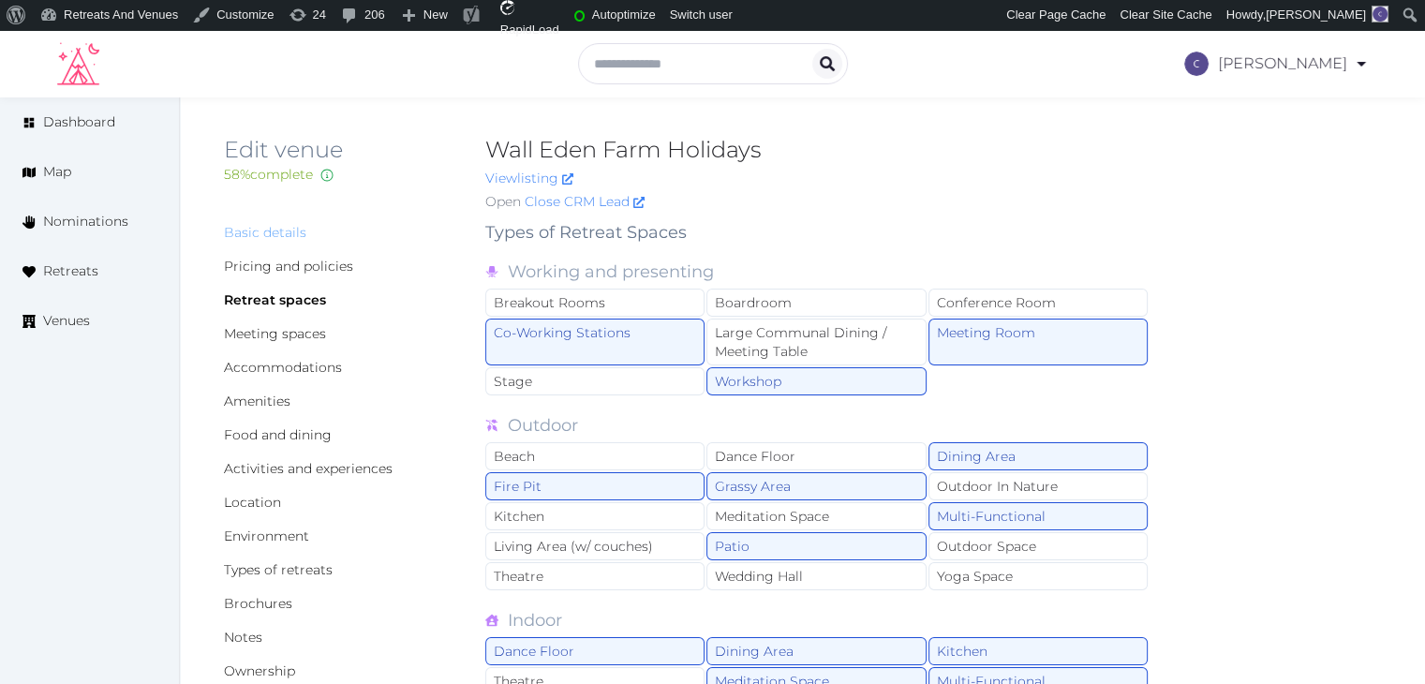
click at [279, 233] on link "Basic details" at bounding box center [265, 232] width 82 height 17
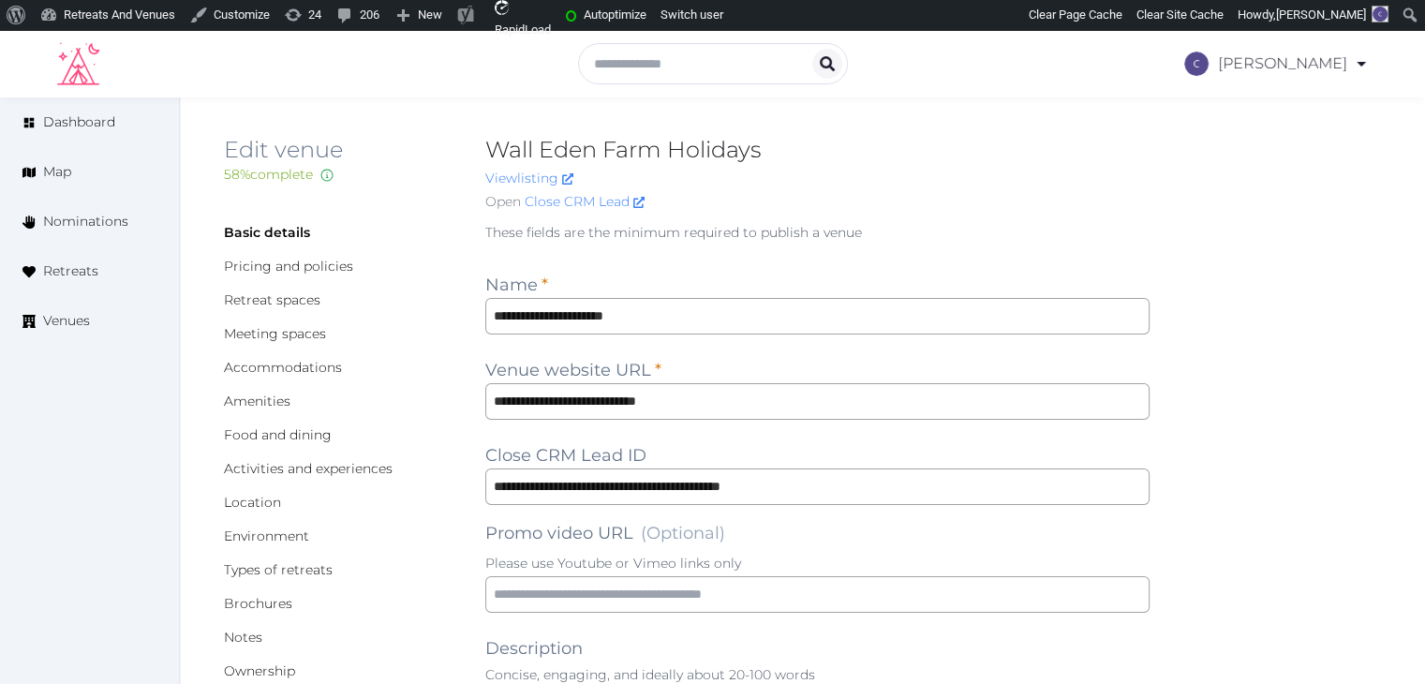
click at [674, 154] on h2 "Wall Eden Farm Holidays" at bounding box center [817, 150] width 664 height 30
copy h2 "Wall Eden Farm Holidays"
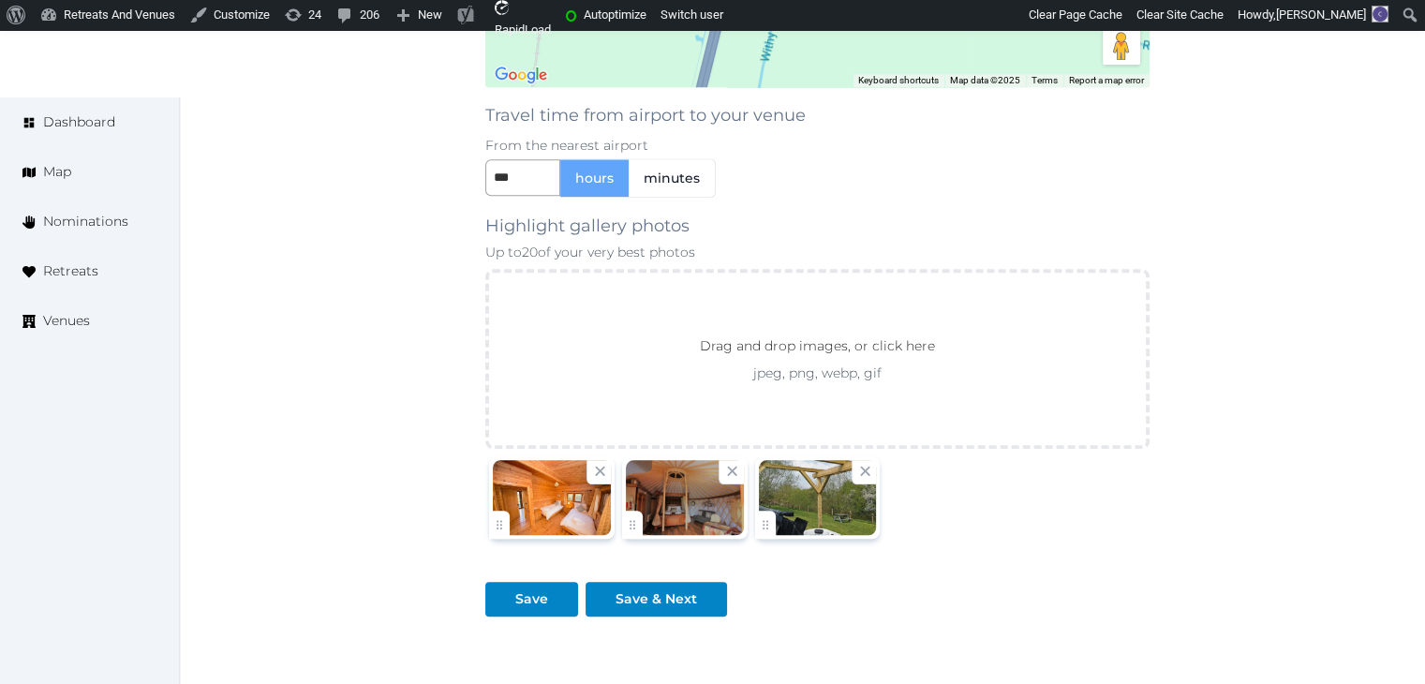
scroll to position [2151, 0]
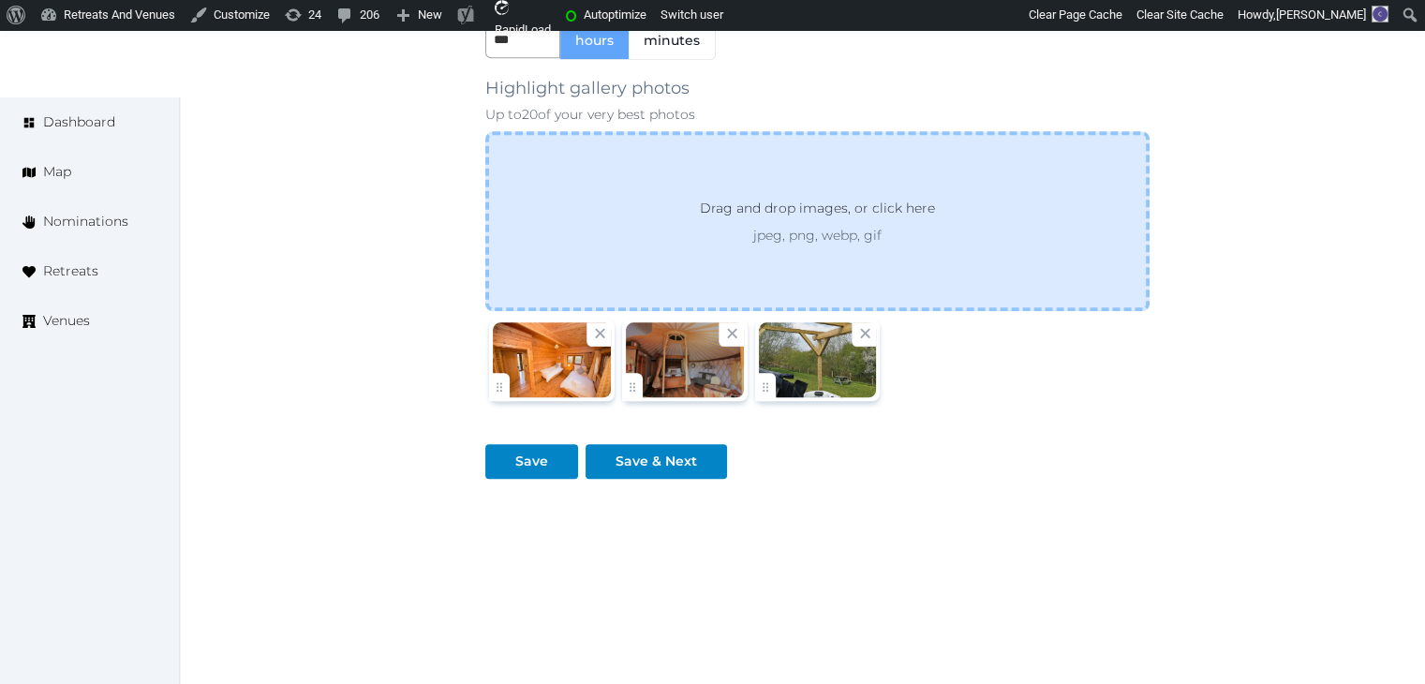
click at [770, 265] on div "Drag and drop images, or click here jpeg, png, webp, gif" at bounding box center [817, 221] width 664 height 180
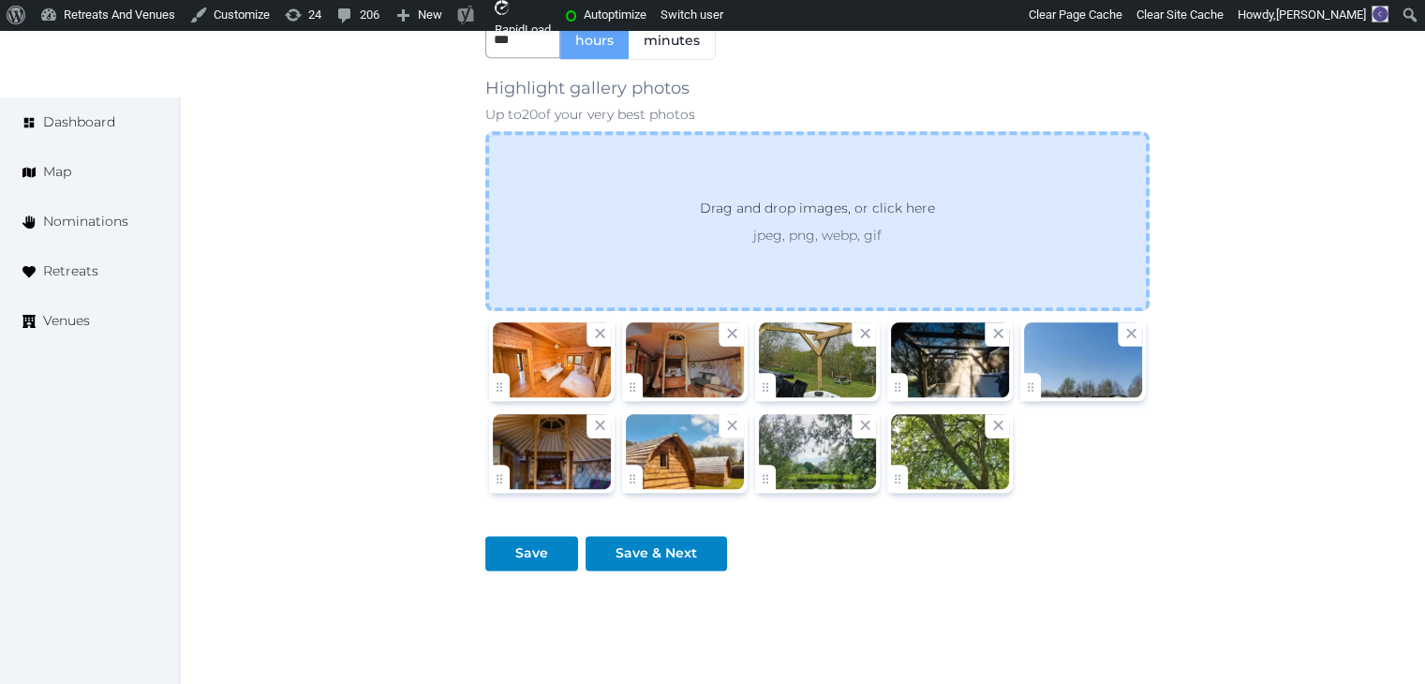
click at [948, 234] on p "jpeg, png, webp, gif" at bounding box center [817, 235] width 303 height 19
click at [824, 226] on p "jpeg, png, webp, gif" at bounding box center [817, 235] width 303 height 19
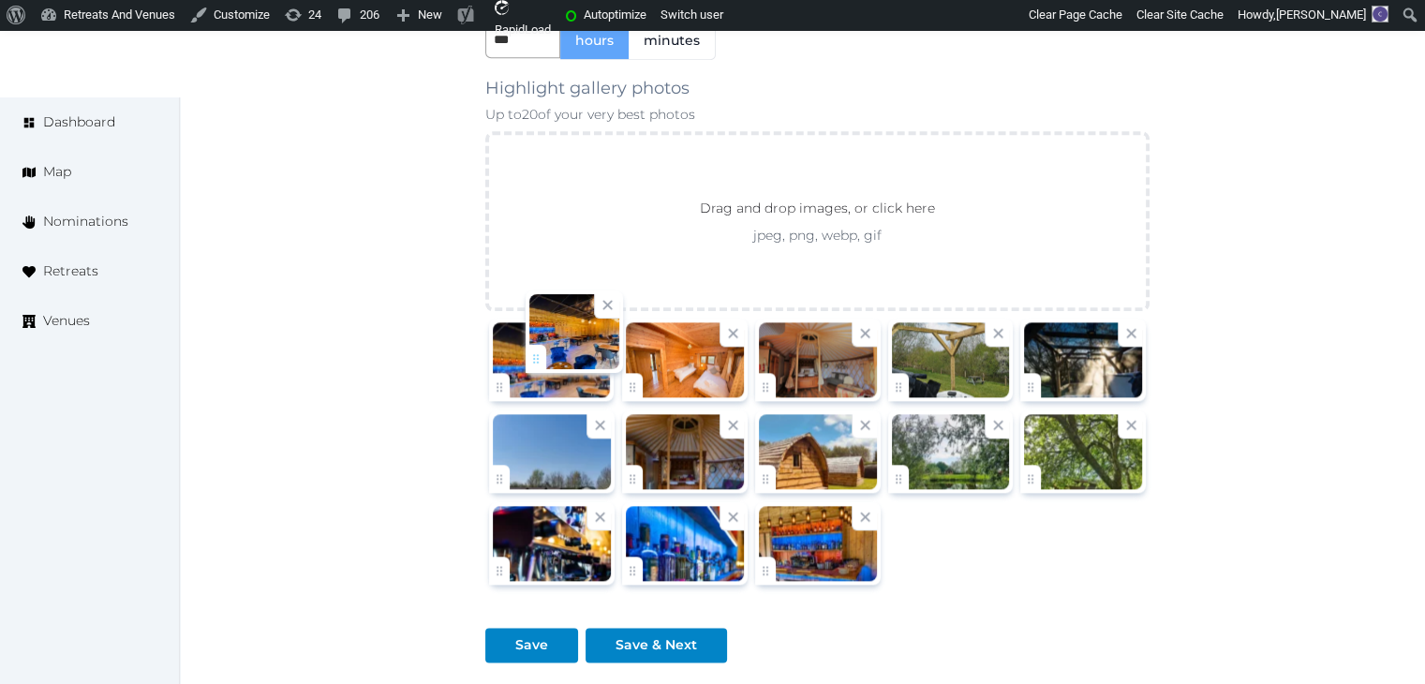
drag, startPoint x: 768, startPoint y: 561, endPoint x: 540, endPoint y: 355, distance: 307.7
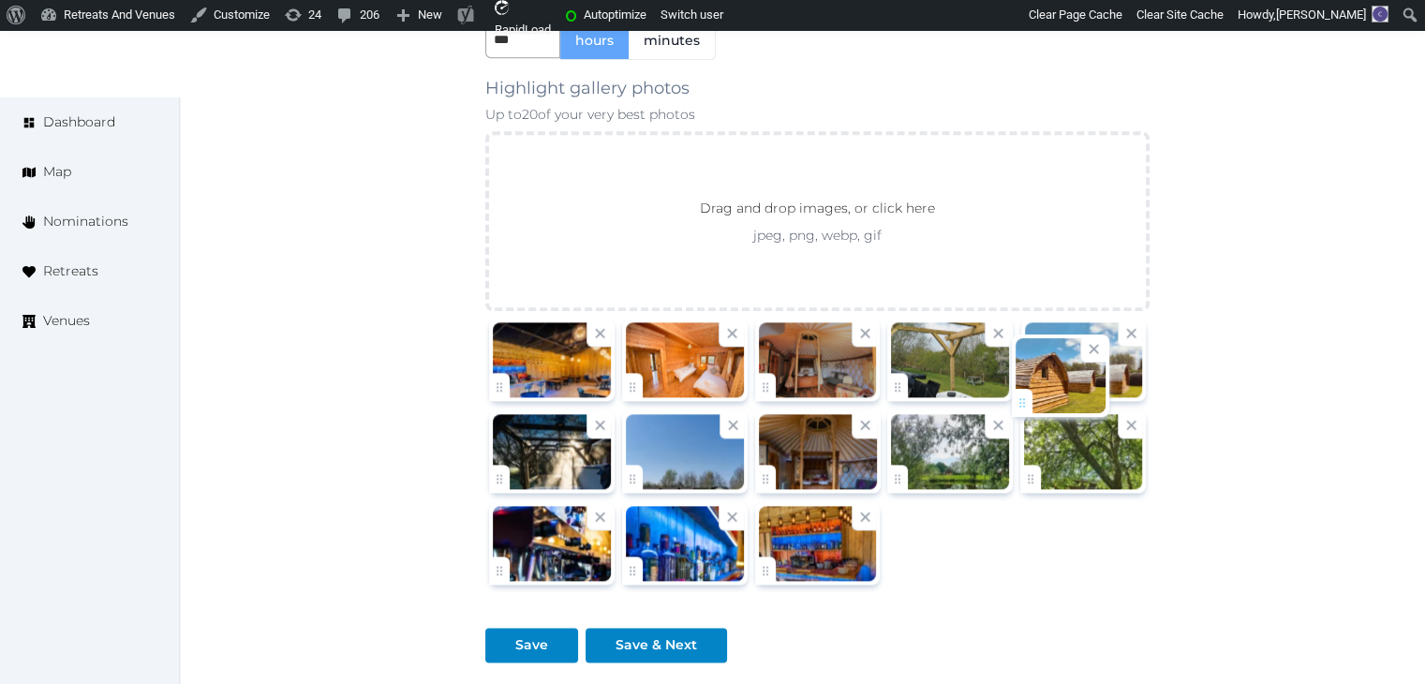
drag, startPoint x: 764, startPoint y: 477, endPoint x: 1043, endPoint y: 400, distance: 288.6
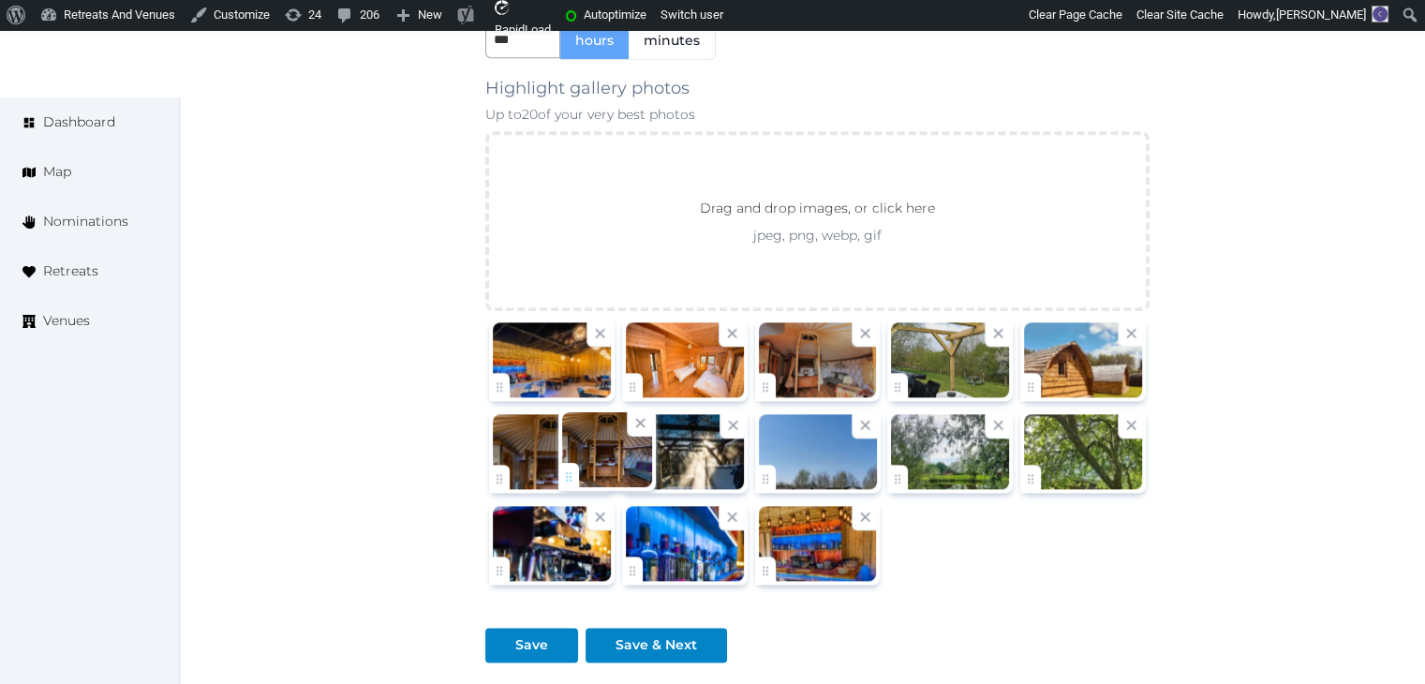
drag, startPoint x: 771, startPoint y: 468, endPoint x: 573, endPoint y: 471, distance: 197.7
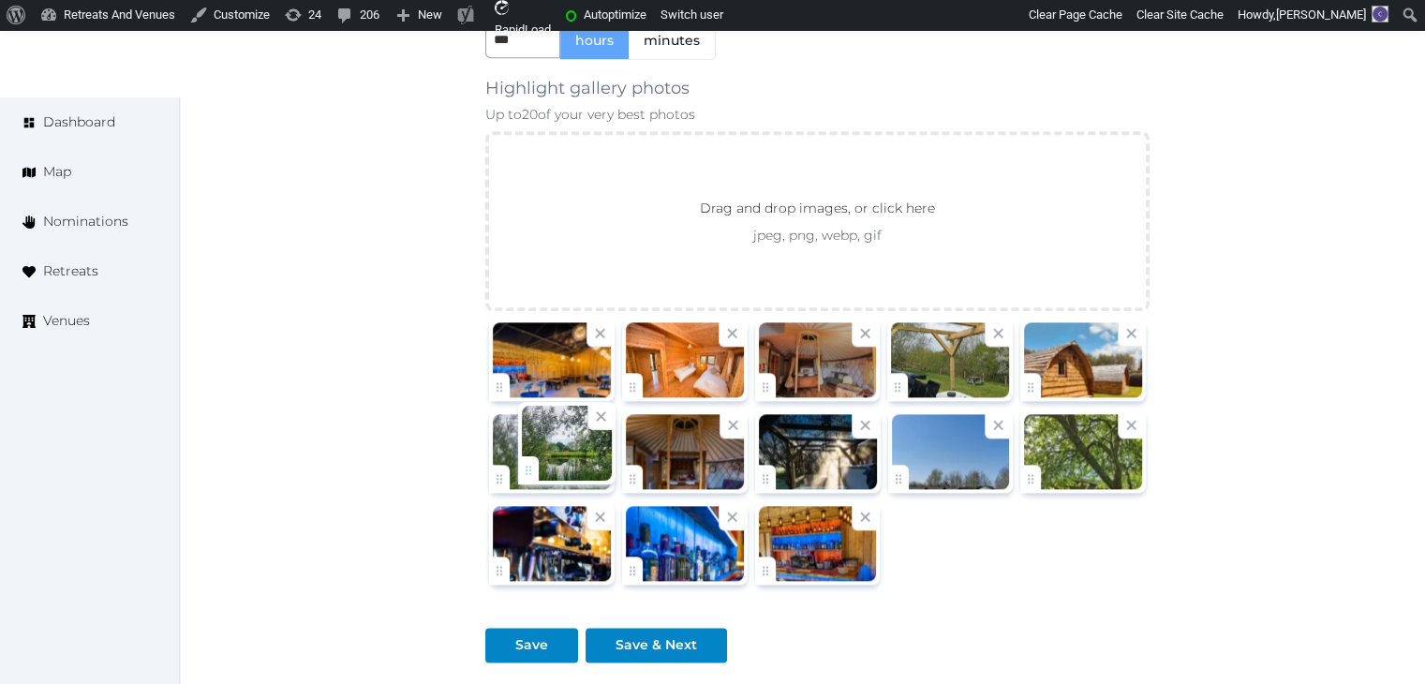
drag, startPoint x: 901, startPoint y: 471, endPoint x: 532, endPoint y: 466, distance: 369.1
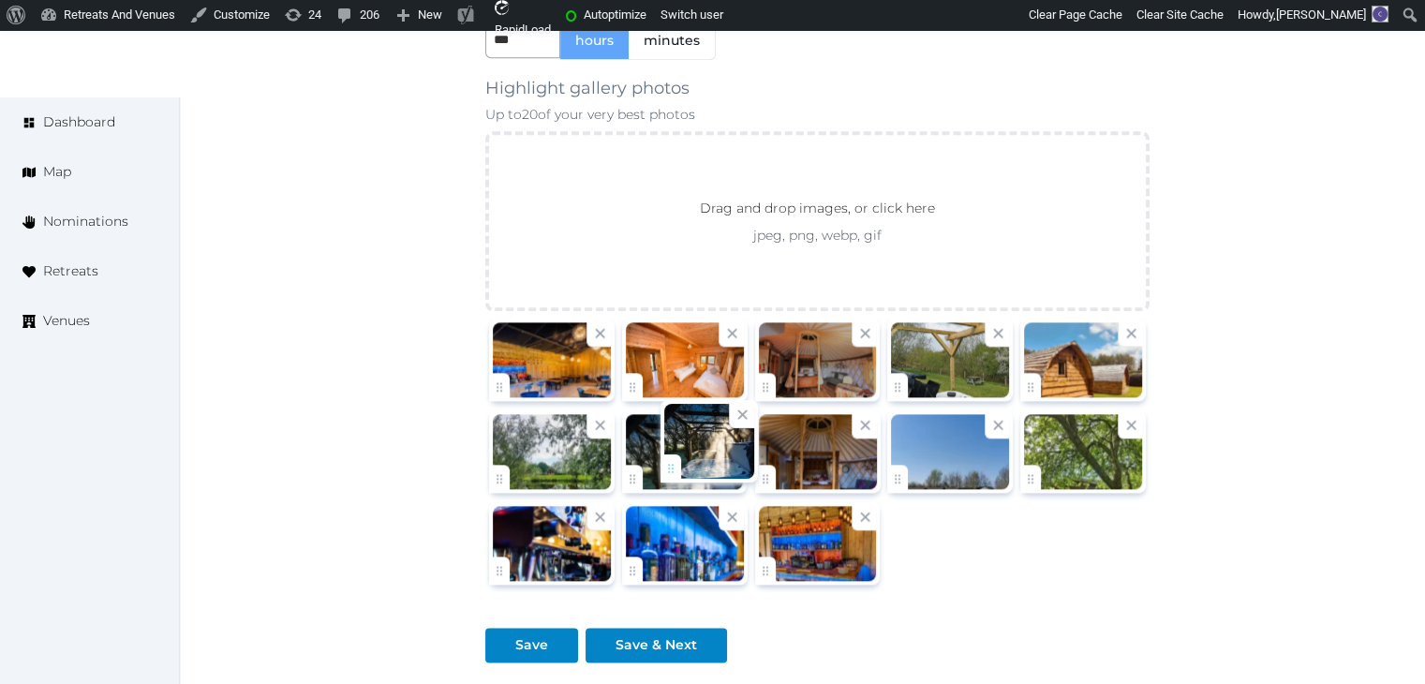
drag, startPoint x: 764, startPoint y: 478, endPoint x: 666, endPoint y: 471, distance: 98.6
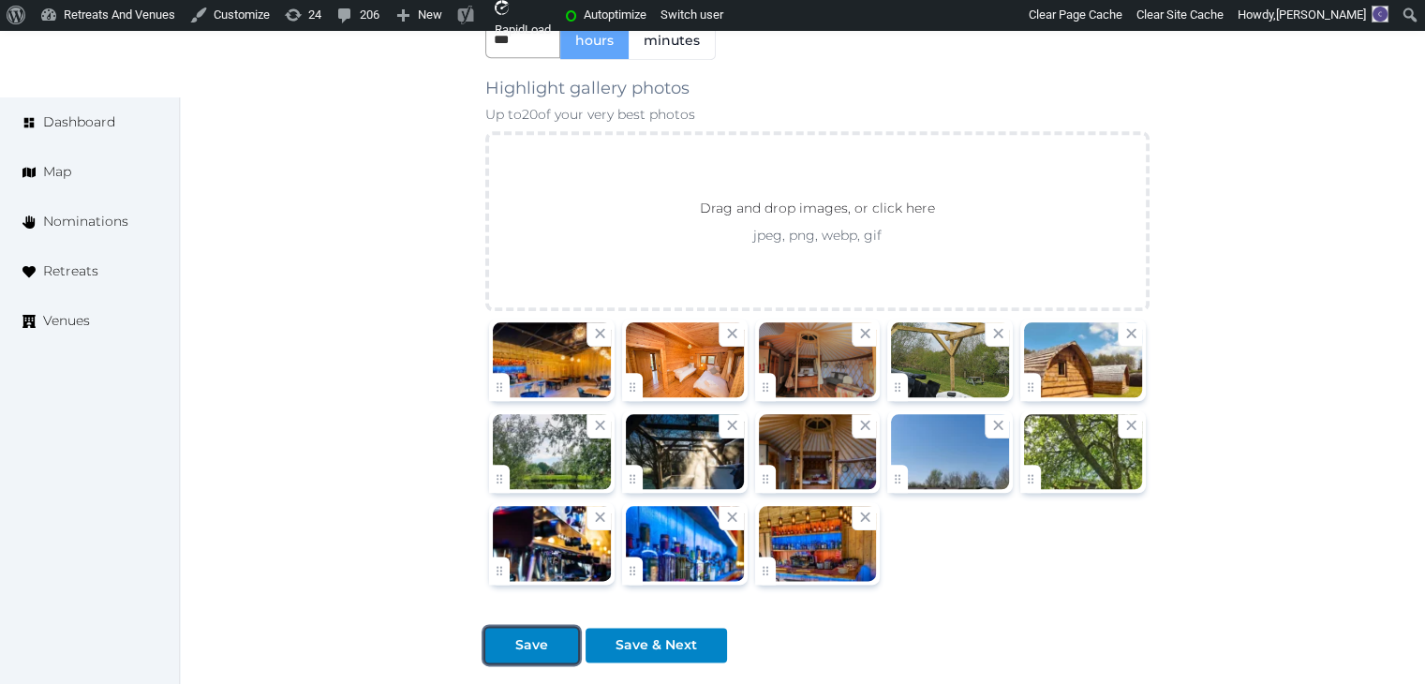
drag, startPoint x: 519, startPoint y: 637, endPoint x: 524, endPoint y: 645, distance: 9.6
click at [519, 641] on div "Save" at bounding box center [531, 645] width 33 height 20
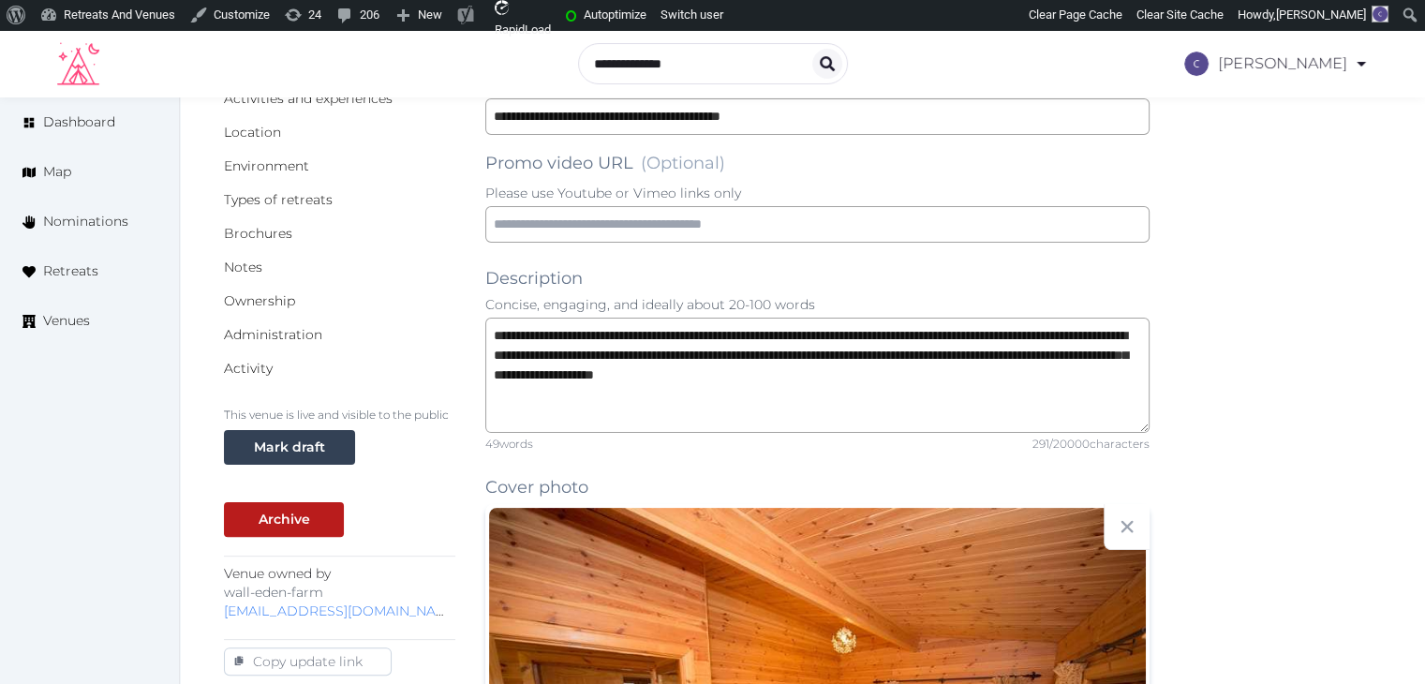
scroll to position [0, 0]
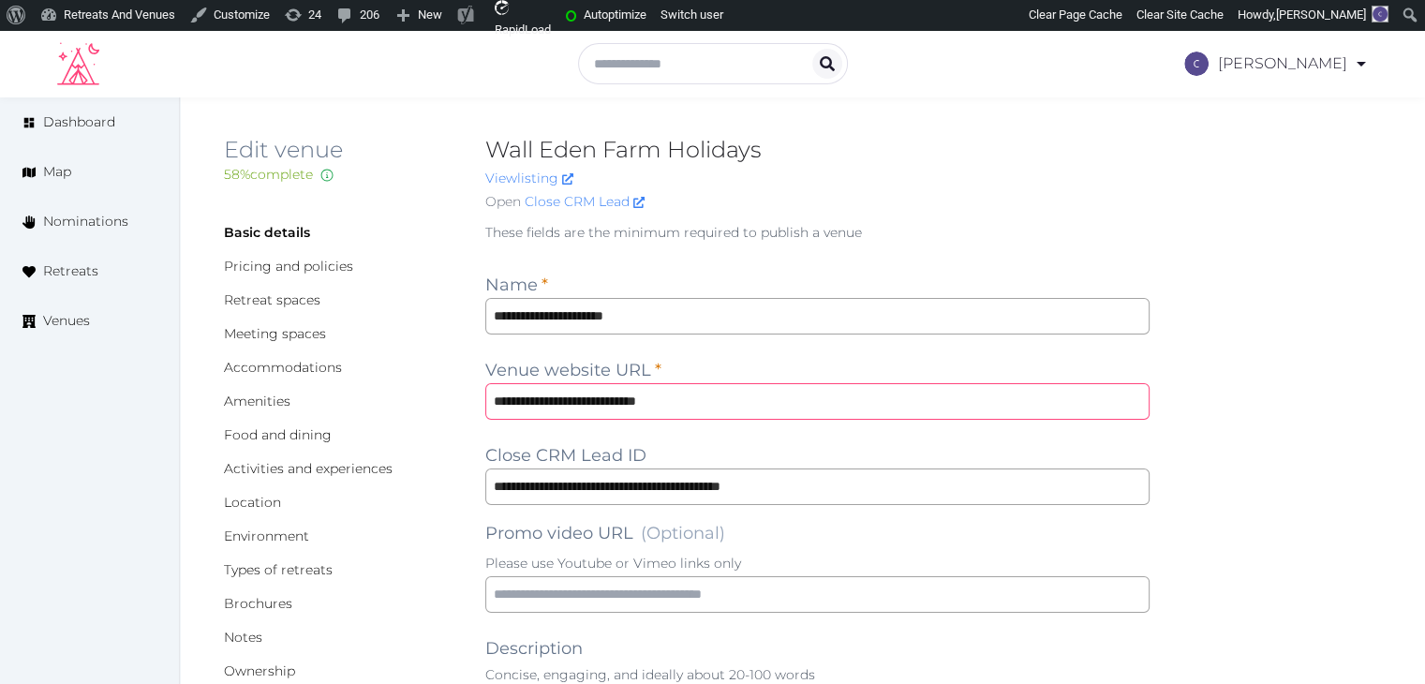
drag, startPoint x: 518, startPoint y: 398, endPoint x: 558, endPoint y: 462, distance: 75.4
click at [522, 403] on input "**********" at bounding box center [817, 401] width 664 height 37
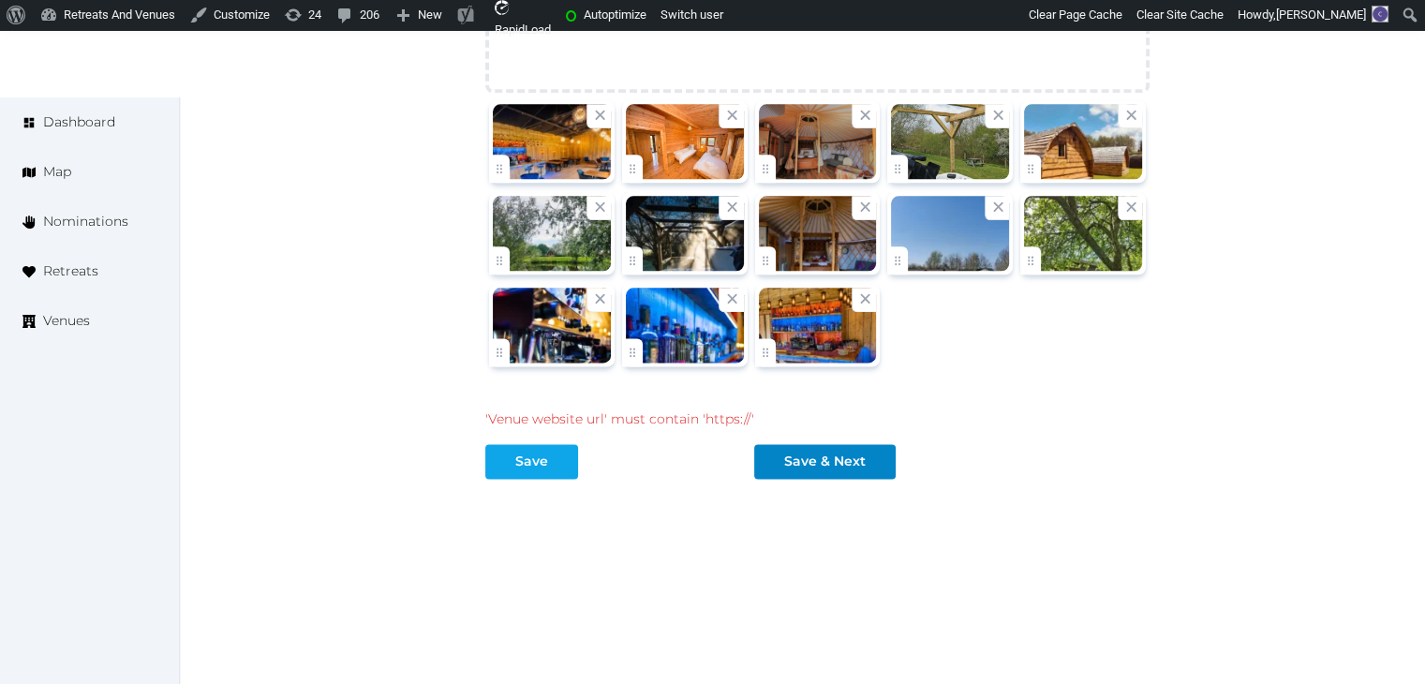
type input "**********"
click at [536, 445] on button "Save" at bounding box center [531, 461] width 93 height 35
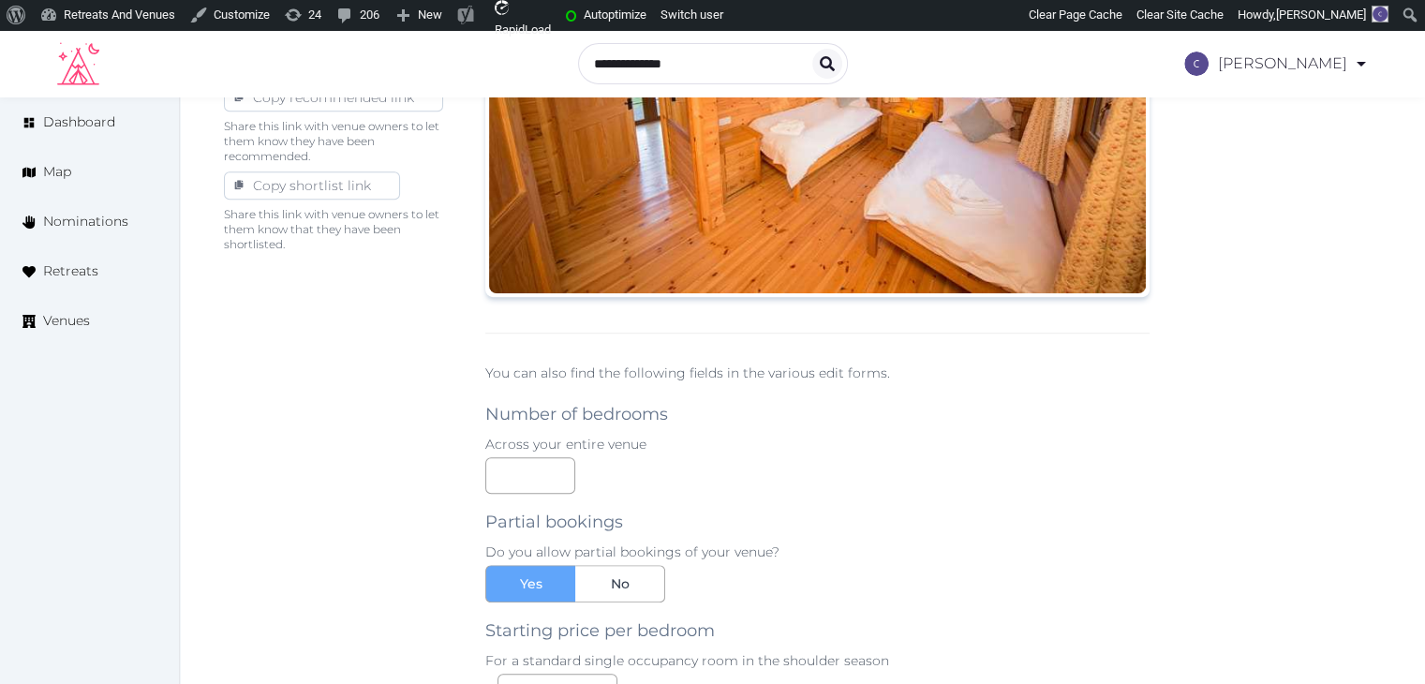
scroll to position [555, 0]
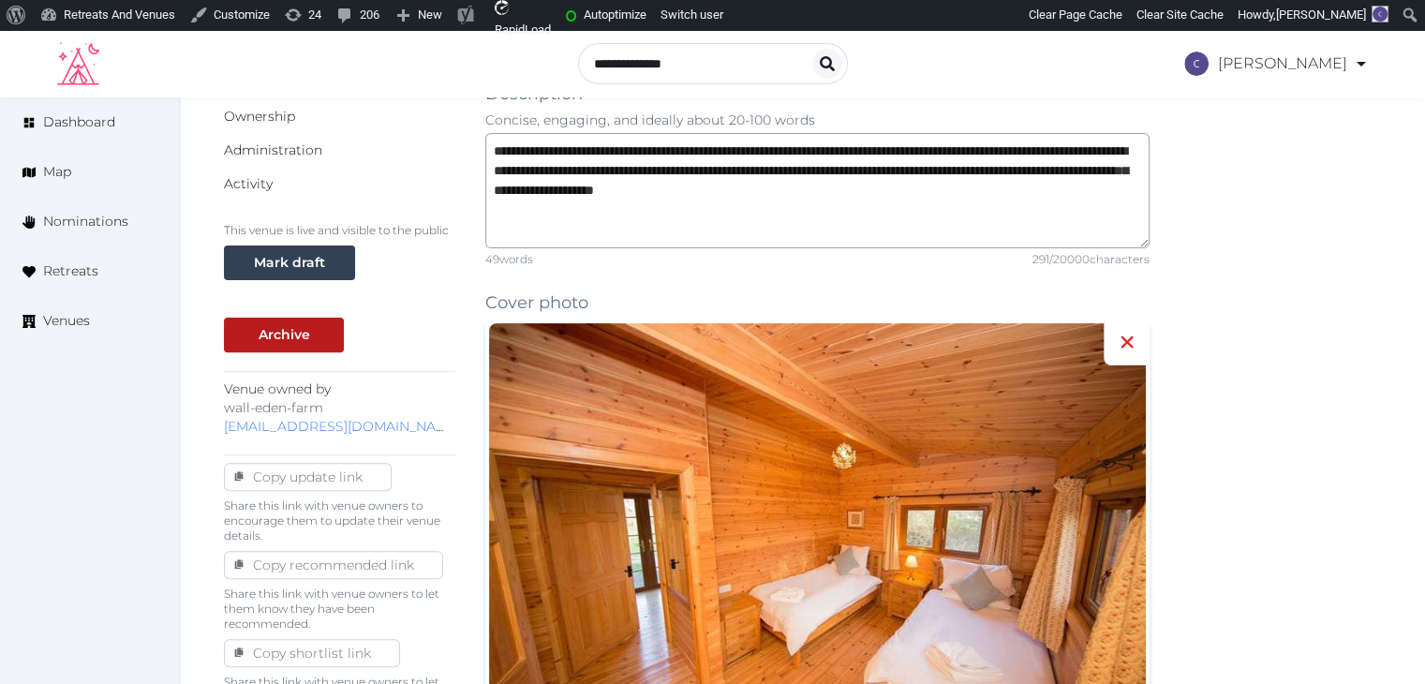
click at [1118, 336] on icon at bounding box center [1127, 342] width 22 height 22
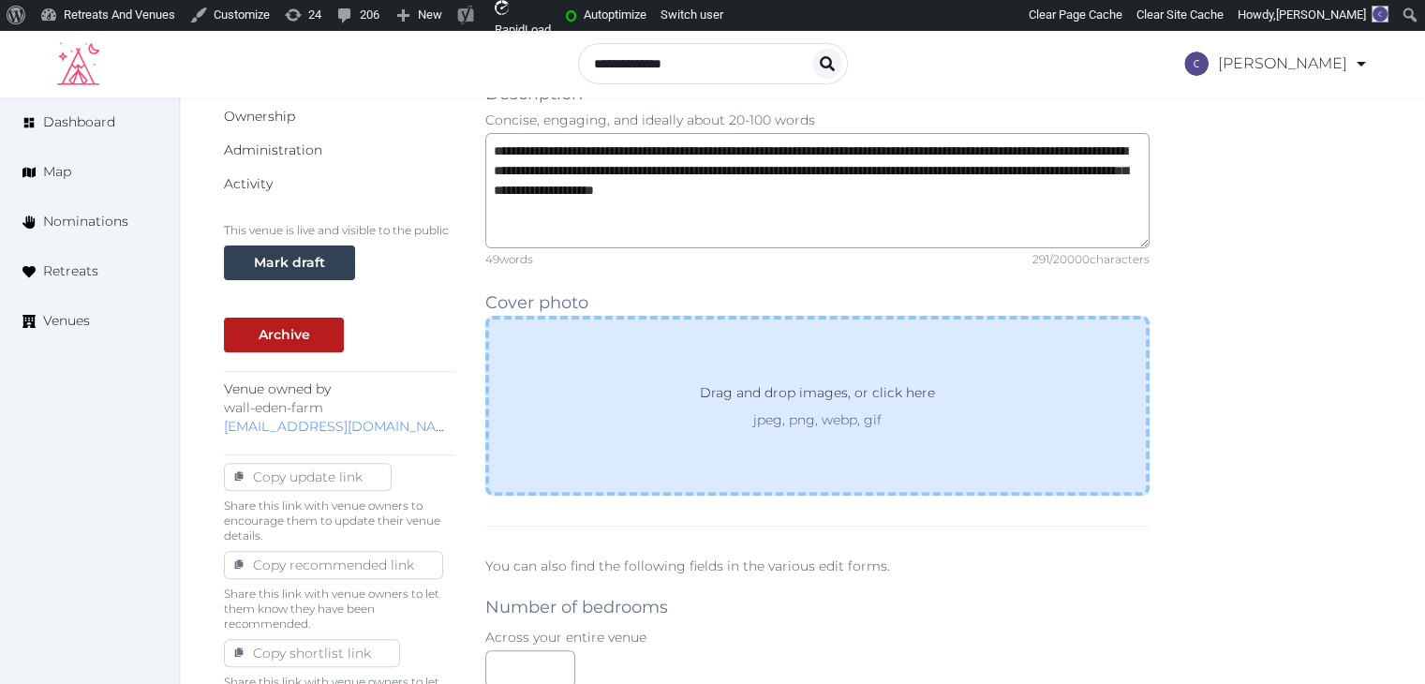
drag, startPoint x: 1118, startPoint y: 336, endPoint x: 864, endPoint y: 444, distance: 276.6
click at [864, 444] on div "Drag and drop images, or click here jpeg, png, webp, gif" at bounding box center [817, 406] width 664 height 180
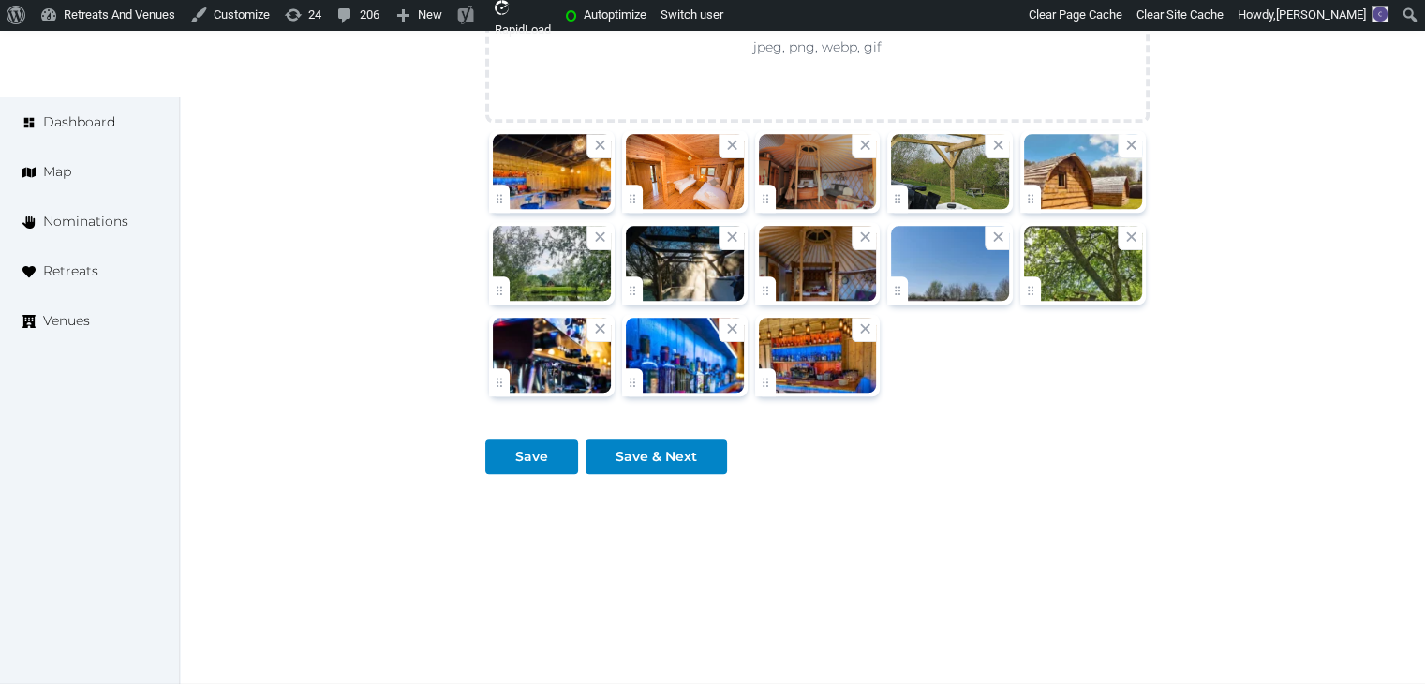
scroll to position [2553, 0]
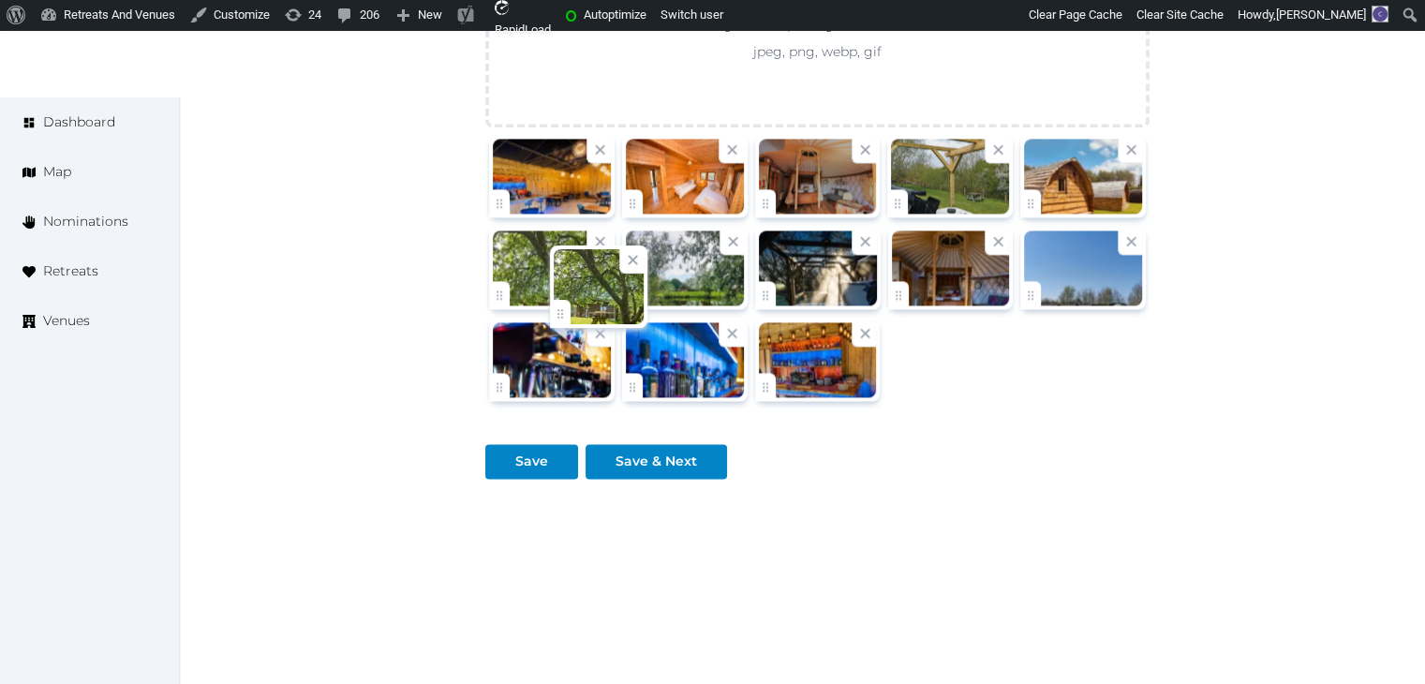
drag, startPoint x: 1036, startPoint y: 293, endPoint x: 555, endPoint y: 290, distance: 481.5
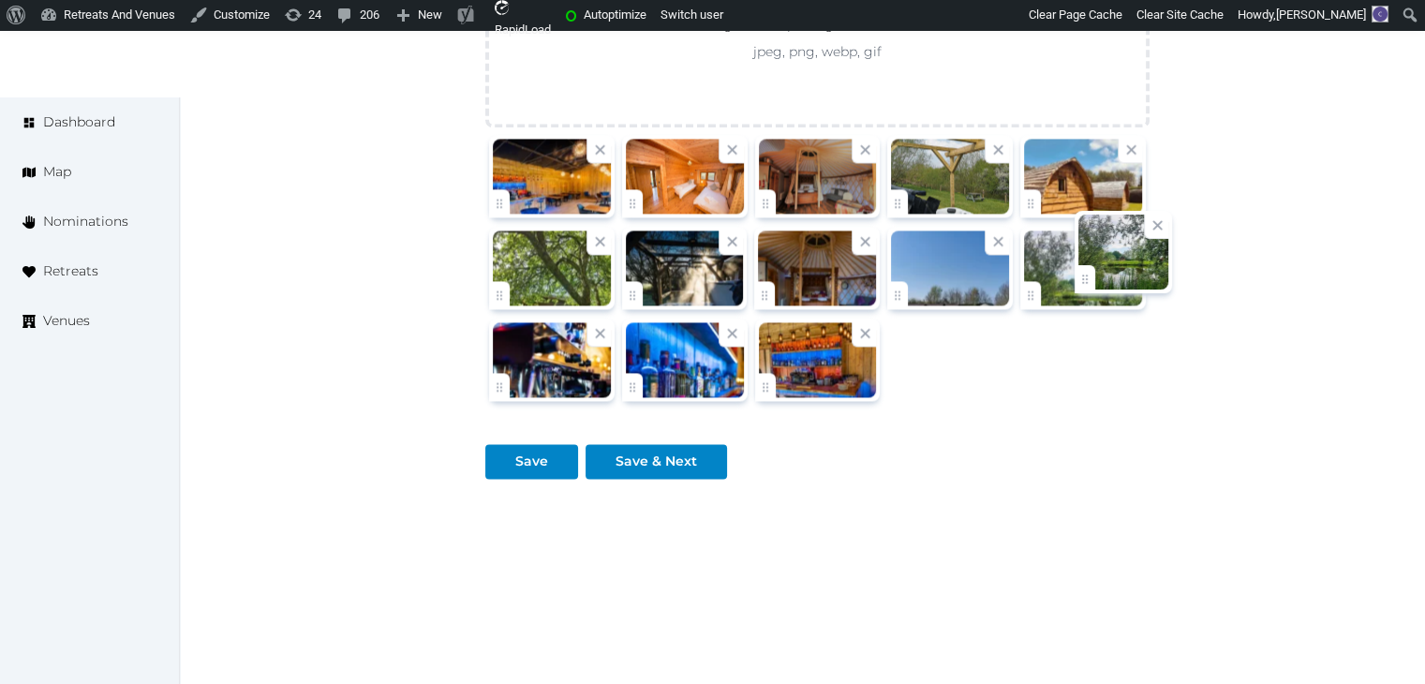
drag, startPoint x: 640, startPoint y: 297, endPoint x: 1078, endPoint y: 284, distance: 438.6
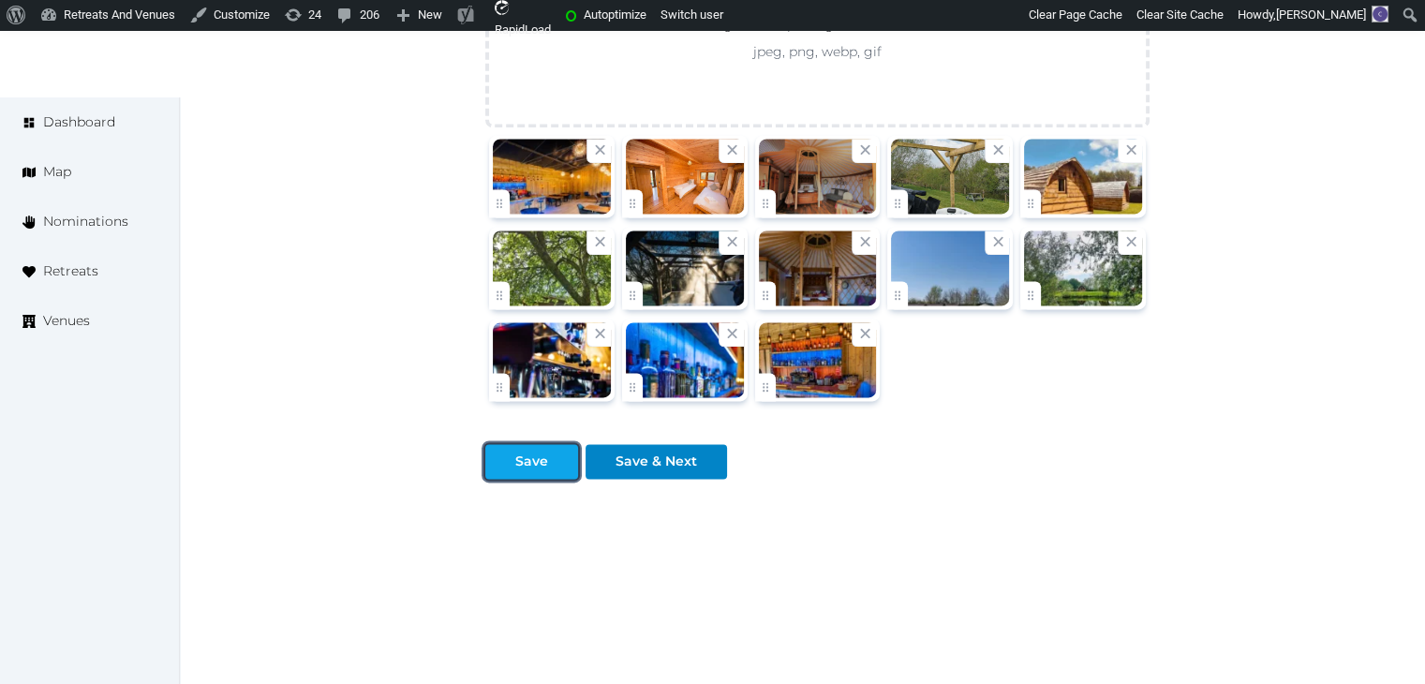
click at [517, 444] on button "Save" at bounding box center [531, 461] width 93 height 35
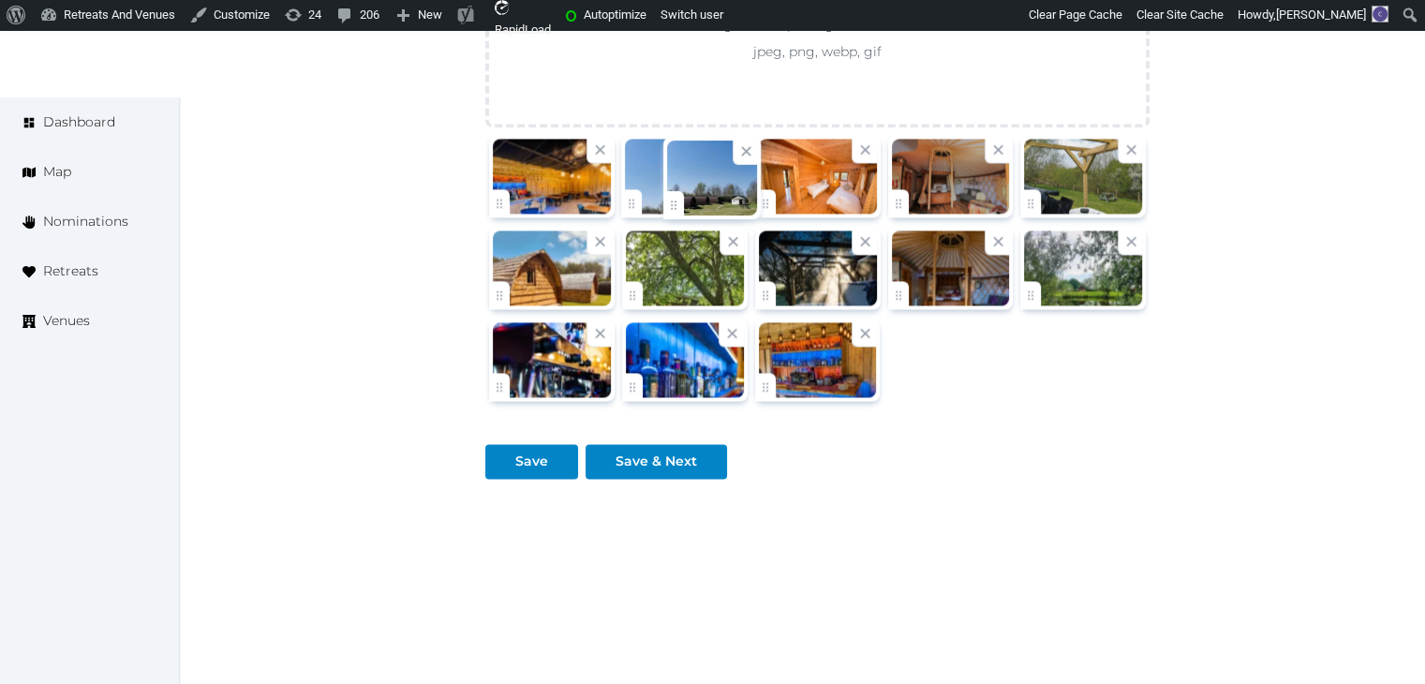
drag, startPoint x: 898, startPoint y: 287, endPoint x: 671, endPoint y: 201, distance: 243.0
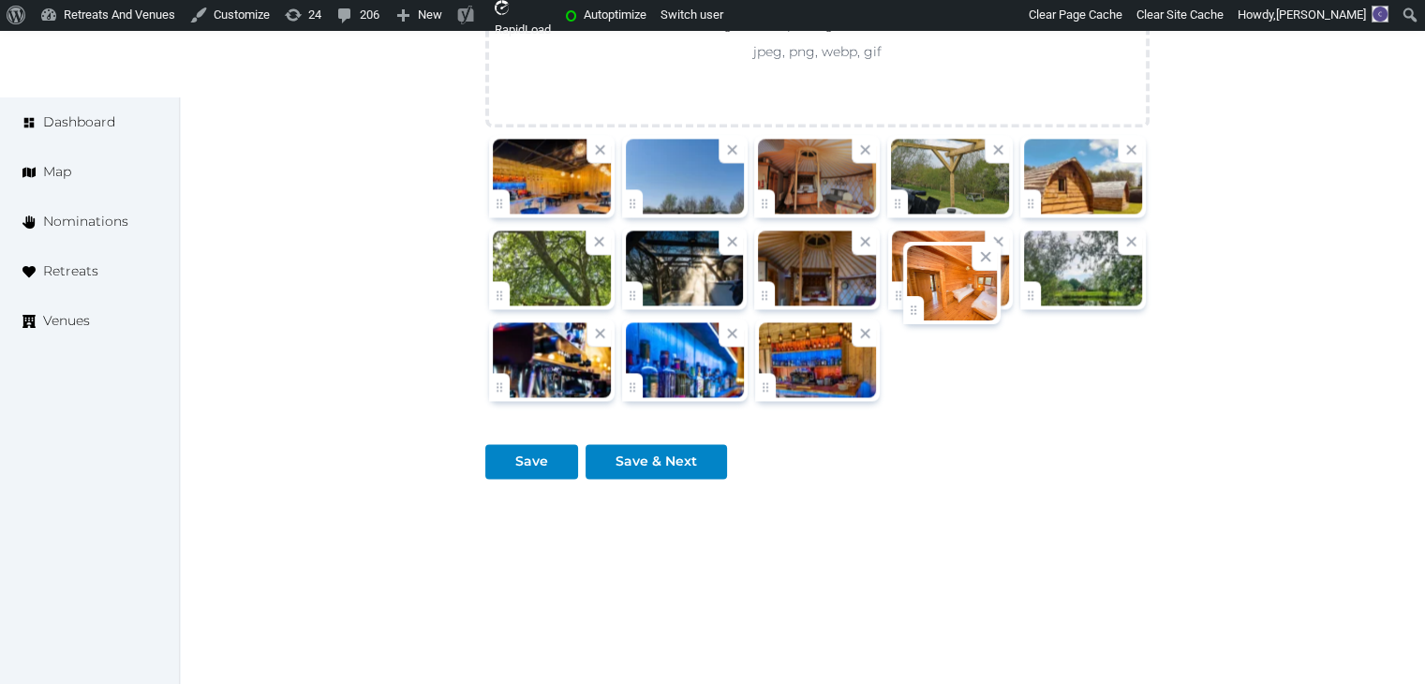
drag, startPoint x: 771, startPoint y: 185, endPoint x: 933, endPoint y: 297, distance: 196.7
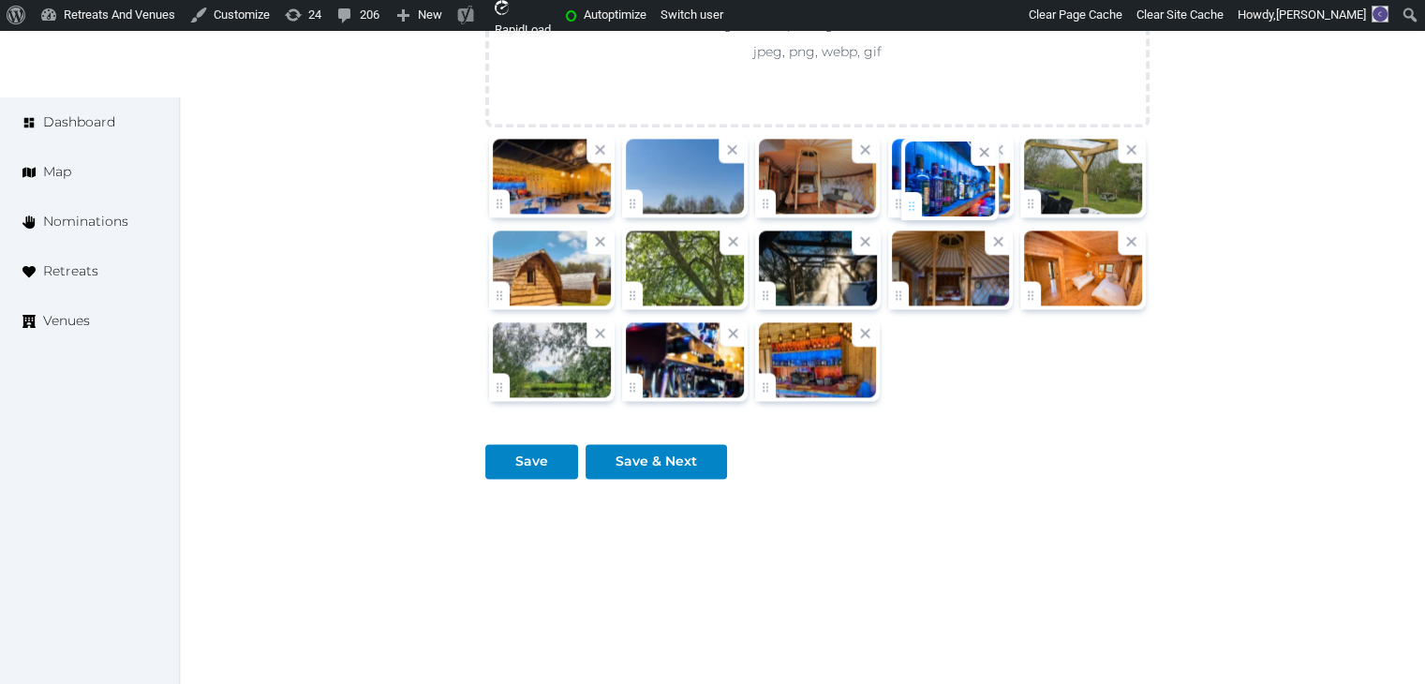
drag, startPoint x: 629, startPoint y: 381, endPoint x: 915, endPoint y: 200, distance: 339.4
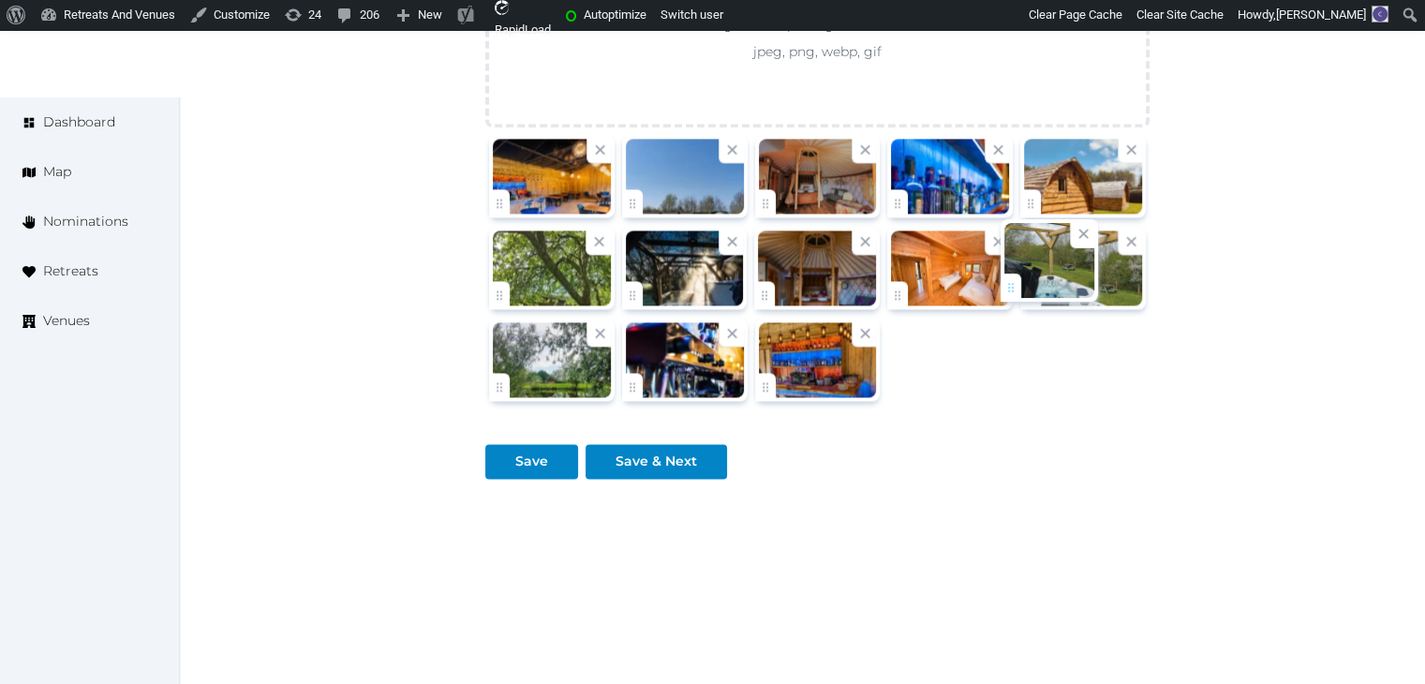
drag, startPoint x: 1041, startPoint y: 196, endPoint x: 1021, endPoint y: 286, distance: 92.0
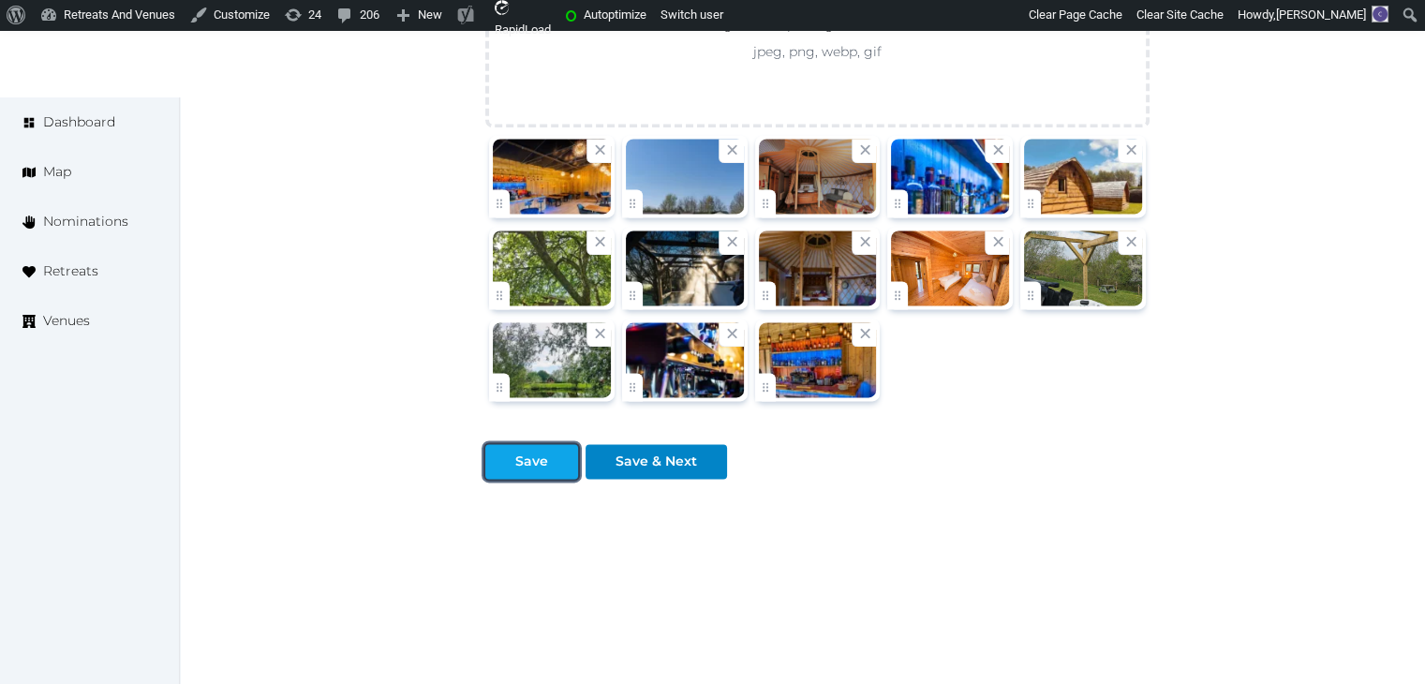
click at [510, 463] on div at bounding box center [500, 461] width 22 height 20
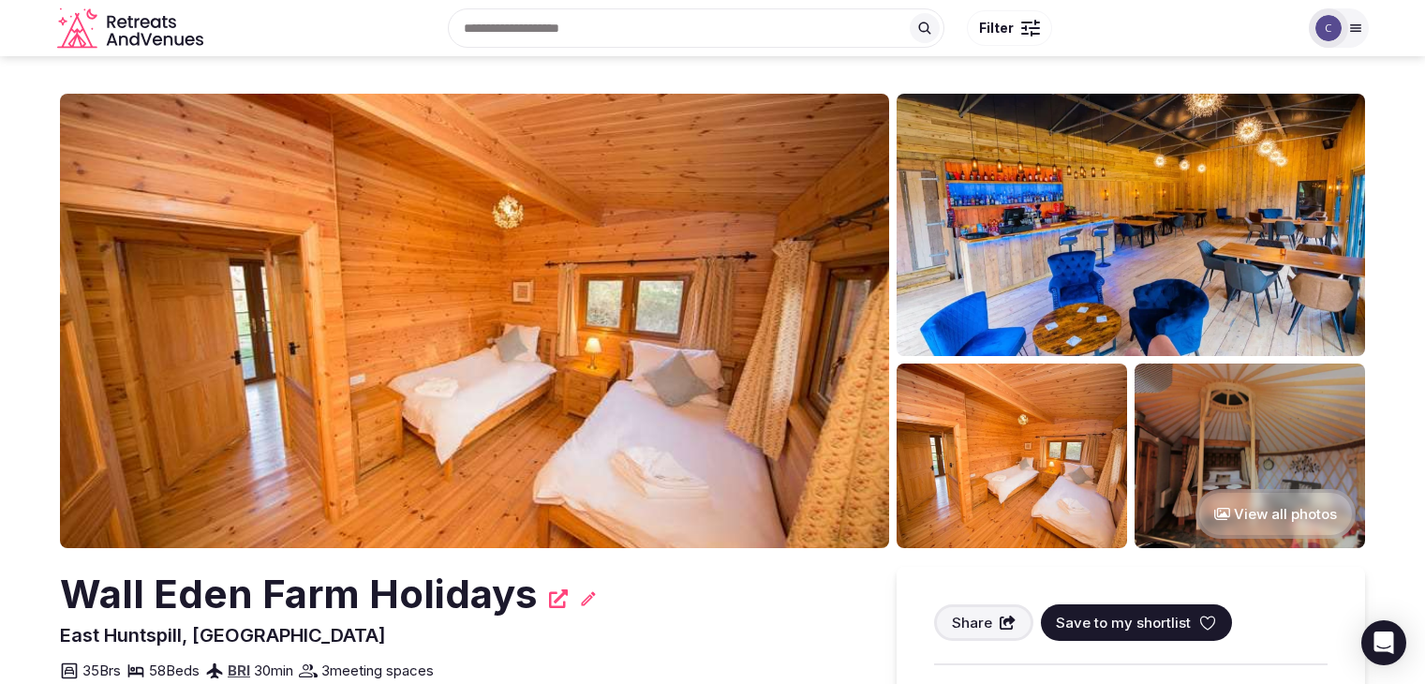
scroll to position [2529, 0]
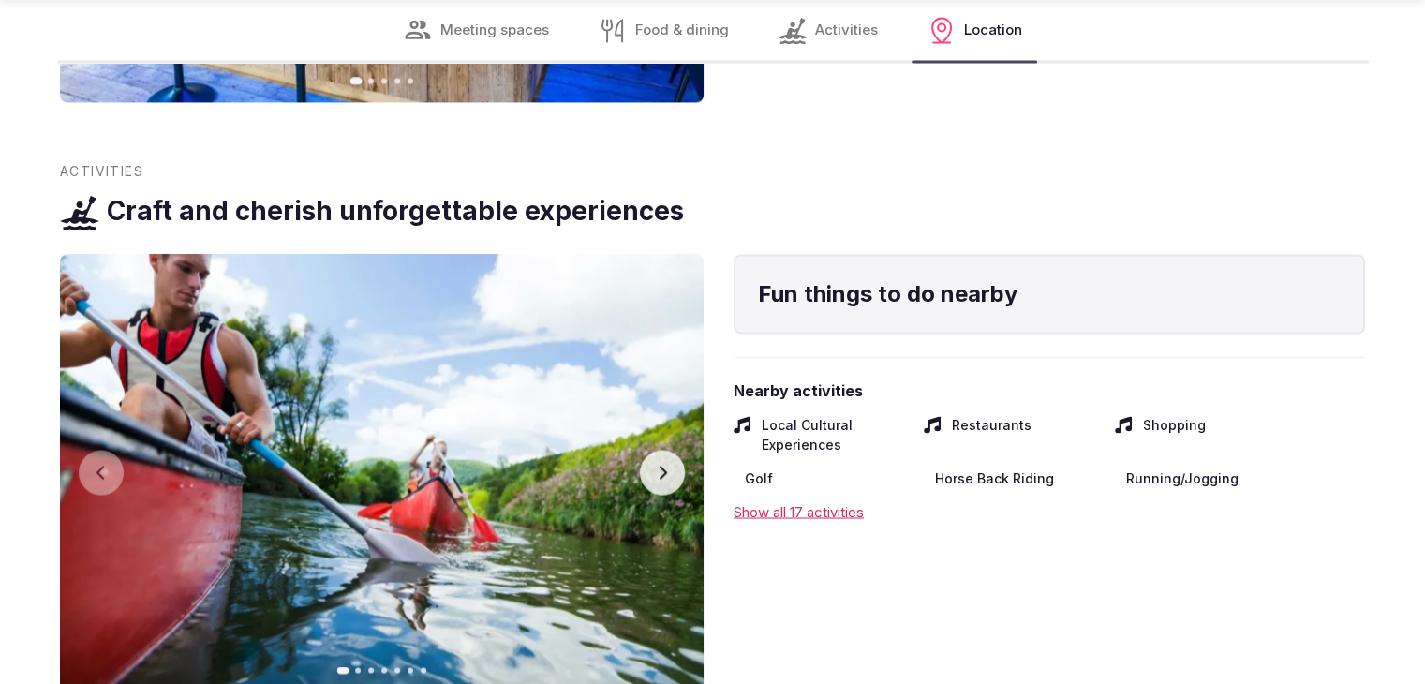
scroll to position [3278, 0]
